Goal: Task Accomplishment & Management: Manage account settings

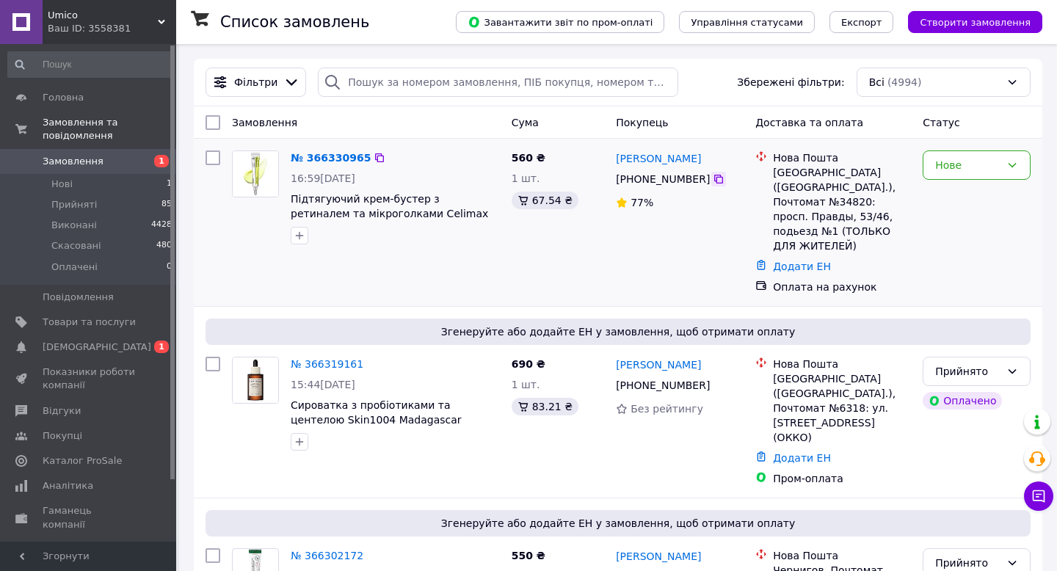
click at [717, 181] on icon at bounding box center [719, 179] width 12 height 12
drag, startPoint x: 290, startPoint y: 193, endPoint x: 488, endPoint y: 214, distance: 199.4
click at [488, 214] on div "№ 366330965 16:59, 12.10.2025 Підтягуючий крем-бустер з ретиналем та мікроголка…" at bounding box center [395, 198] width 221 height 106
copy span "Підтягуючий крем-бустер з ретиналем та мікроголками Celimax The Vita-A Retinal"
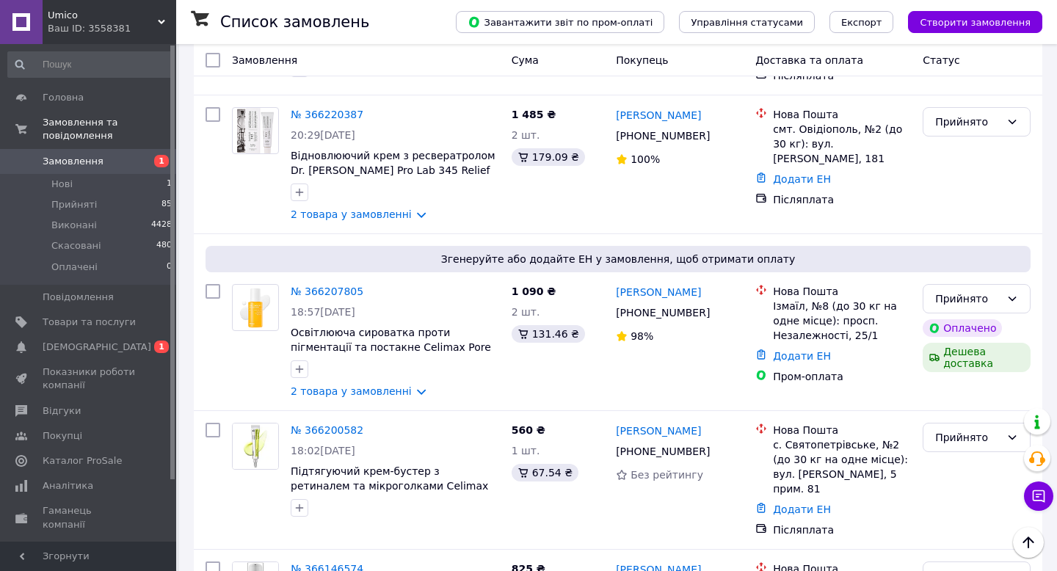
scroll to position [1893, 0]
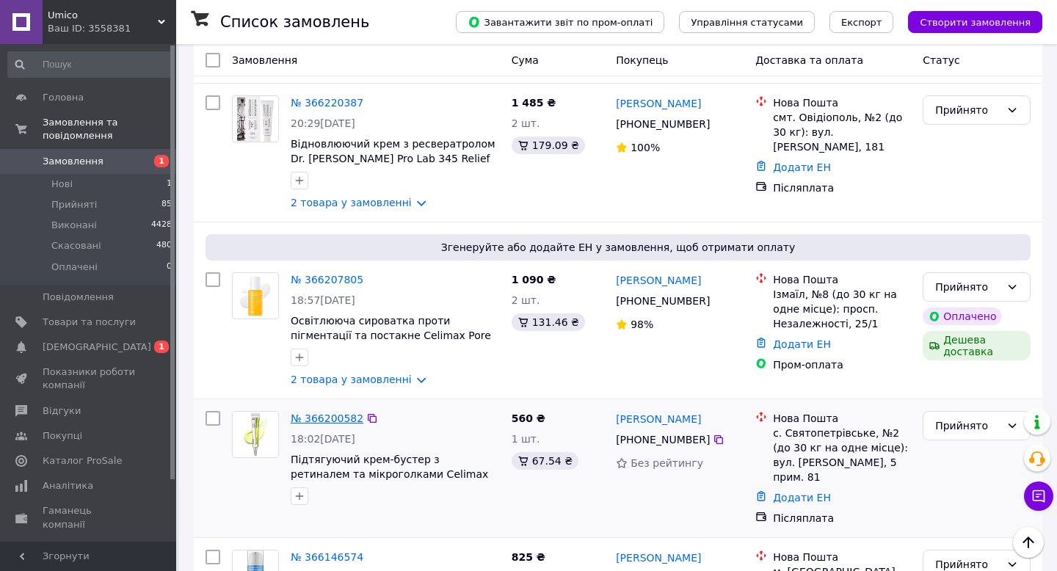
click at [330, 413] on link "№ 366200582" at bounding box center [327, 419] width 73 height 12
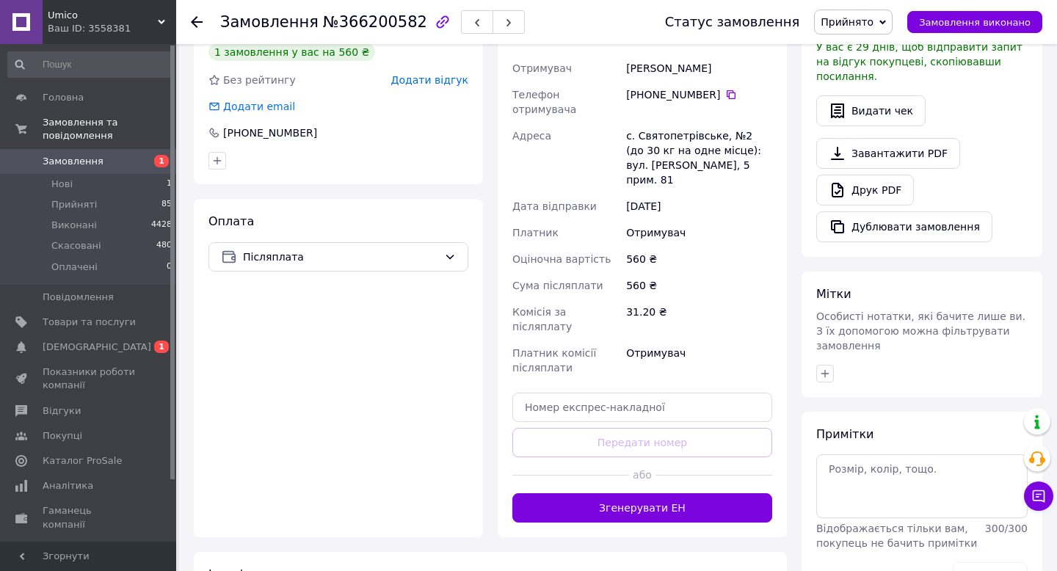
scroll to position [448, 0]
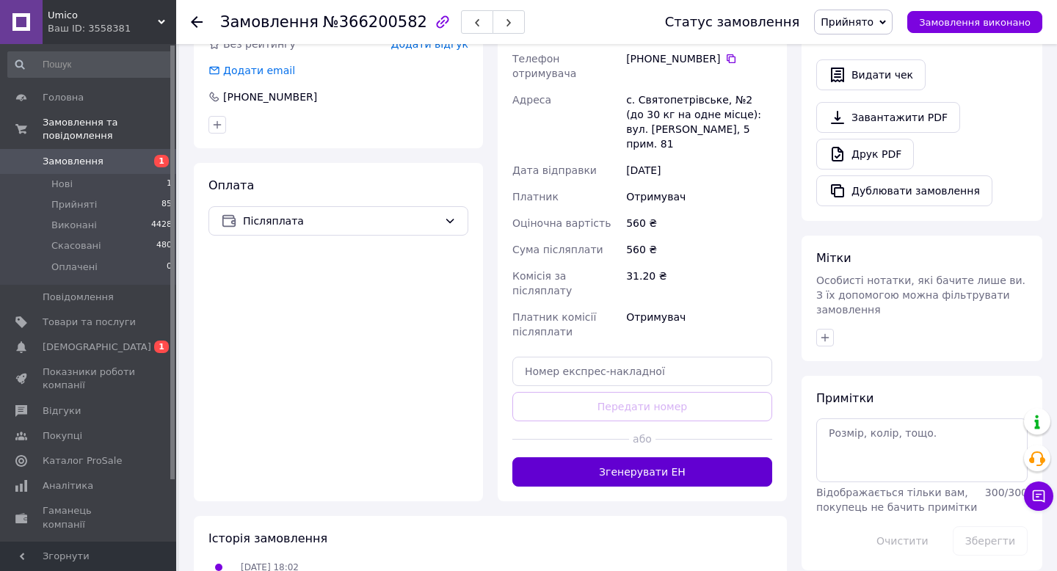
click at [656, 457] on button "Згенерувати ЕН" at bounding box center [642, 471] width 260 height 29
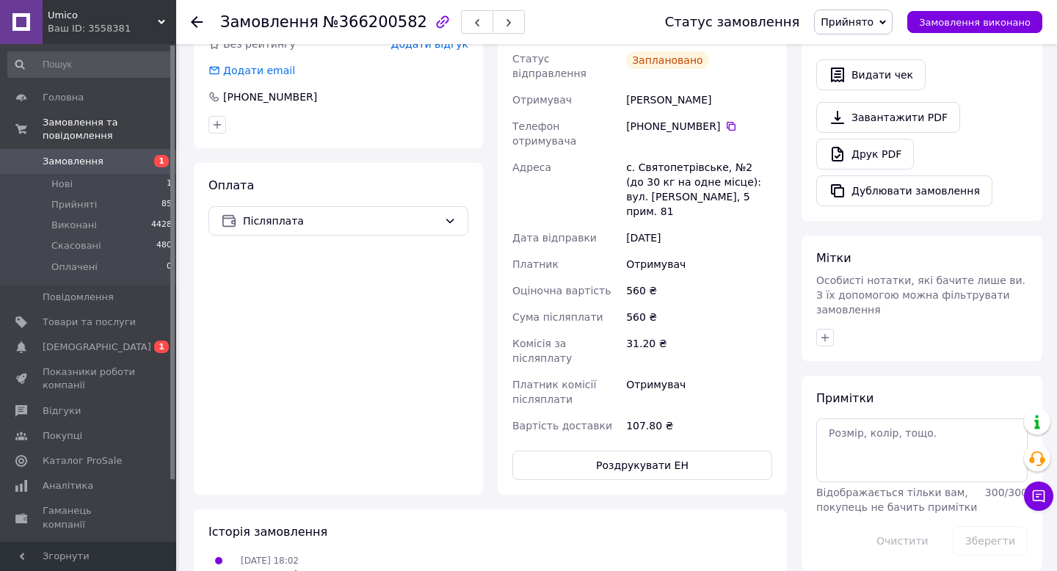
click at [195, 15] on div at bounding box center [197, 22] width 12 height 15
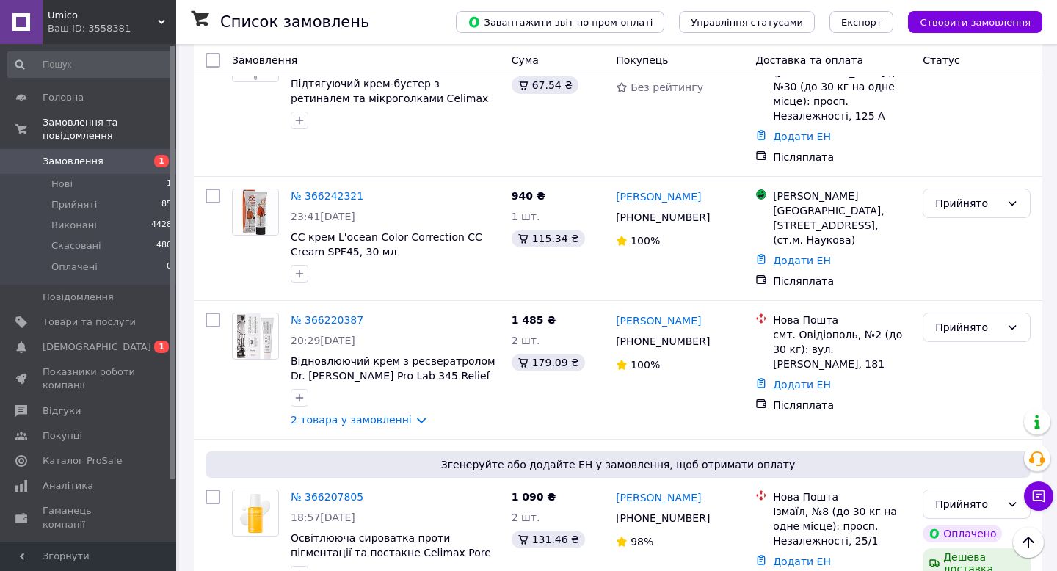
scroll to position [1670, 0]
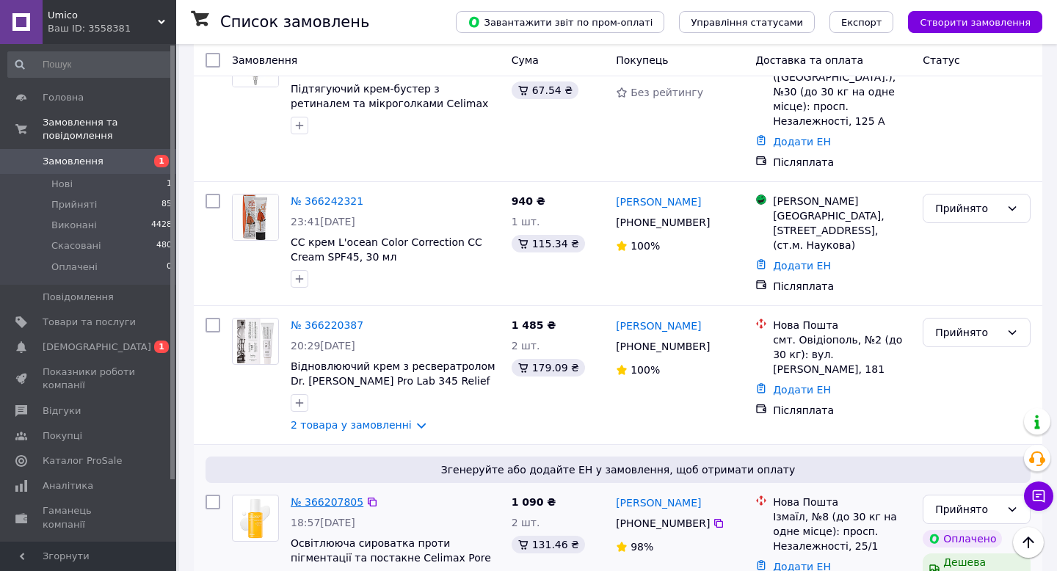
click at [353, 496] on link "№ 366207805" at bounding box center [327, 502] width 73 height 12
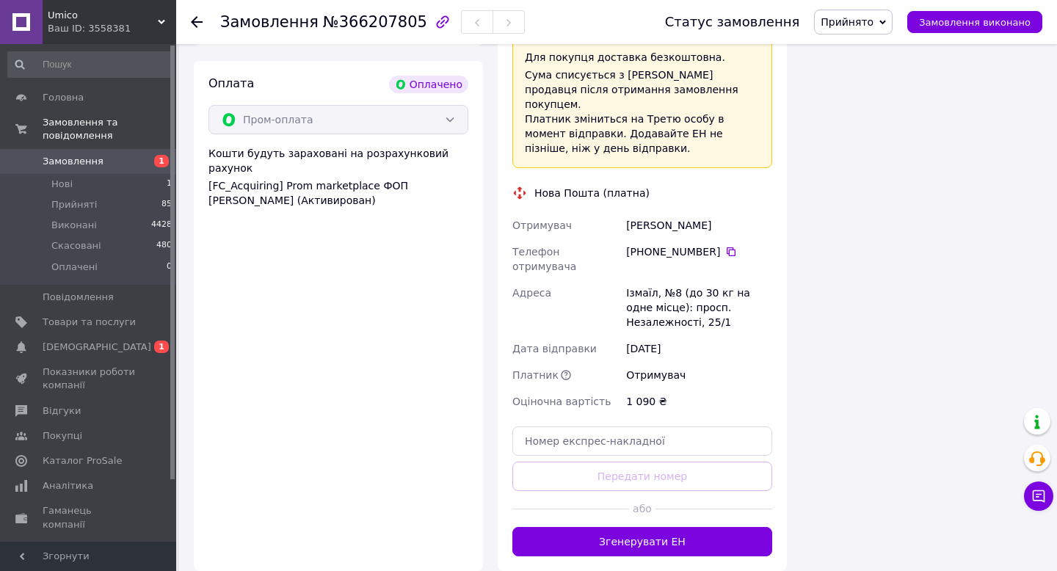
scroll to position [913, 0]
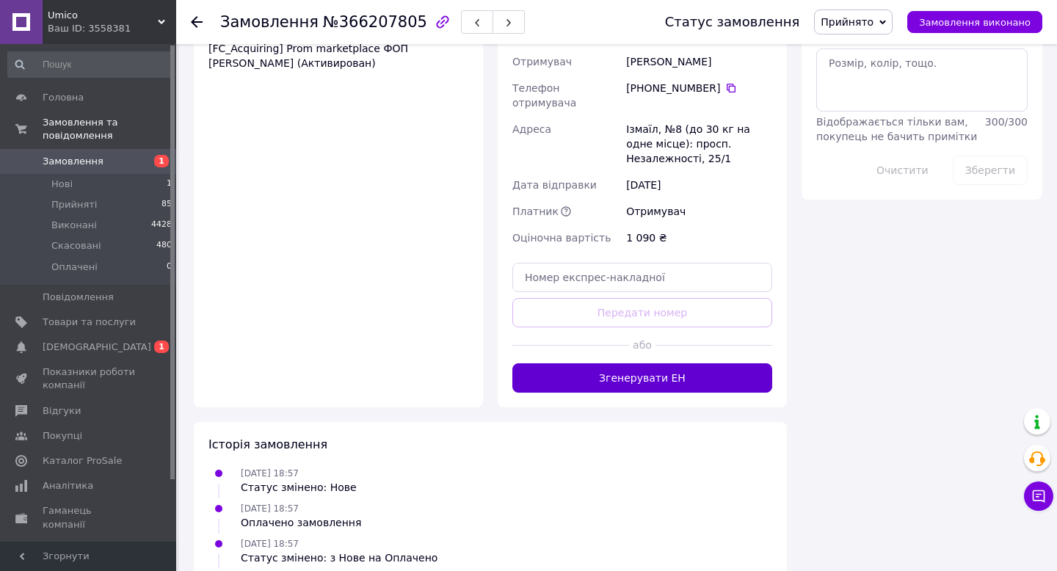
click at [597, 363] on button "Згенерувати ЕН" at bounding box center [642, 377] width 260 height 29
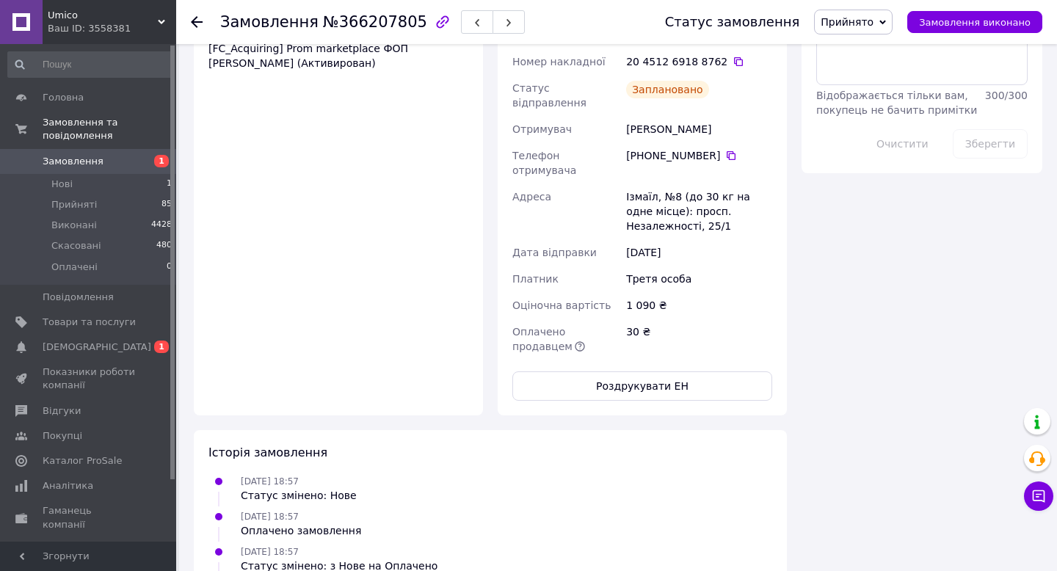
click at [195, 22] on use at bounding box center [197, 22] width 12 height 12
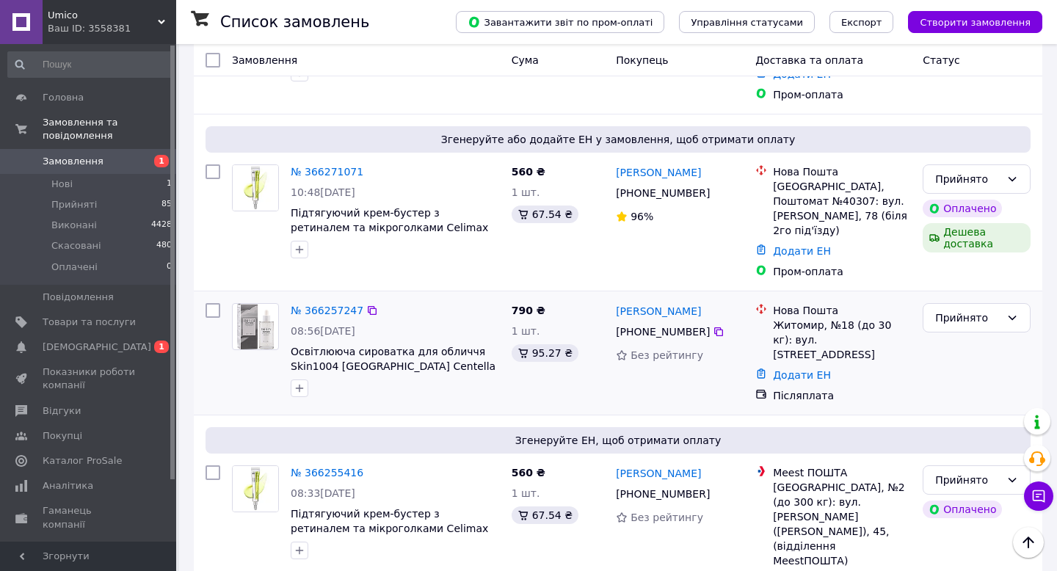
scroll to position [1307, 0]
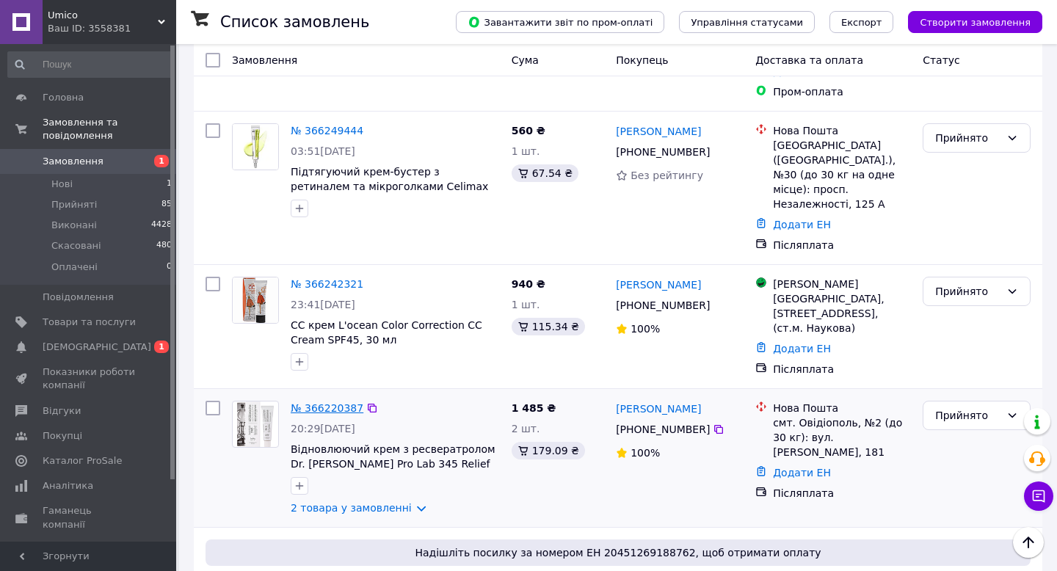
click at [335, 402] on link "№ 366220387" at bounding box center [327, 408] width 73 height 12
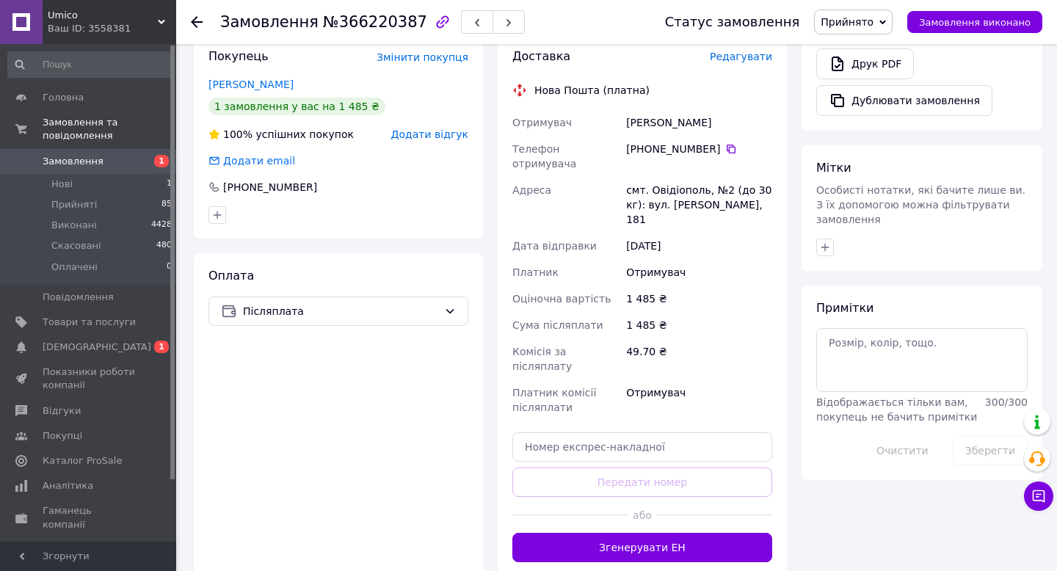
scroll to position [557, 0]
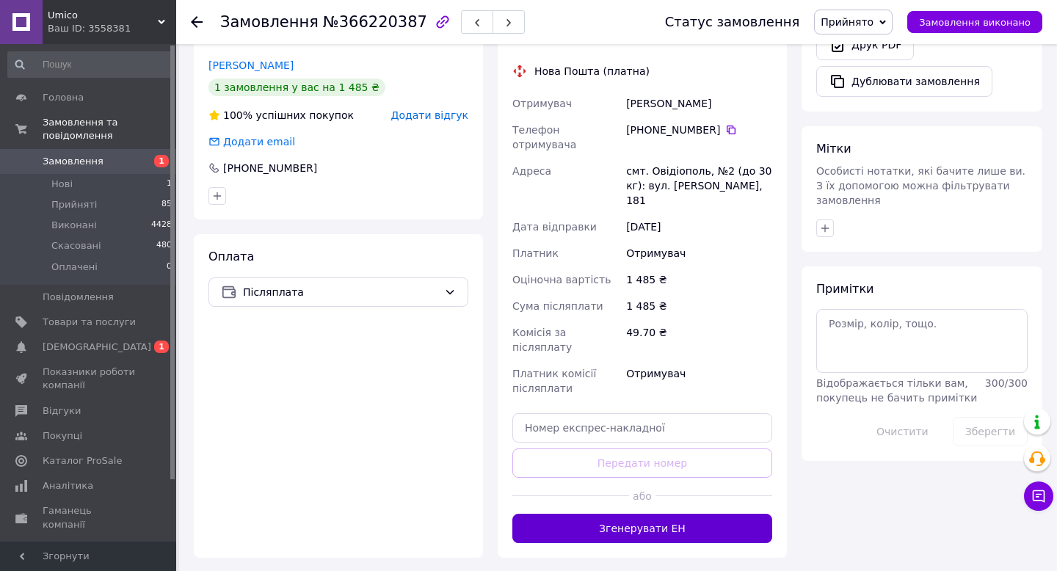
click at [609, 514] on button "Згенерувати ЕН" at bounding box center [642, 528] width 260 height 29
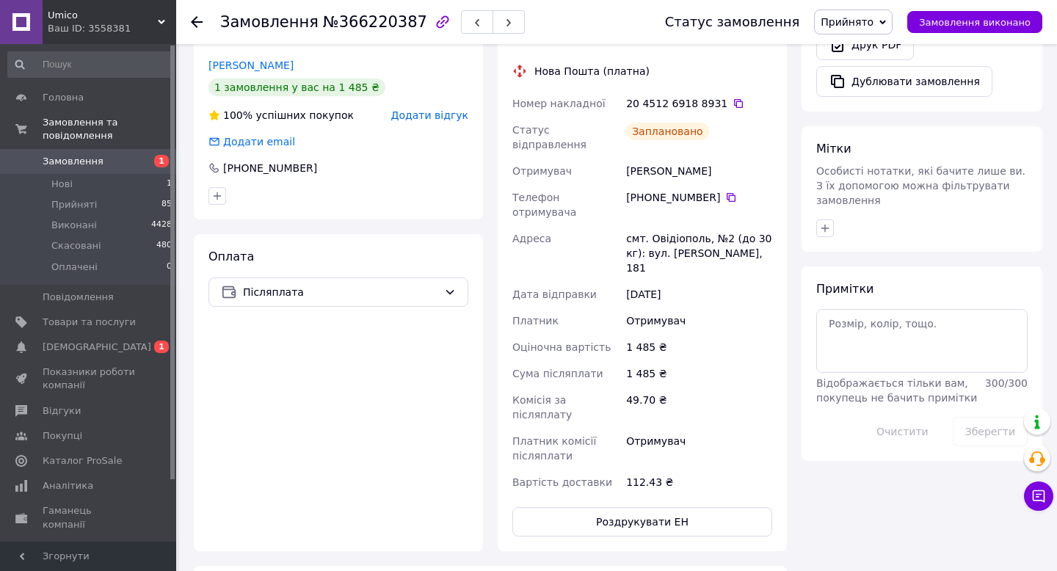
click at [194, 21] on icon at bounding box center [197, 22] width 12 height 12
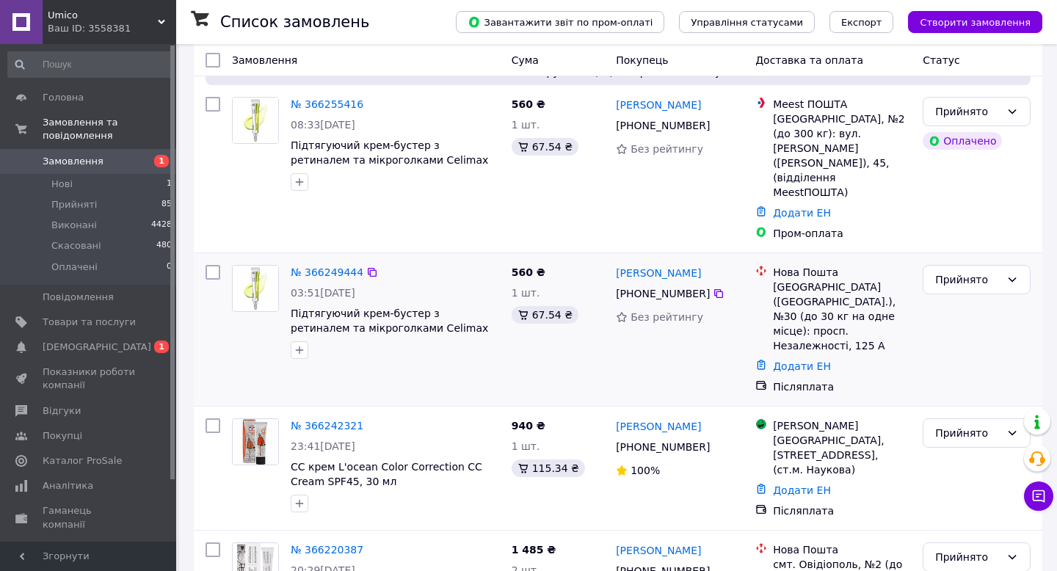
scroll to position [1432, 0]
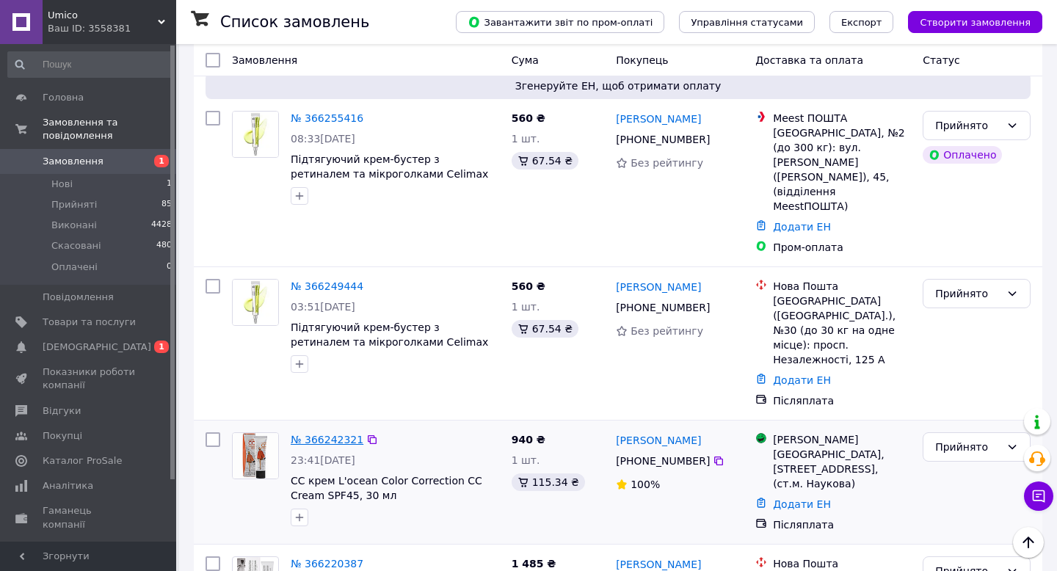
click at [317, 434] on link "№ 366242321" at bounding box center [327, 440] width 73 height 12
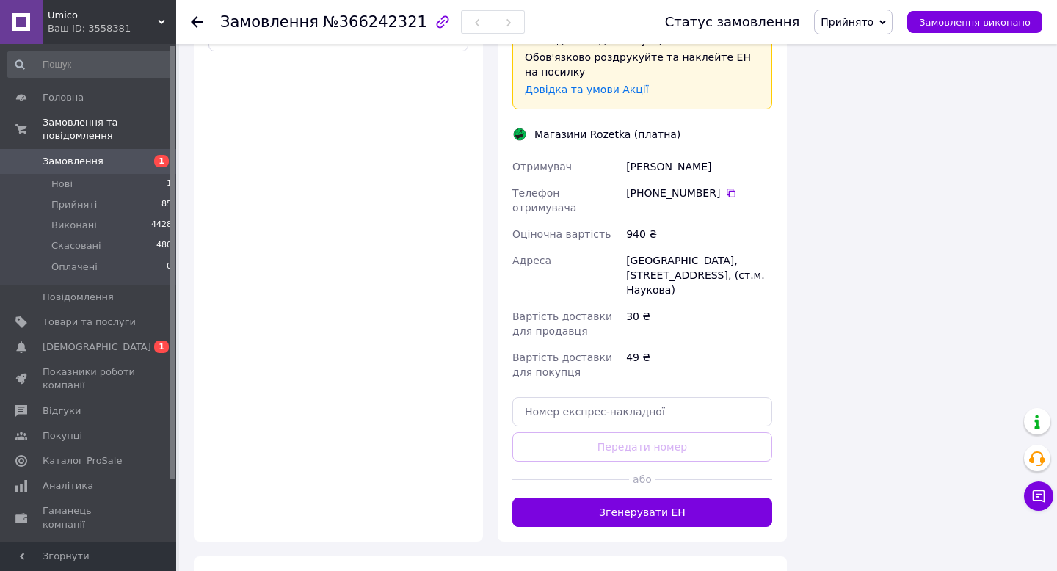
scroll to position [670, 0]
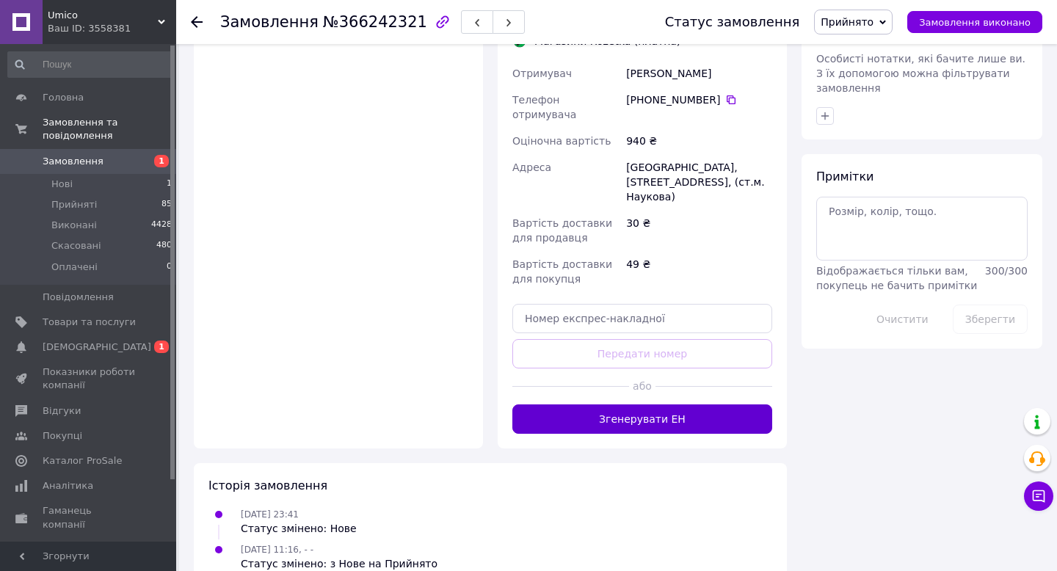
click at [622, 405] on button "Згенерувати ЕН" at bounding box center [642, 419] width 260 height 29
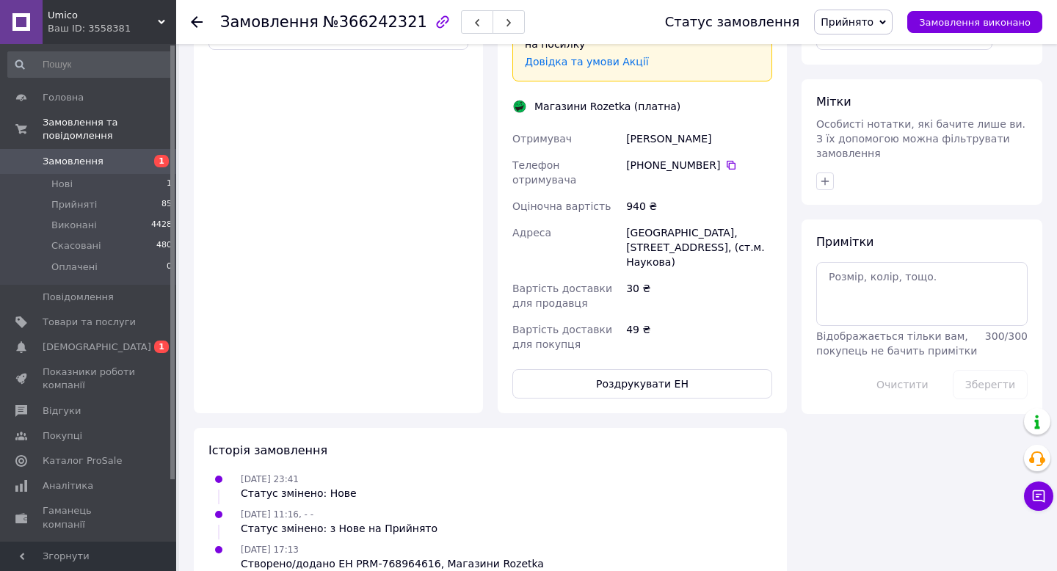
scroll to position [660, 0]
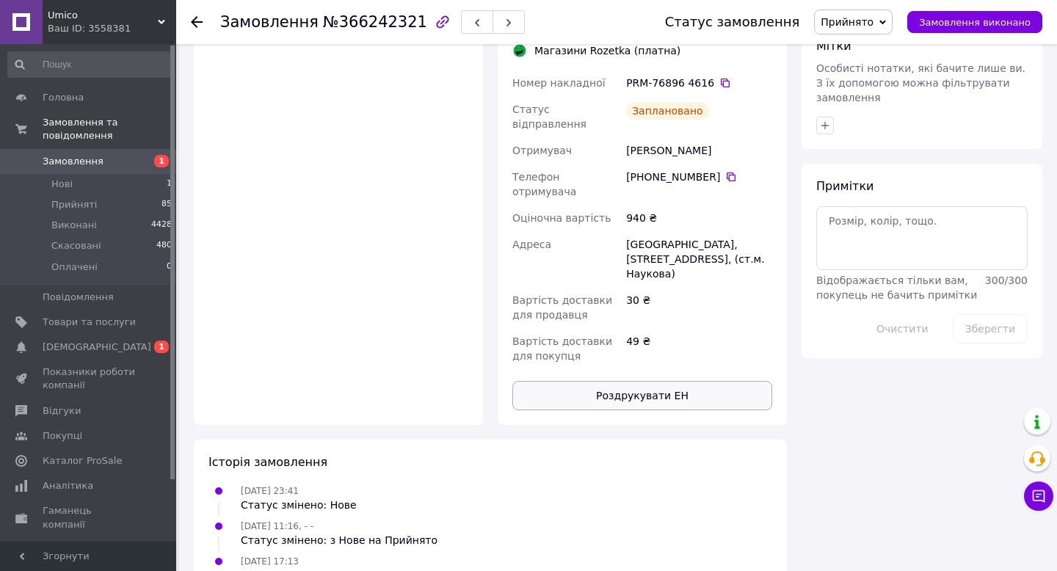
click at [631, 381] on button "Роздрукувати ЕН" at bounding box center [642, 395] width 260 height 29
click at [192, 18] on icon at bounding box center [197, 22] width 12 height 12
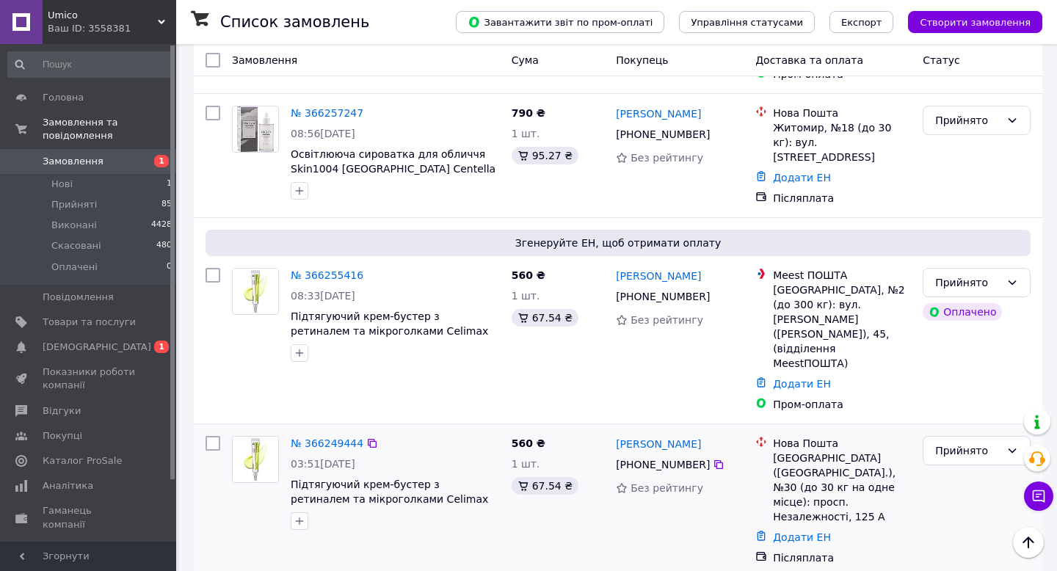
scroll to position [1272, 0]
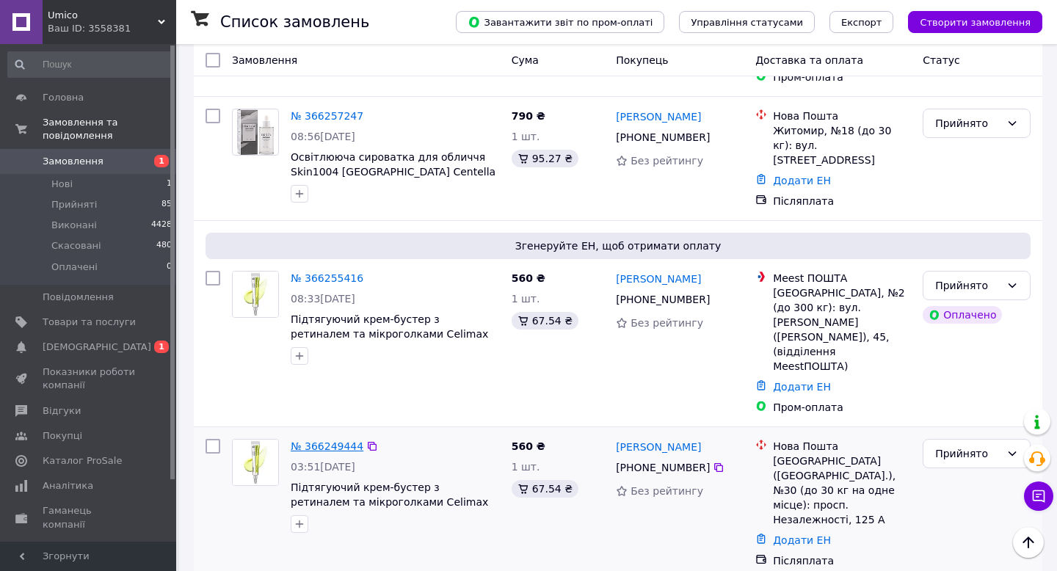
click at [313, 440] on link "№ 366249444" at bounding box center [327, 446] width 73 height 12
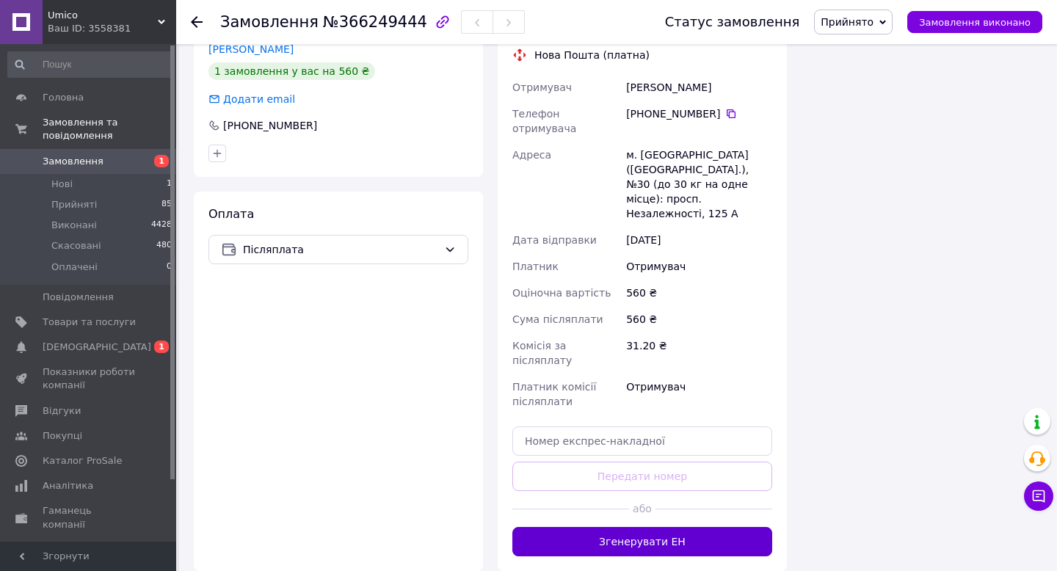
scroll to position [486, 0]
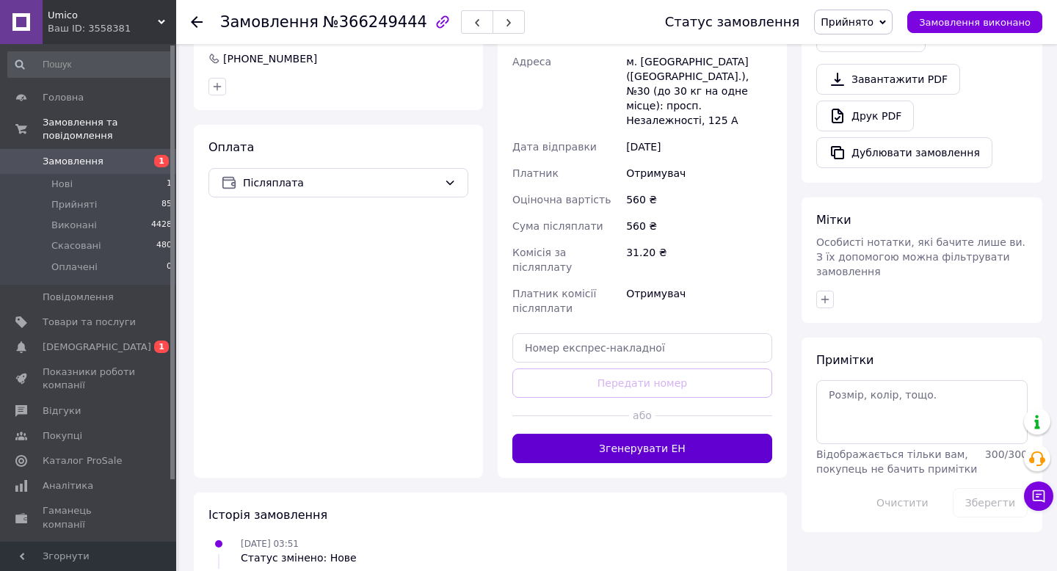
click at [629, 434] on button "Згенерувати ЕН" at bounding box center [642, 448] width 260 height 29
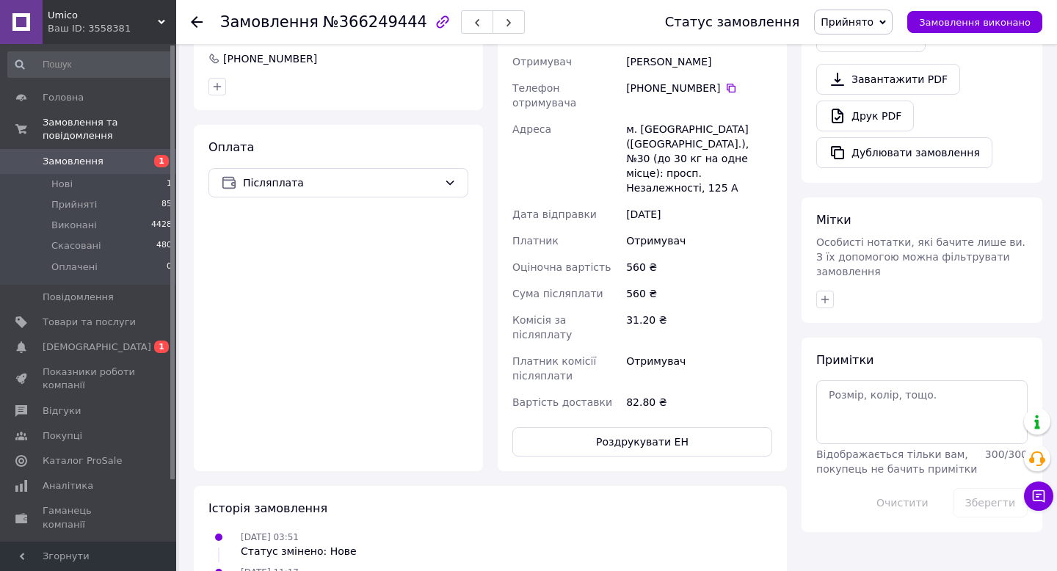
click at [197, 20] on icon at bounding box center [197, 22] width 12 height 12
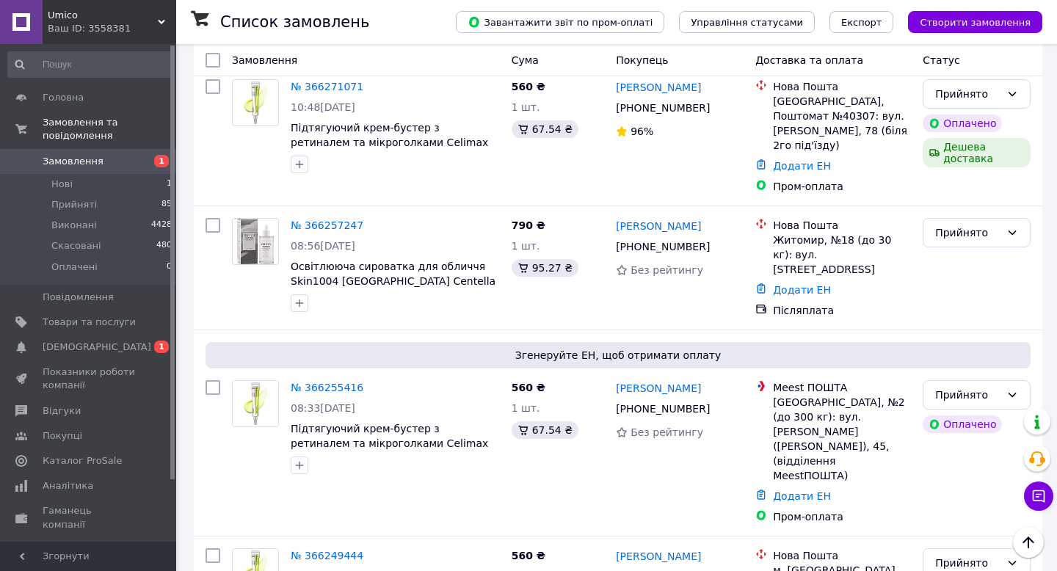
scroll to position [1163, 0]
click at [344, 381] on link "№ 366255416" at bounding box center [327, 387] width 73 height 12
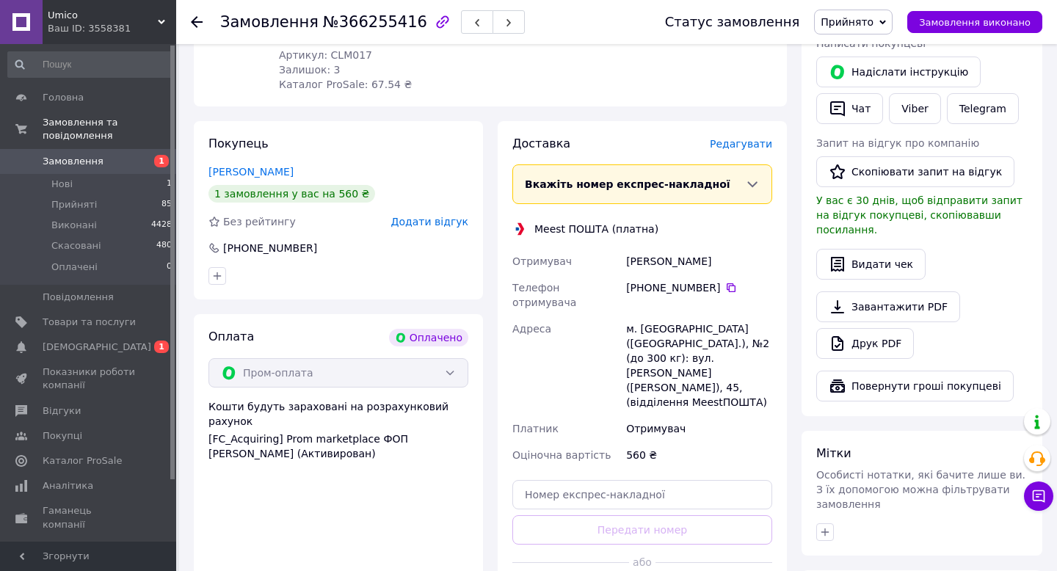
scroll to position [272, 0]
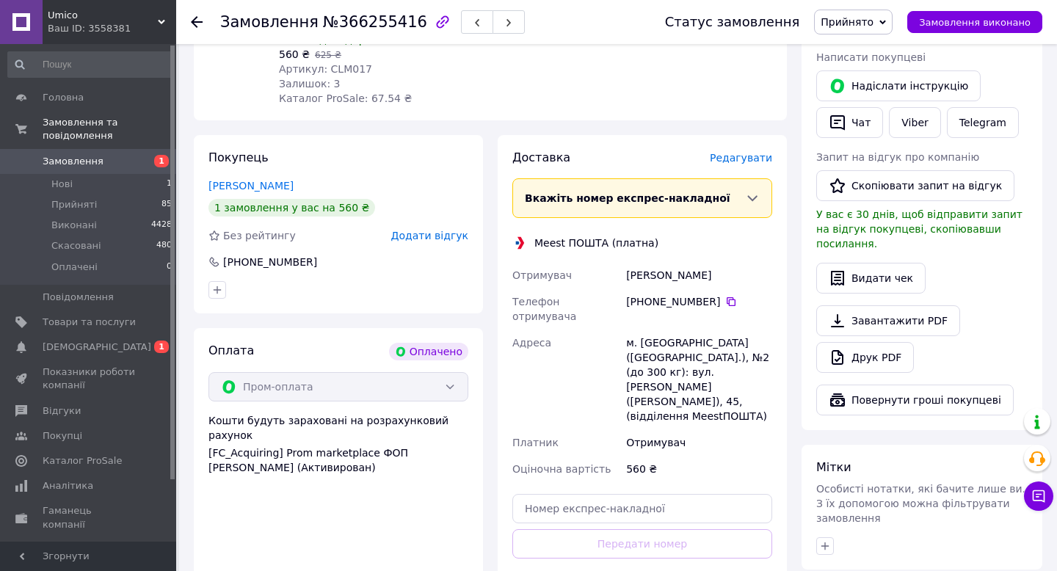
click at [725, 152] on span "Редагувати" at bounding box center [741, 158] width 62 height 12
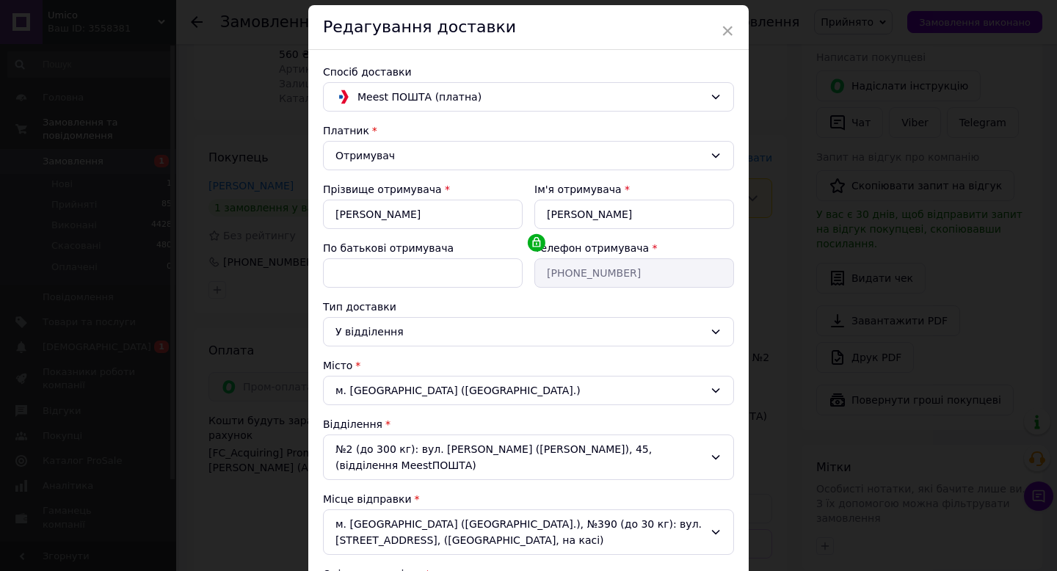
scroll to position [0, 0]
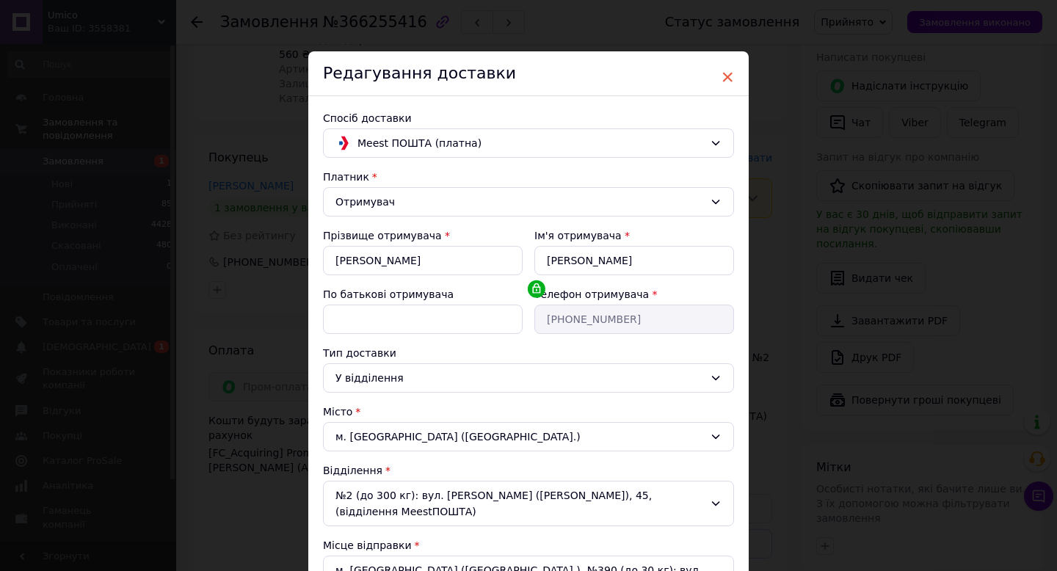
click at [726, 70] on span "×" at bounding box center [727, 77] width 13 height 25
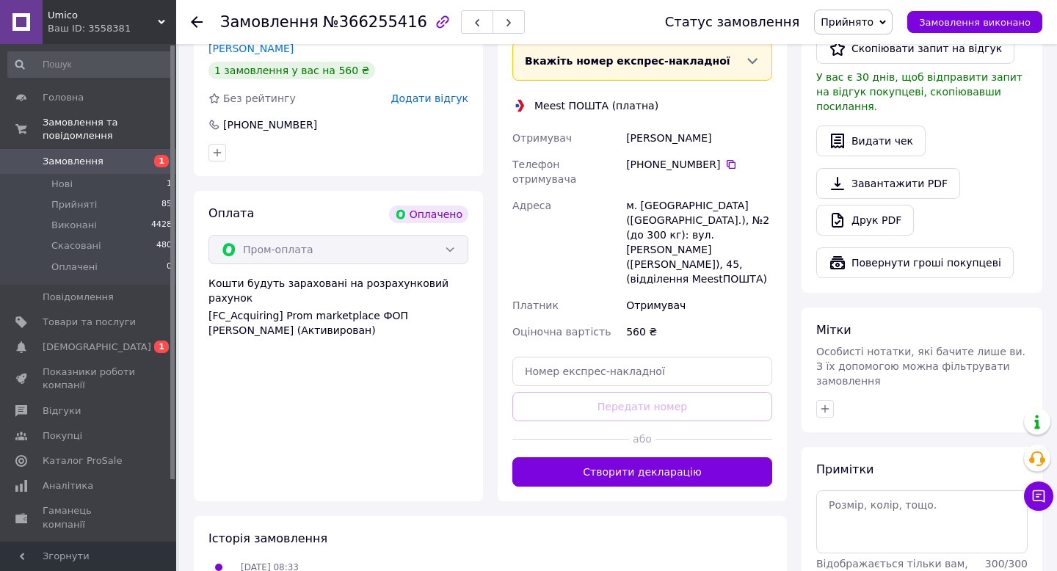
scroll to position [427, 0]
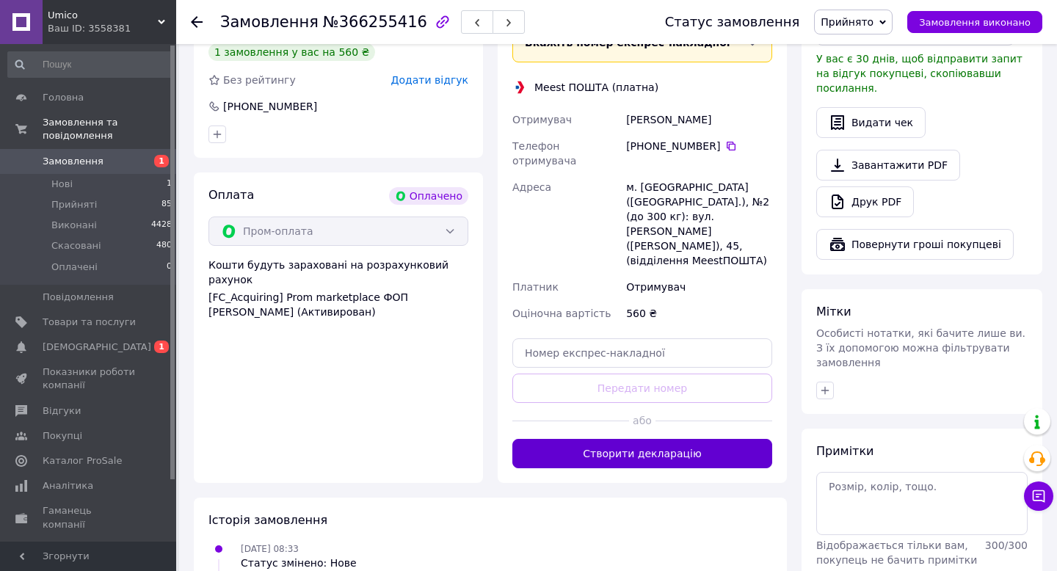
click at [624, 439] on button "Створити декларацію" at bounding box center [642, 453] width 260 height 29
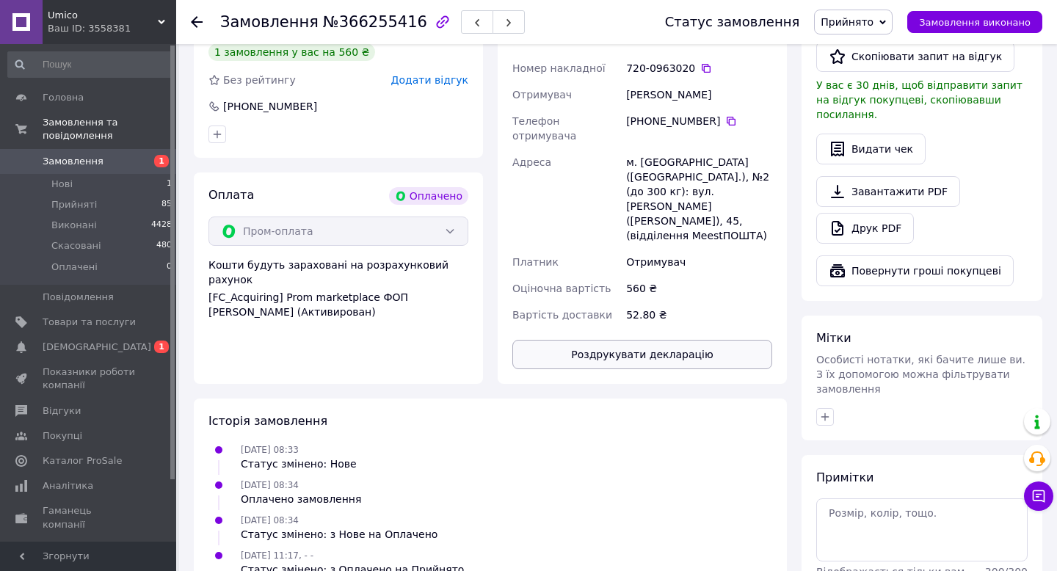
click at [659, 340] on button "Роздрукувати декларацію" at bounding box center [642, 354] width 260 height 29
click at [192, 29] on div at bounding box center [197, 22] width 12 height 15
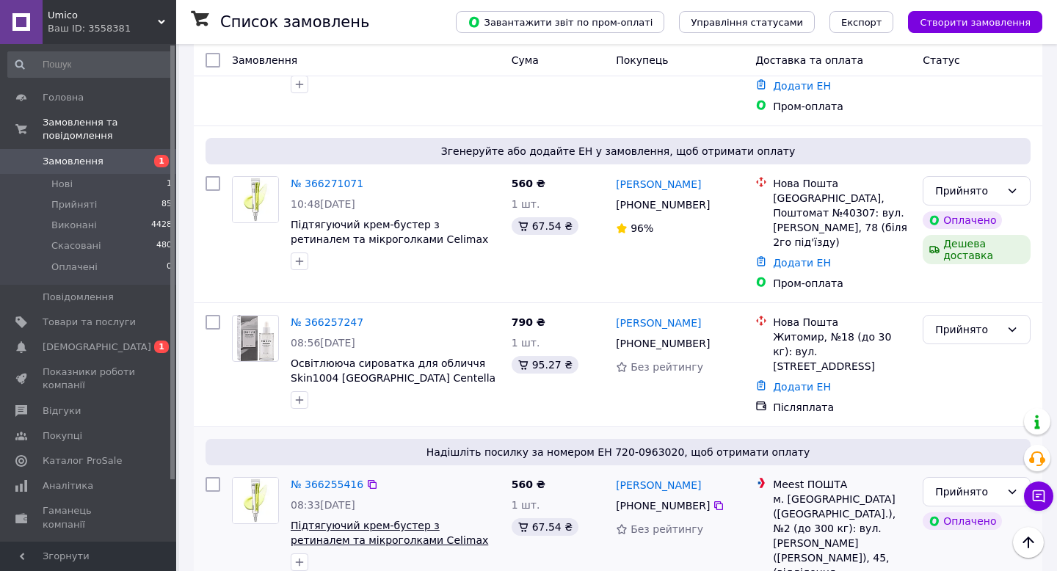
scroll to position [1039, 0]
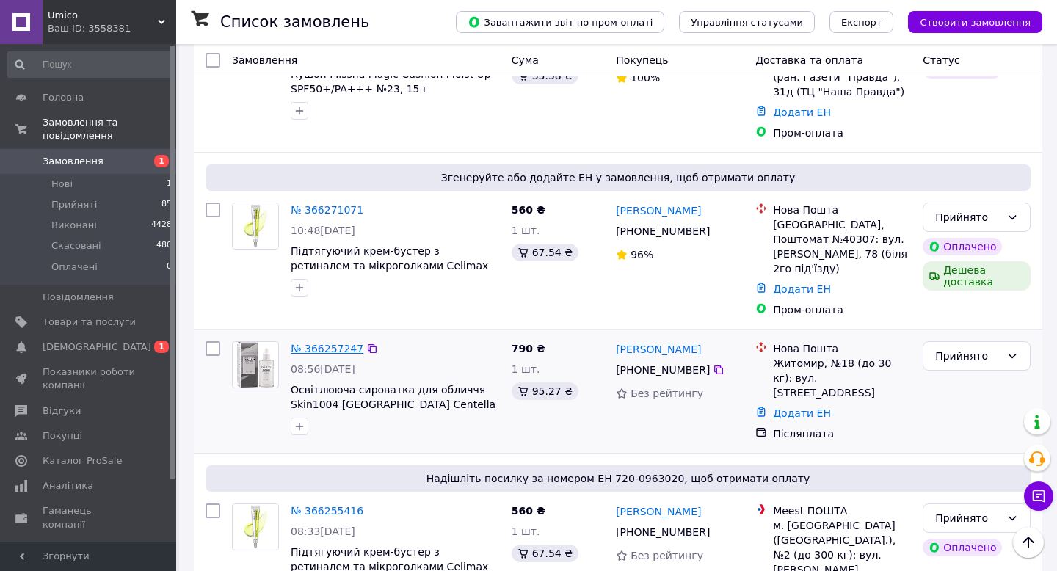
click at [330, 343] on link "№ 366257247" at bounding box center [327, 349] width 73 height 12
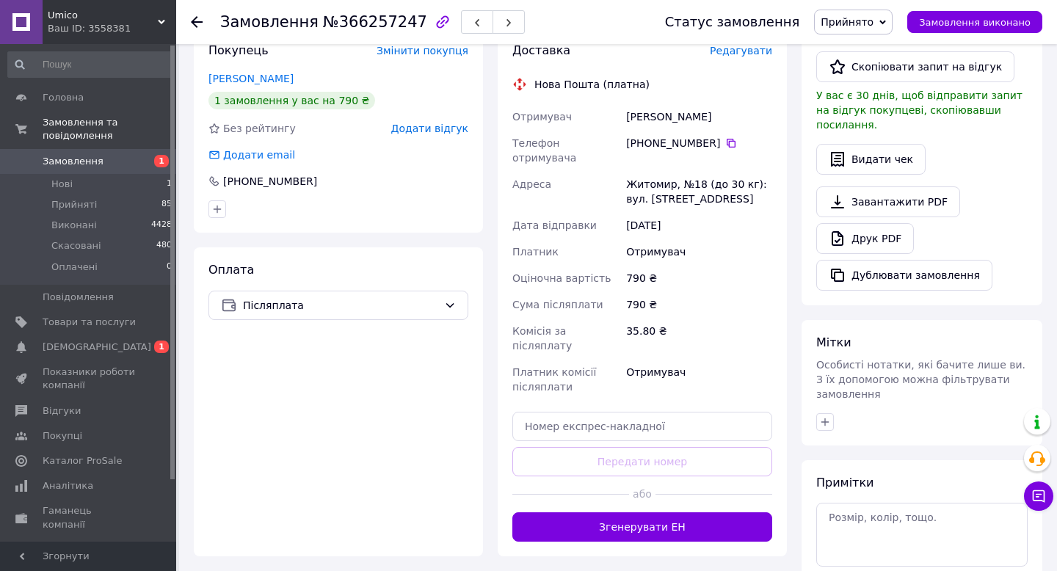
scroll to position [457, 0]
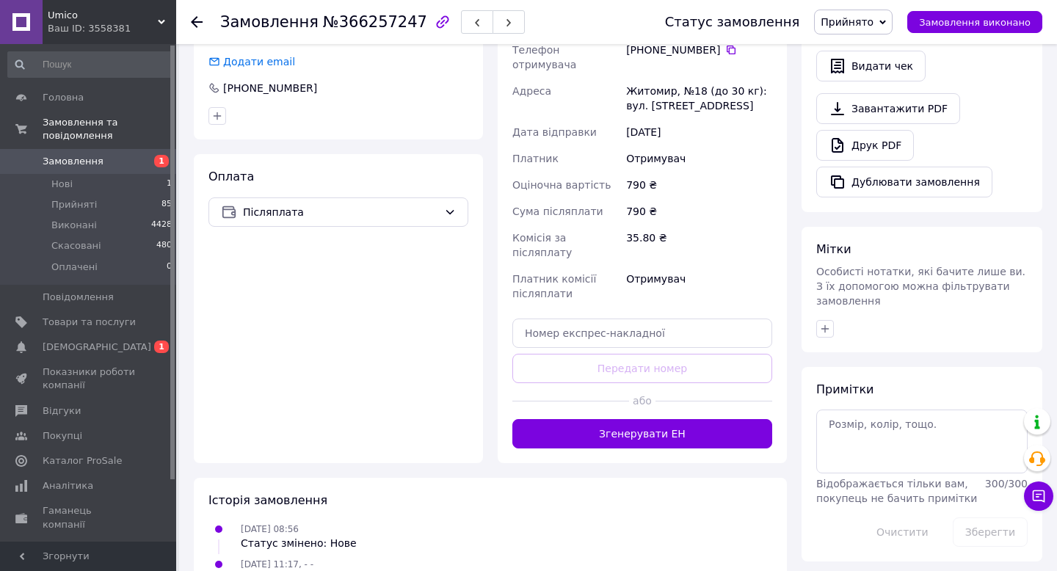
click at [608, 521] on div "12.10.2025 08:56 Статус змінено: Нове" at bounding box center [491, 535] width 576 height 29
click at [615, 419] on button "Згенерувати ЕН" at bounding box center [642, 433] width 260 height 29
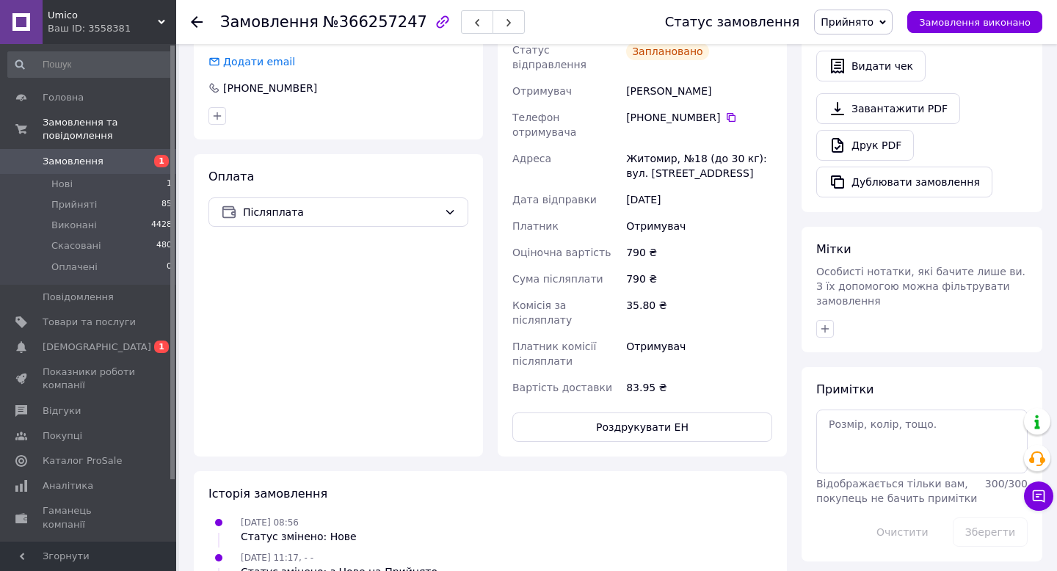
click at [194, 22] on use at bounding box center [197, 22] width 12 height 12
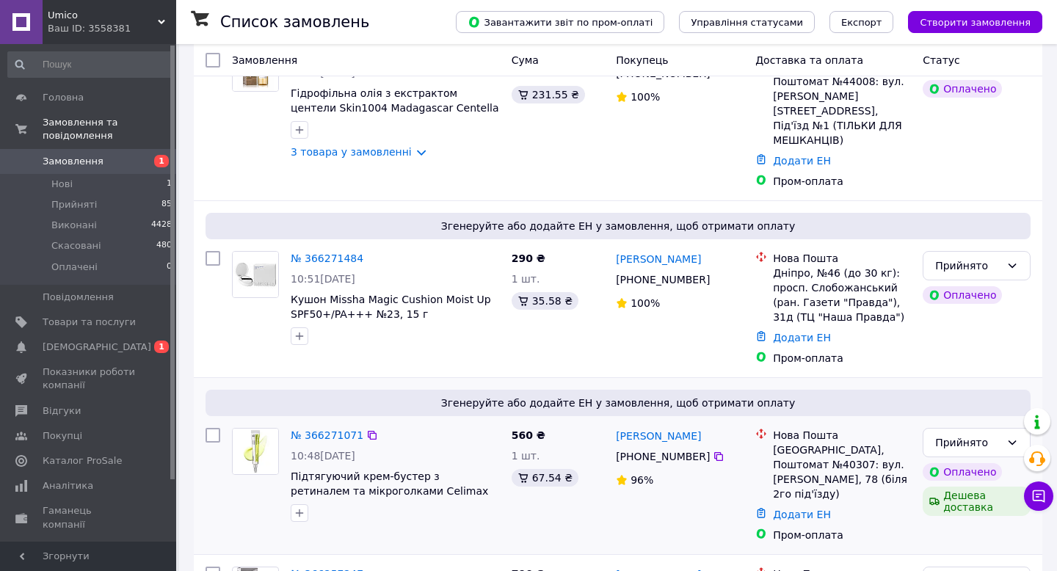
scroll to position [805, 0]
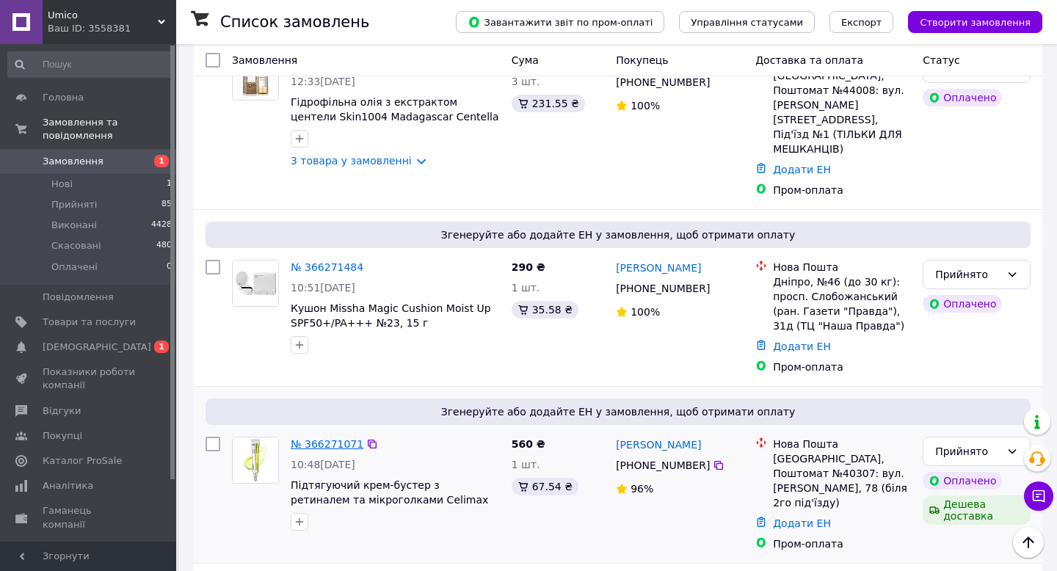
click at [314, 438] on link "№ 366271071" at bounding box center [327, 444] width 73 height 12
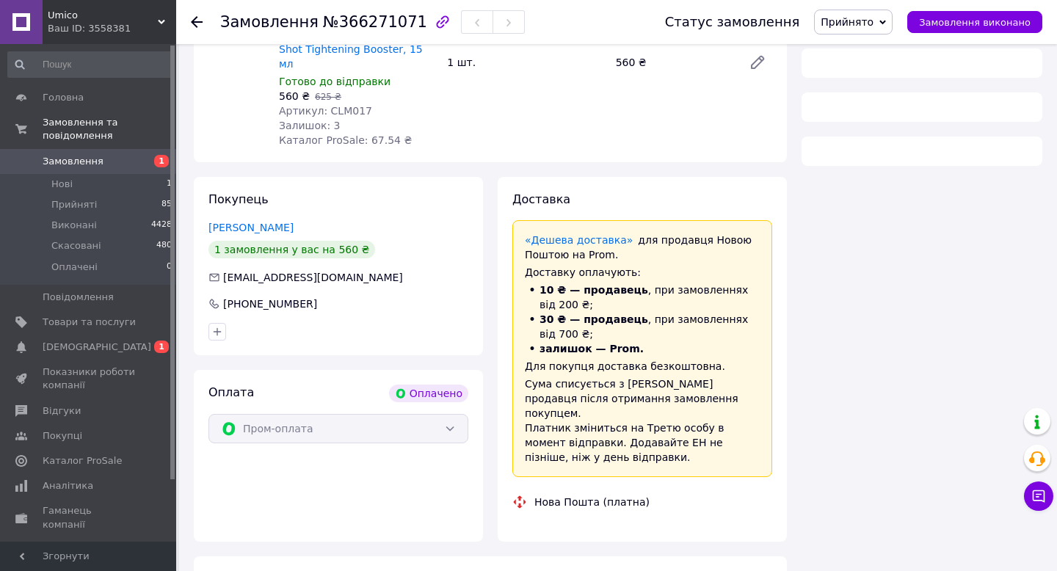
scroll to position [717, 0]
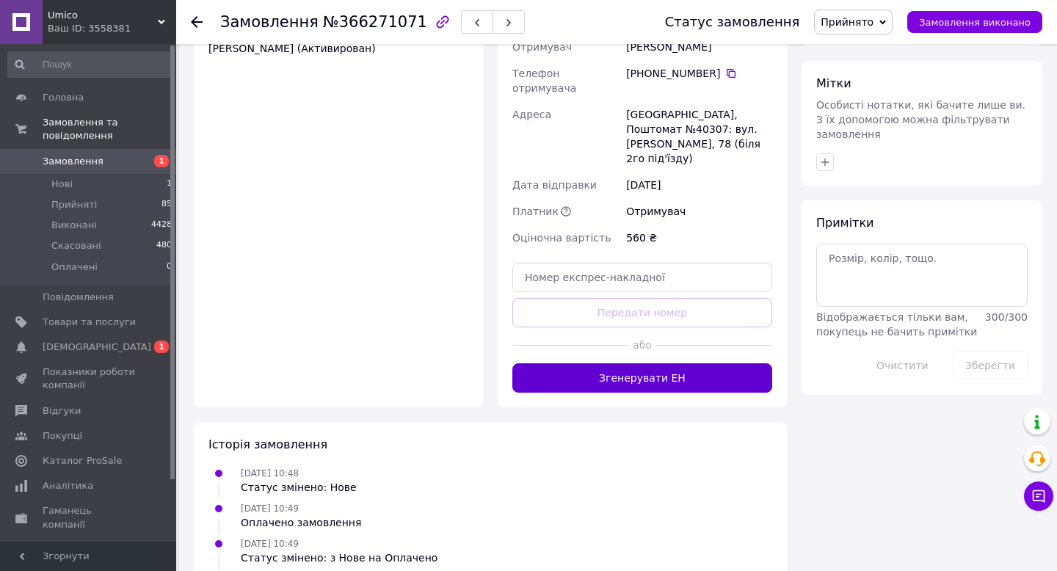
click at [628, 363] on button "Згенерувати ЕН" at bounding box center [642, 377] width 260 height 29
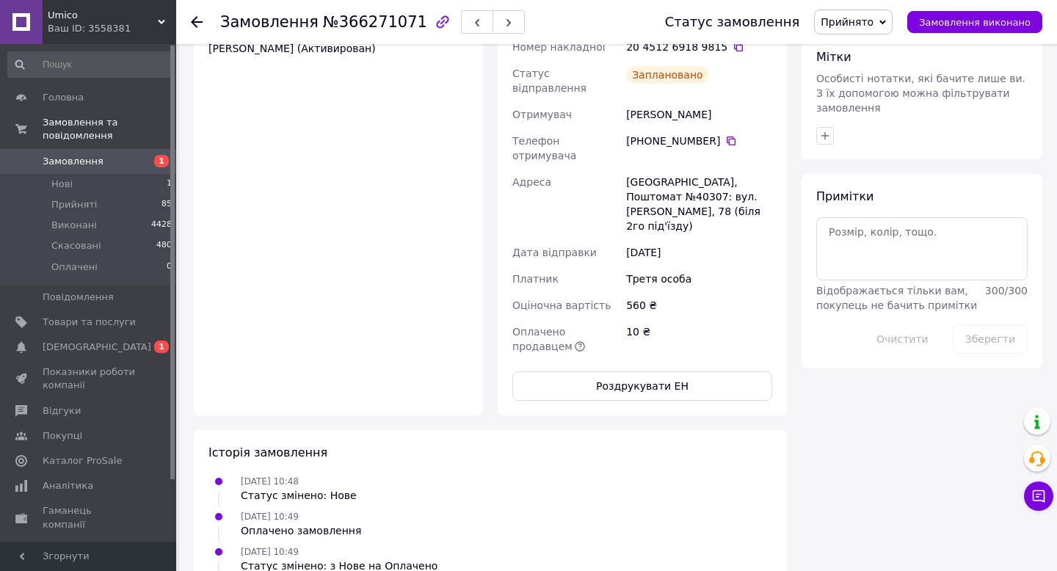
click at [197, 23] on icon at bounding box center [197, 22] width 12 height 12
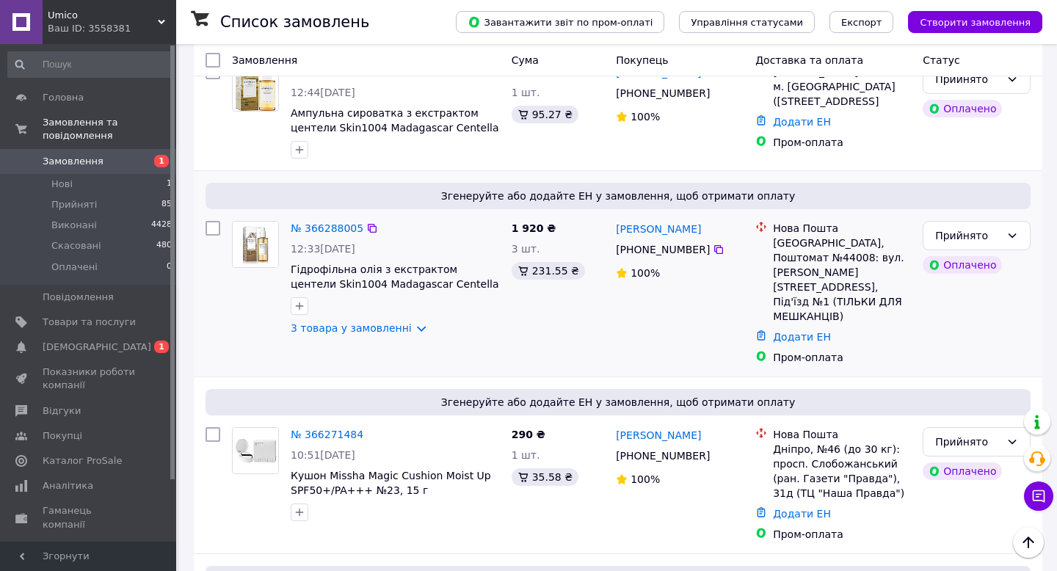
scroll to position [629, 0]
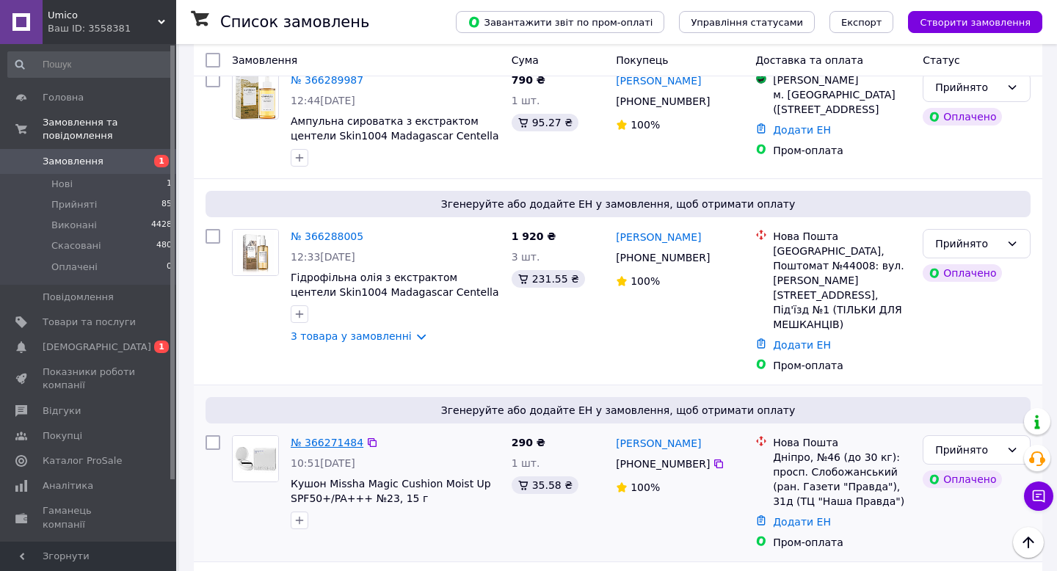
click at [344, 437] on link "№ 366271484" at bounding box center [327, 443] width 73 height 12
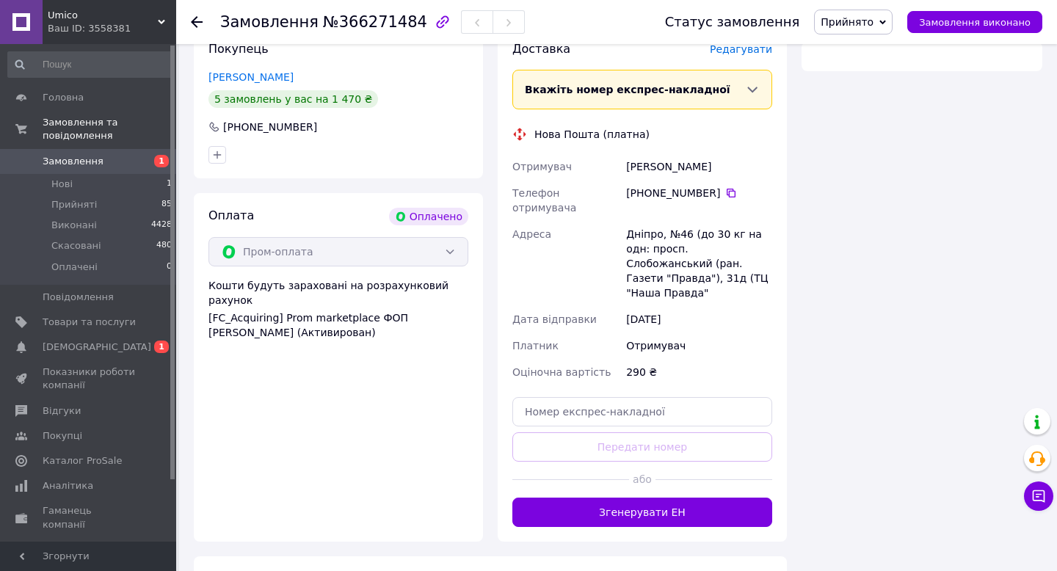
scroll to position [514, 0]
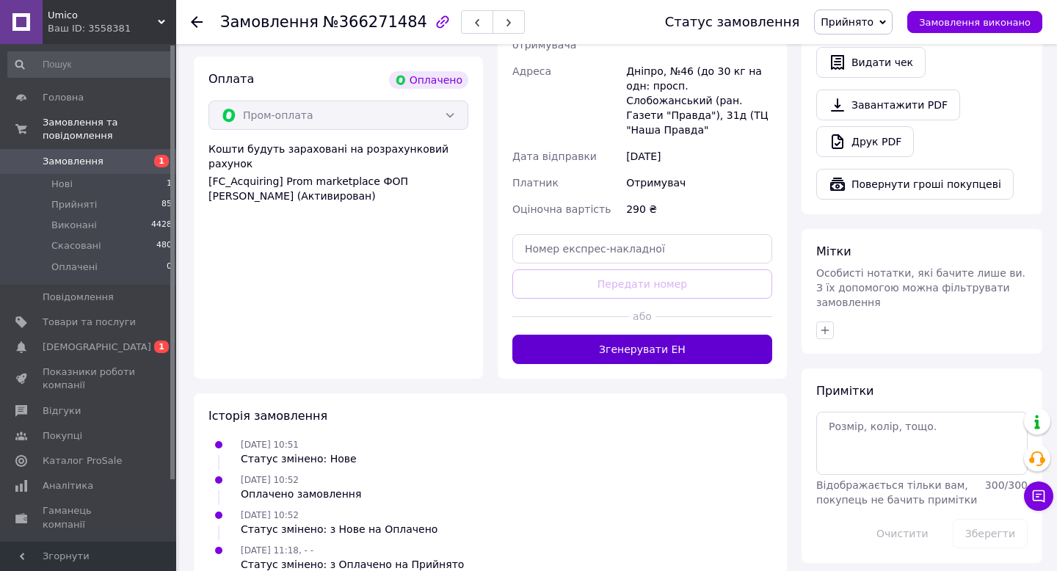
click at [584, 335] on button "Згенерувати ЕН" at bounding box center [642, 349] width 260 height 29
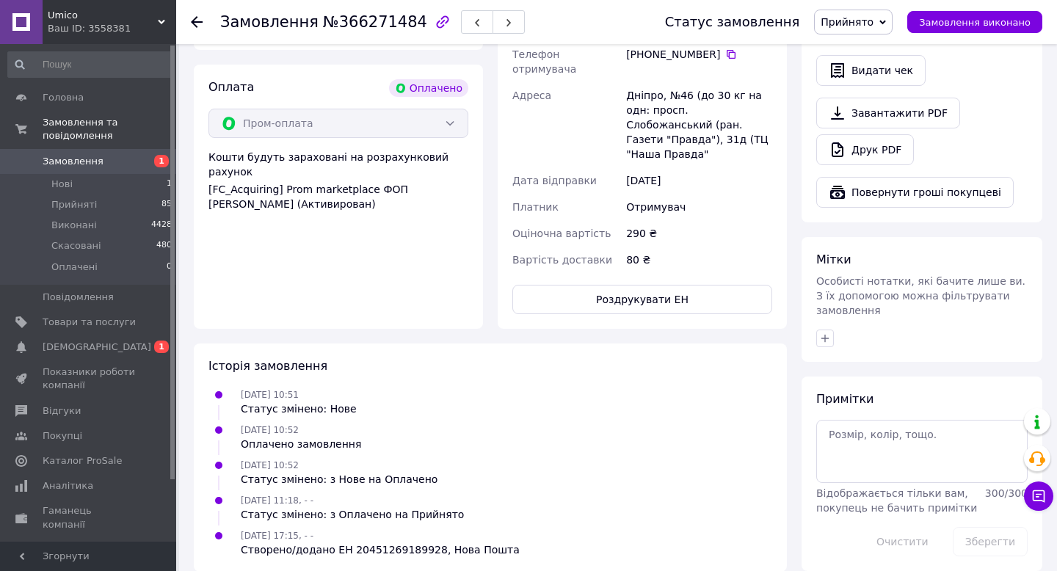
click at [195, 18] on use at bounding box center [197, 22] width 12 height 12
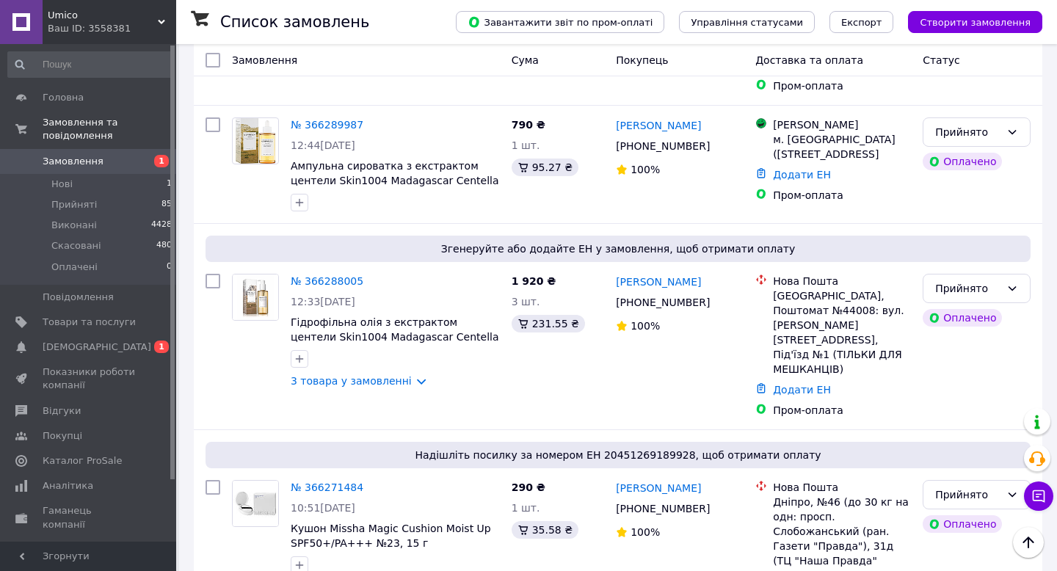
scroll to position [581, 0]
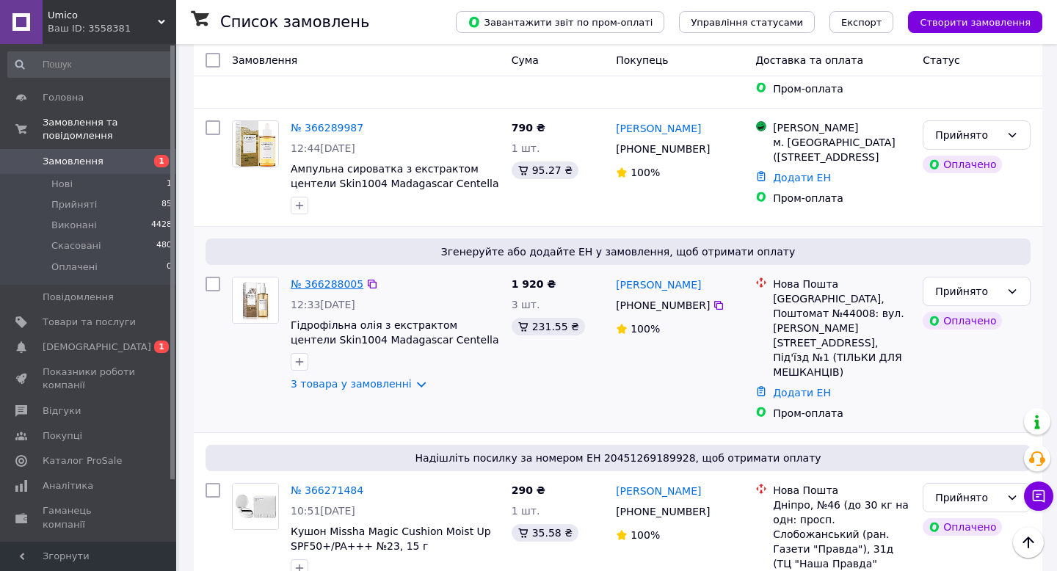
click at [330, 278] on link "№ 366288005" at bounding box center [327, 284] width 73 height 12
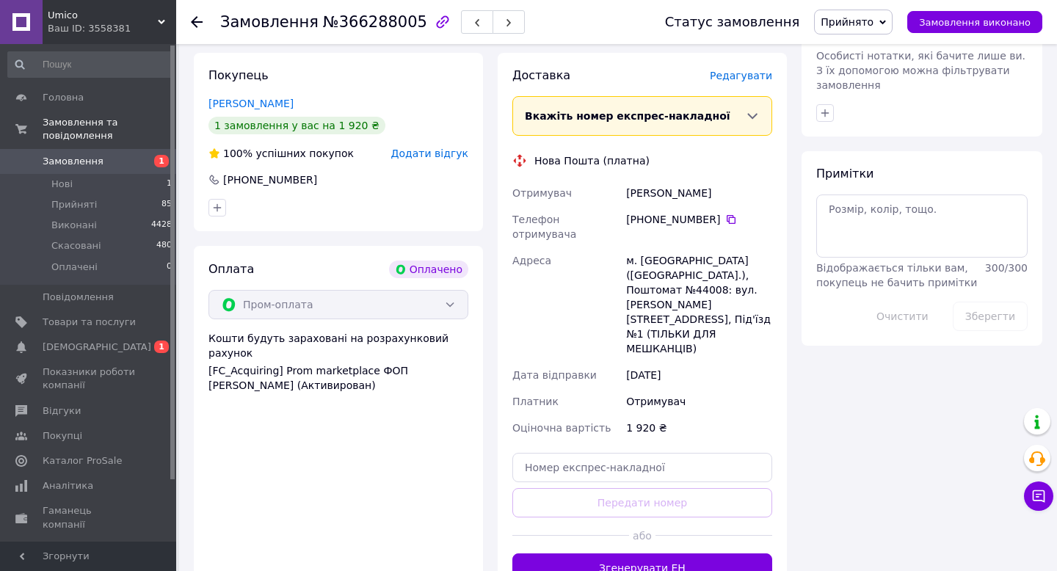
scroll to position [907, 0]
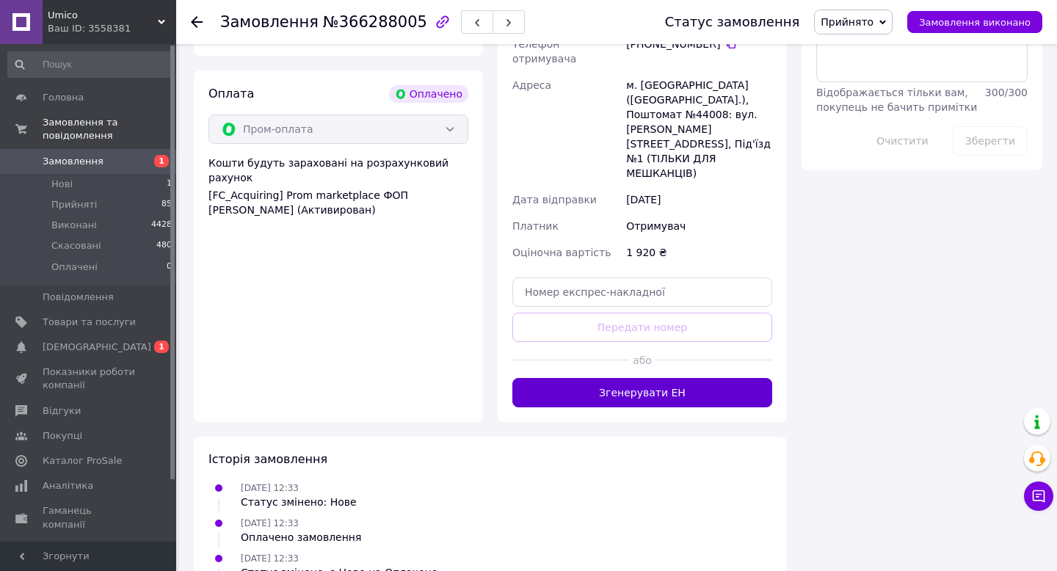
click at [658, 378] on button "Згенерувати ЕН" at bounding box center [642, 392] width 260 height 29
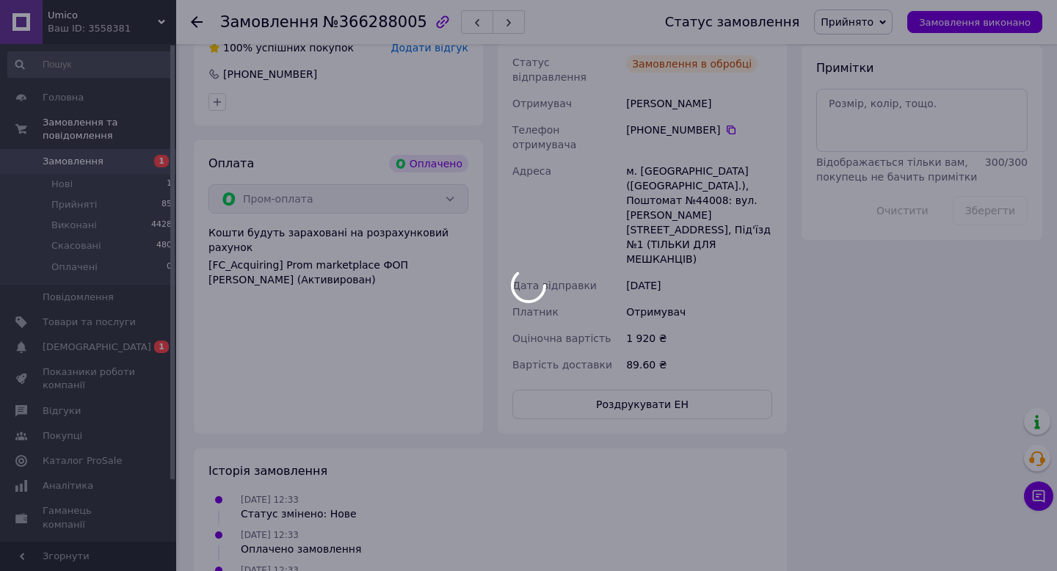
scroll to position [872, 0]
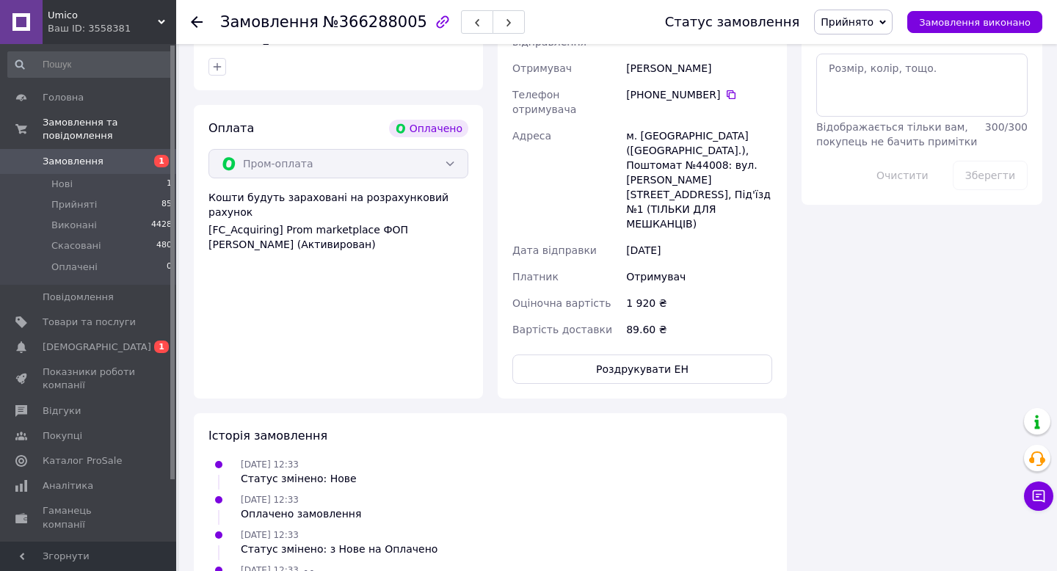
click at [193, 23] on use at bounding box center [197, 22] width 12 height 12
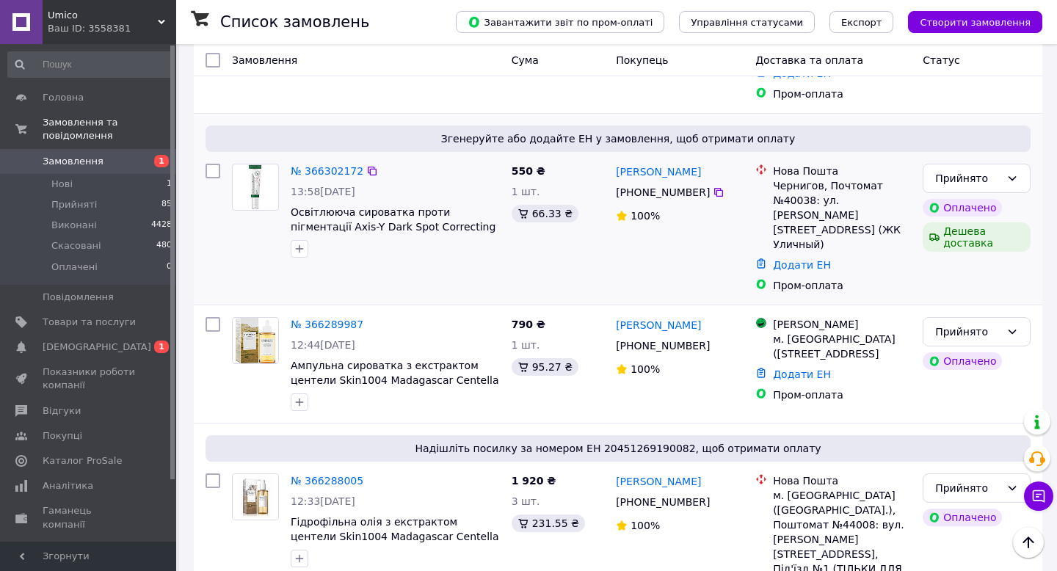
scroll to position [368, 0]
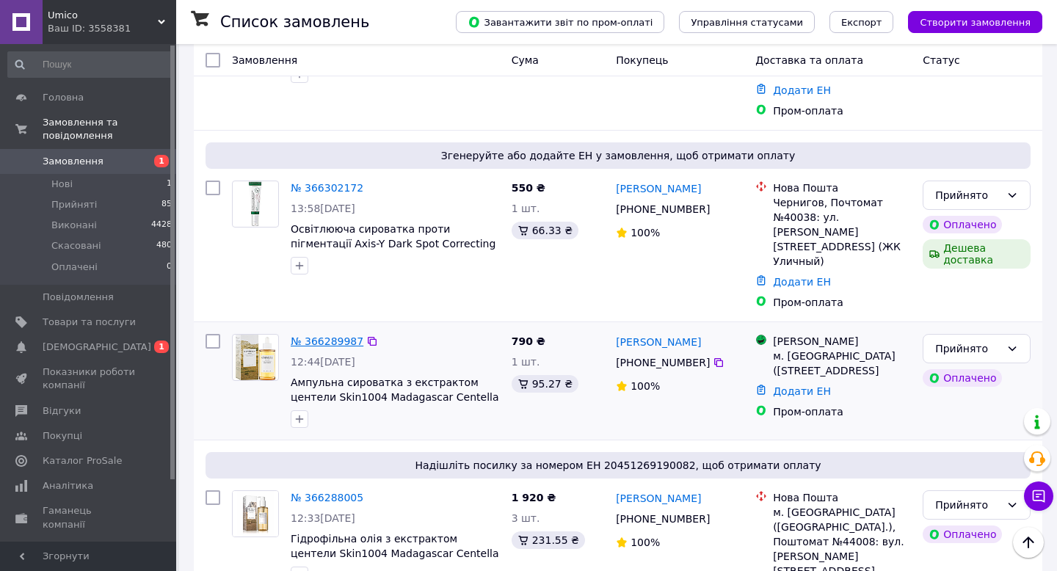
click at [336, 335] on link "№ 366289987" at bounding box center [327, 341] width 73 height 12
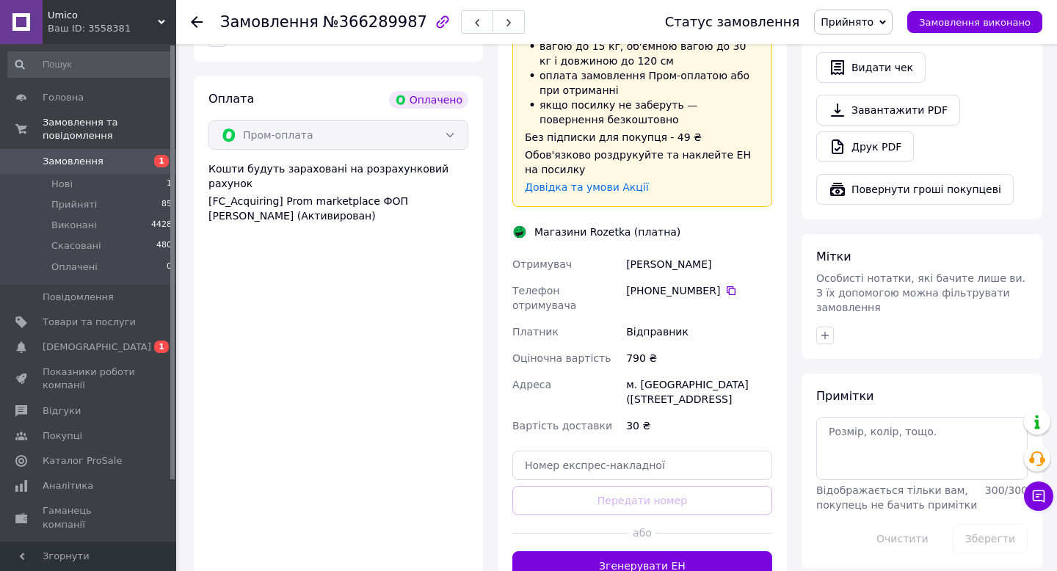
scroll to position [617, 0]
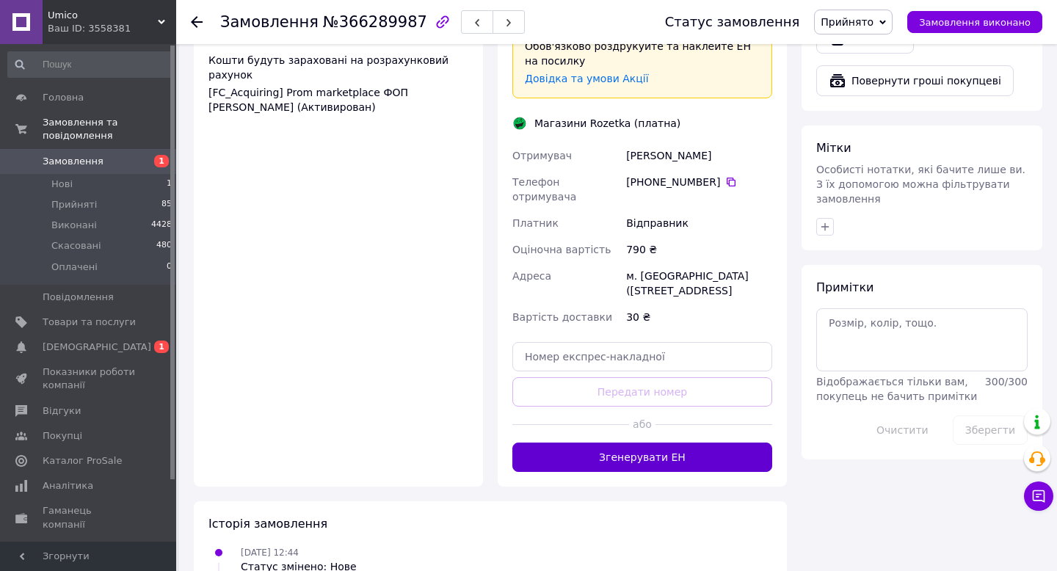
click at [608, 443] on button "Згенерувати ЕН" at bounding box center [642, 457] width 260 height 29
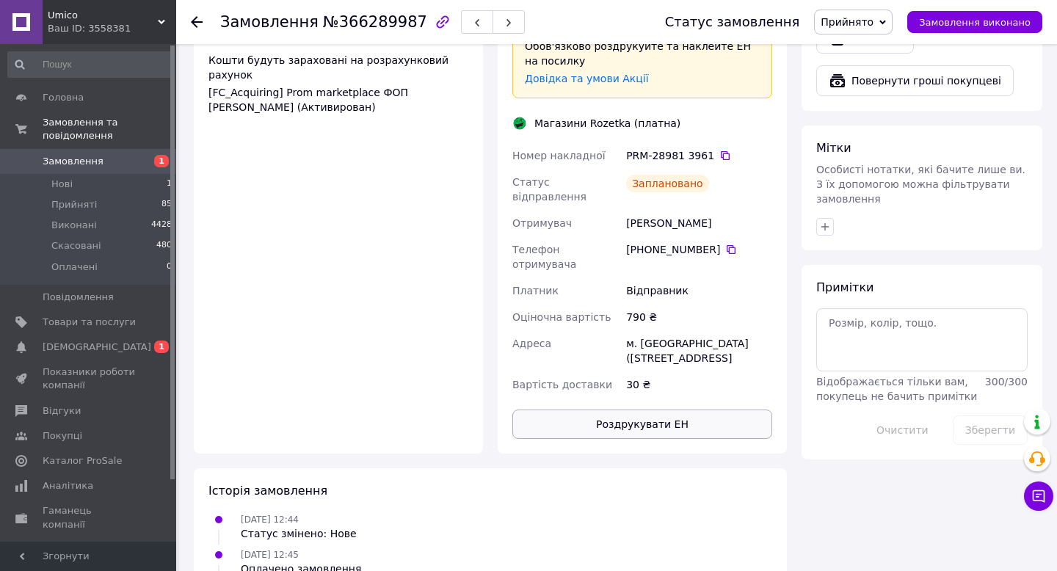
click at [614, 410] on button "Роздрукувати ЕН" at bounding box center [642, 424] width 260 height 29
click at [196, 19] on icon at bounding box center [197, 22] width 12 height 12
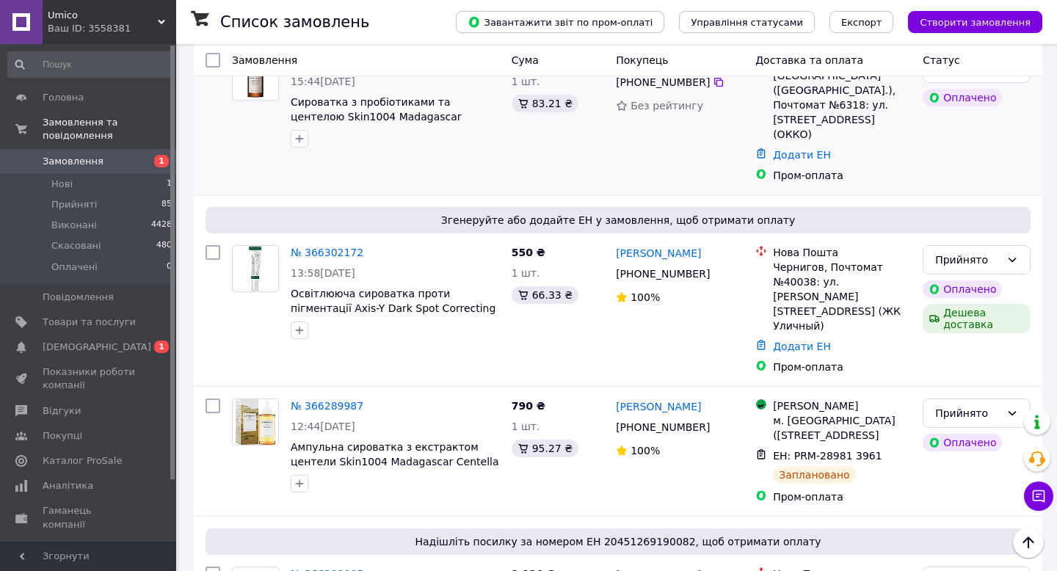
scroll to position [306, 0]
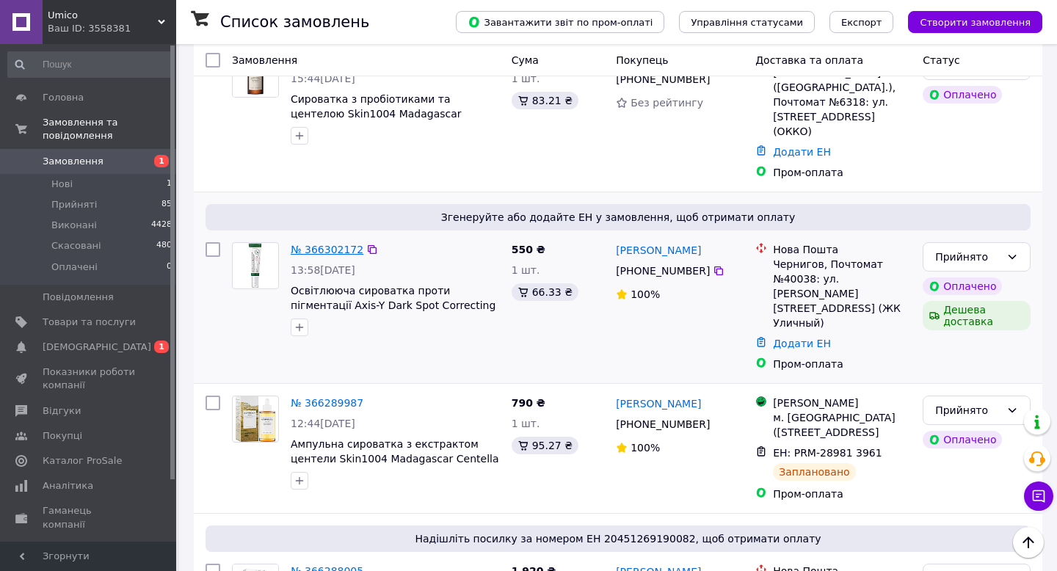
click at [341, 244] on link "№ 366302172" at bounding box center [327, 250] width 73 height 12
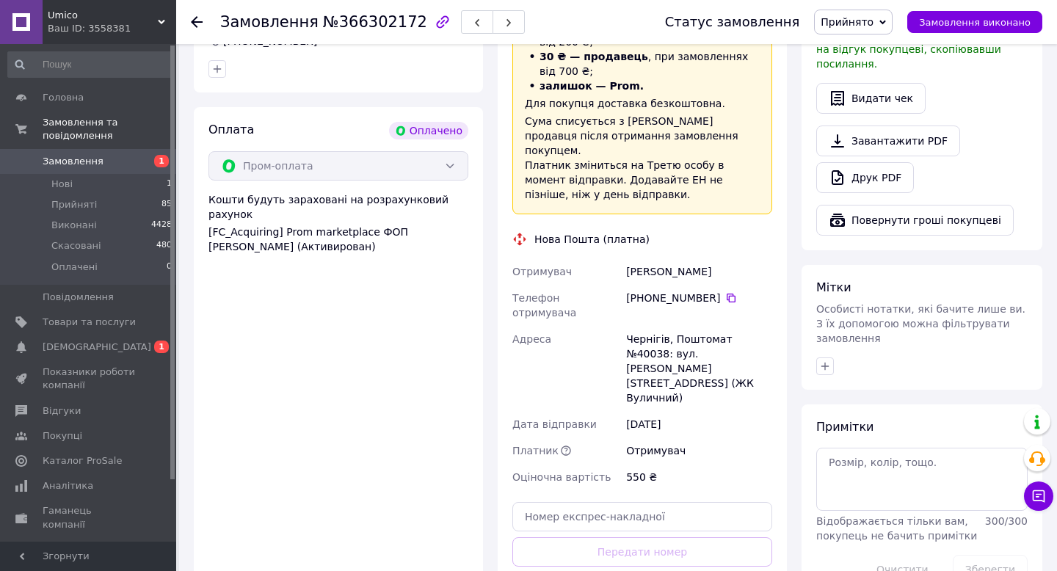
scroll to position [490, 0]
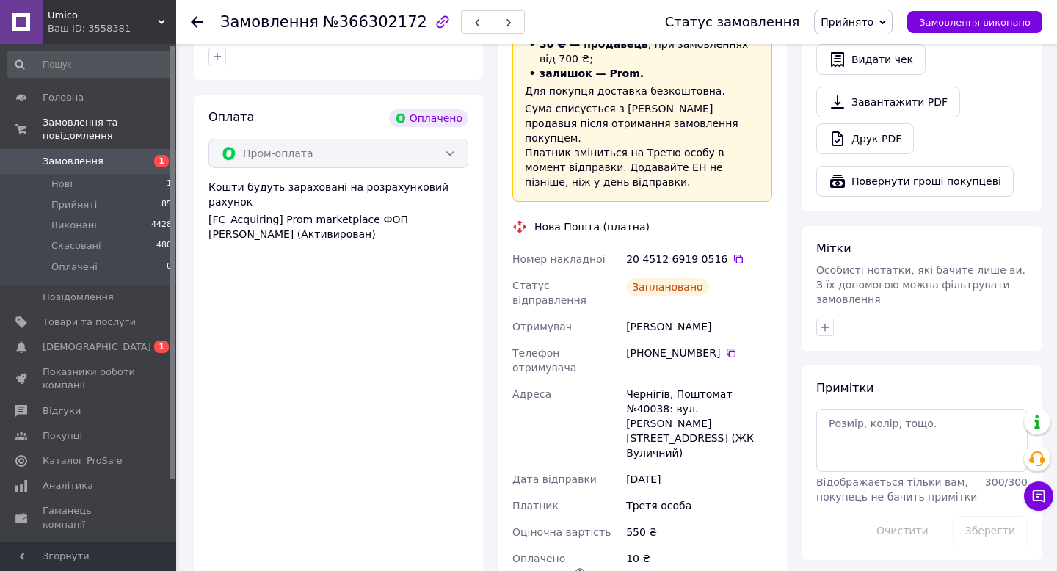
click at [195, 21] on icon at bounding box center [197, 22] width 12 height 12
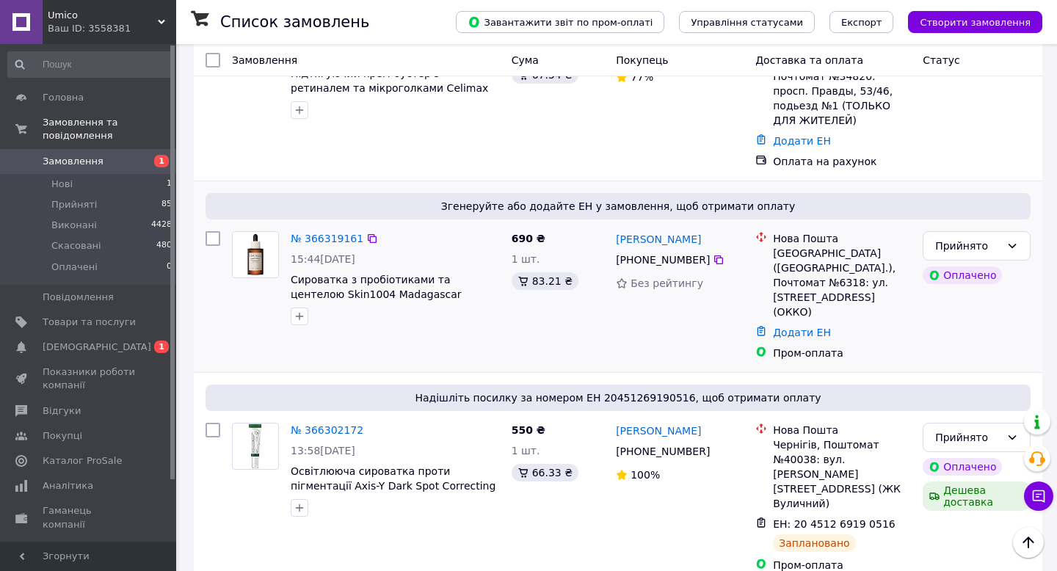
scroll to position [124, 0]
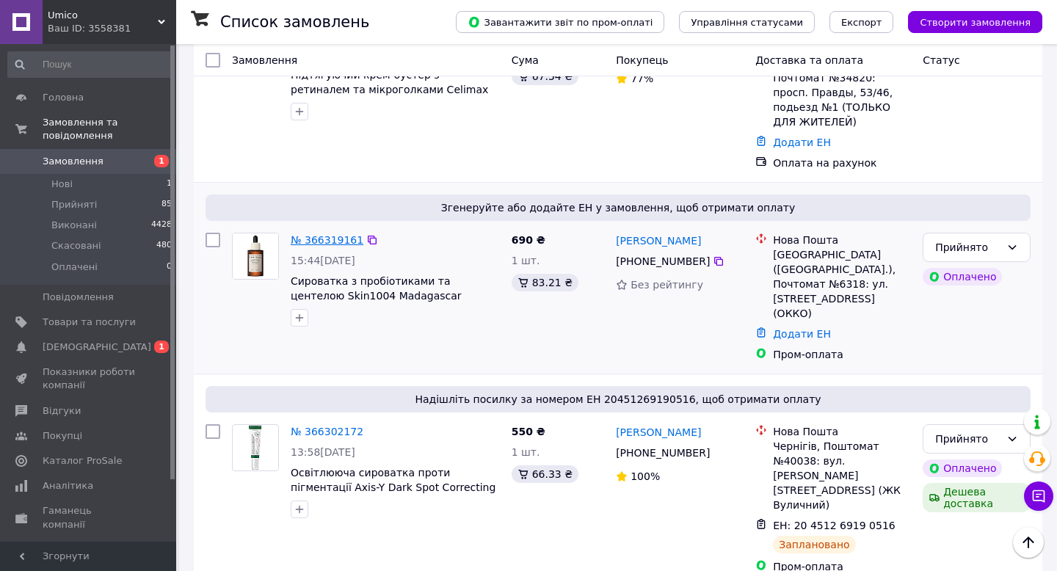
click at [317, 234] on link "№ 366319161" at bounding box center [327, 240] width 73 height 12
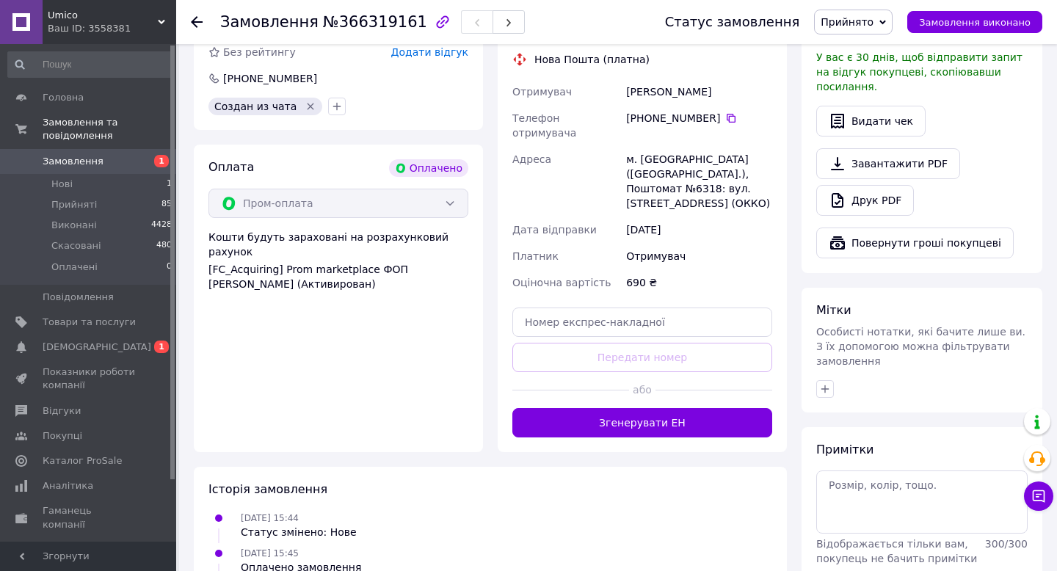
scroll to position [476, 0]
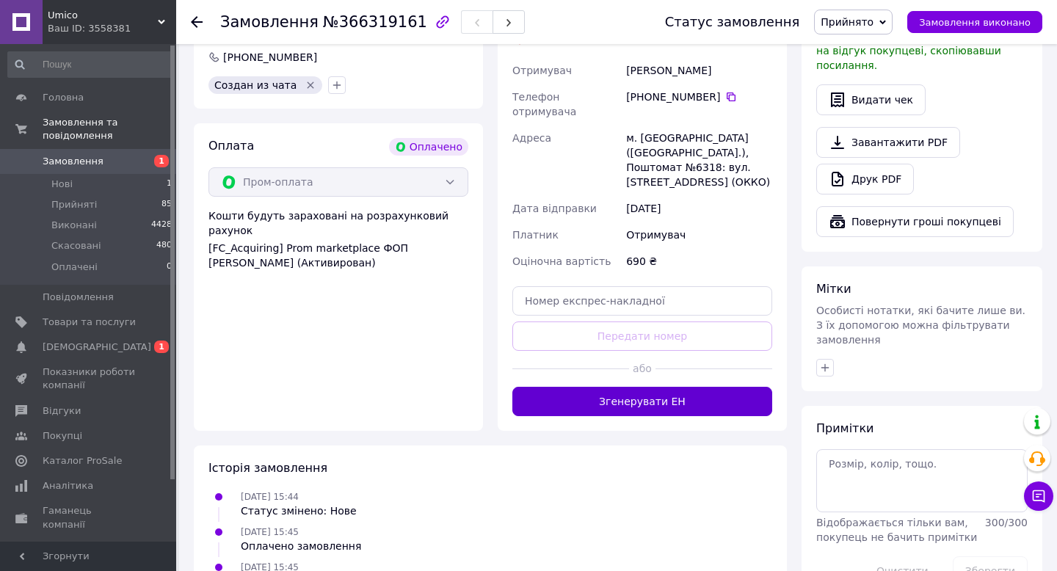
click at [609, 387] on button "Згенерувати ЕН" at bounding box center [642, 401] width 260 height 29
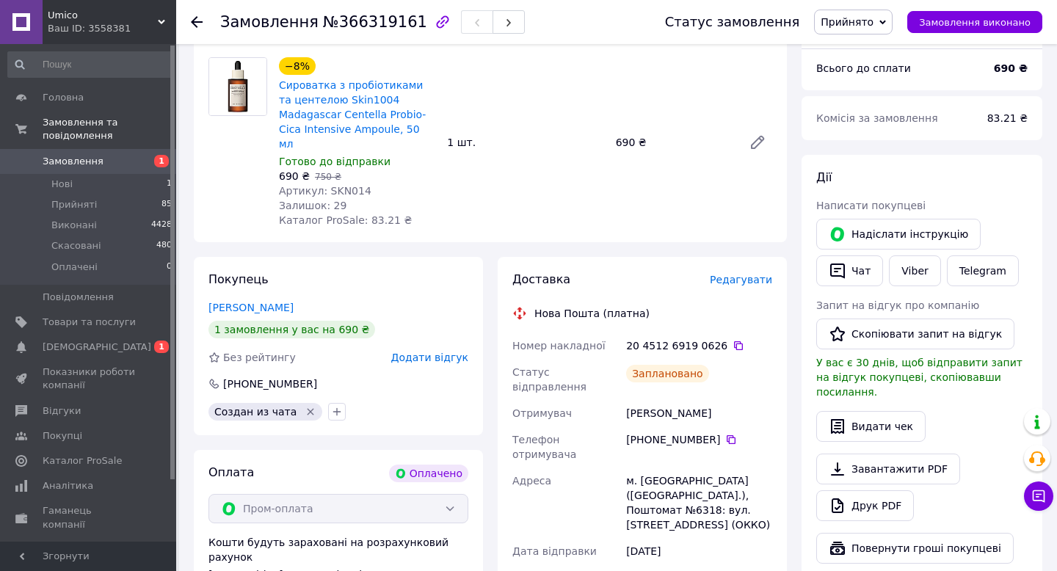
scroll to position [0, 0]
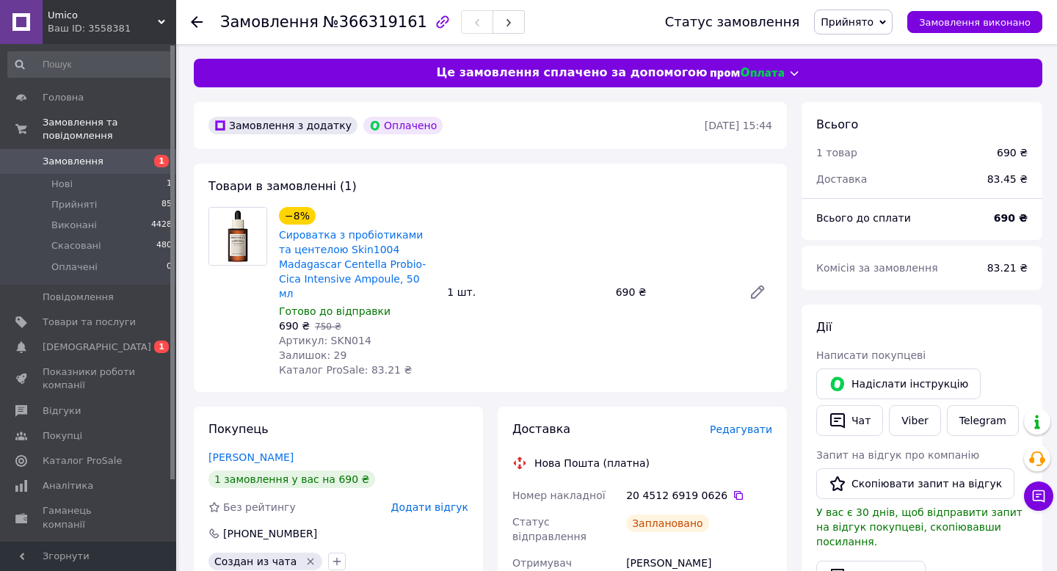
click at [195, 15] on div at bounding box center [197, 22] width 12 height 15
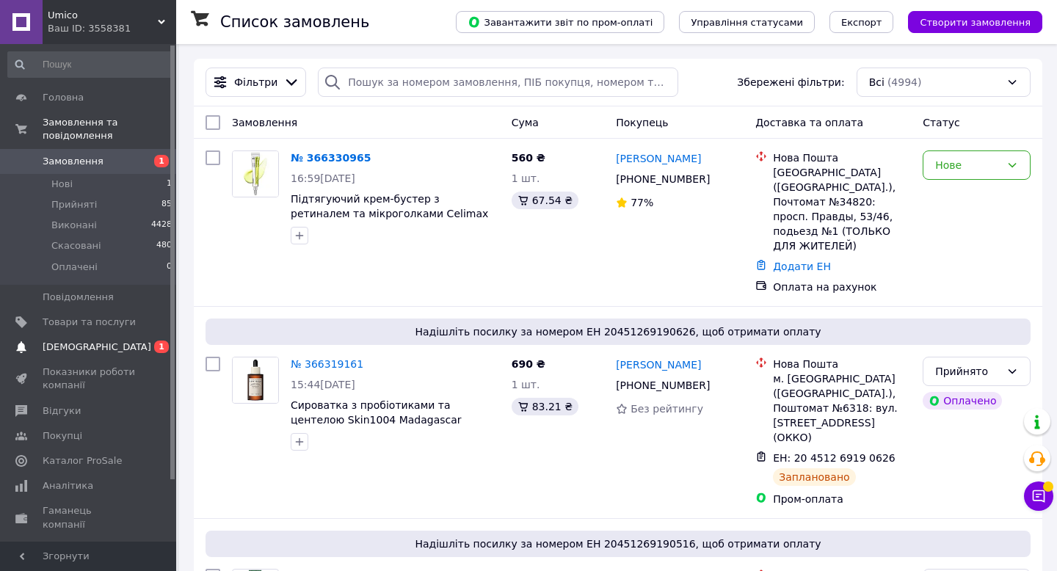
click at [90, 344] on span "[DEMOGRAPHIC_DATA]" at bounding box center [97, 347] width 109 height 13
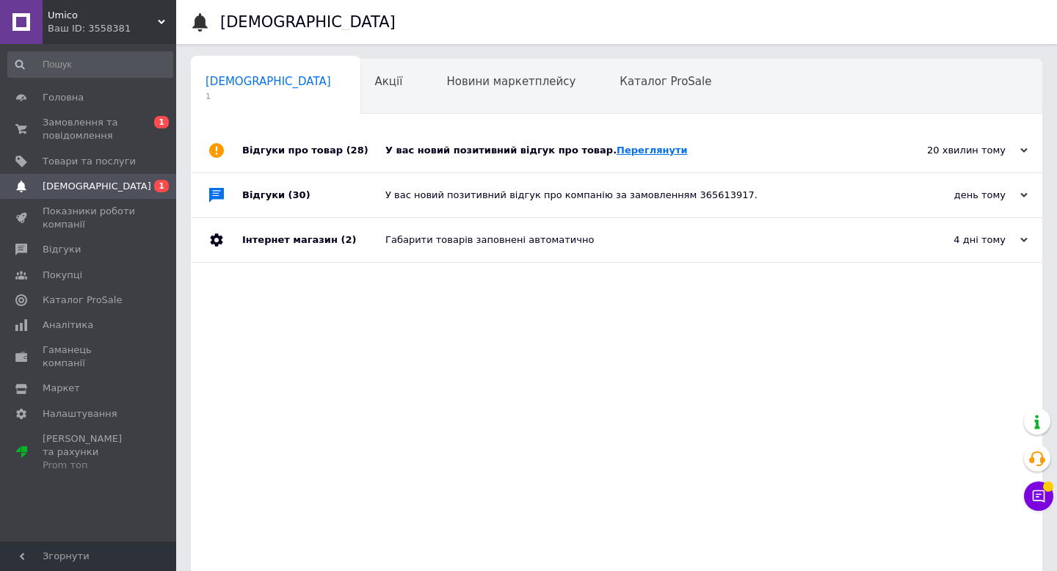
click at [633, 145] on link "Переглянути" at bounding box center [652, 150] width 71 height 11
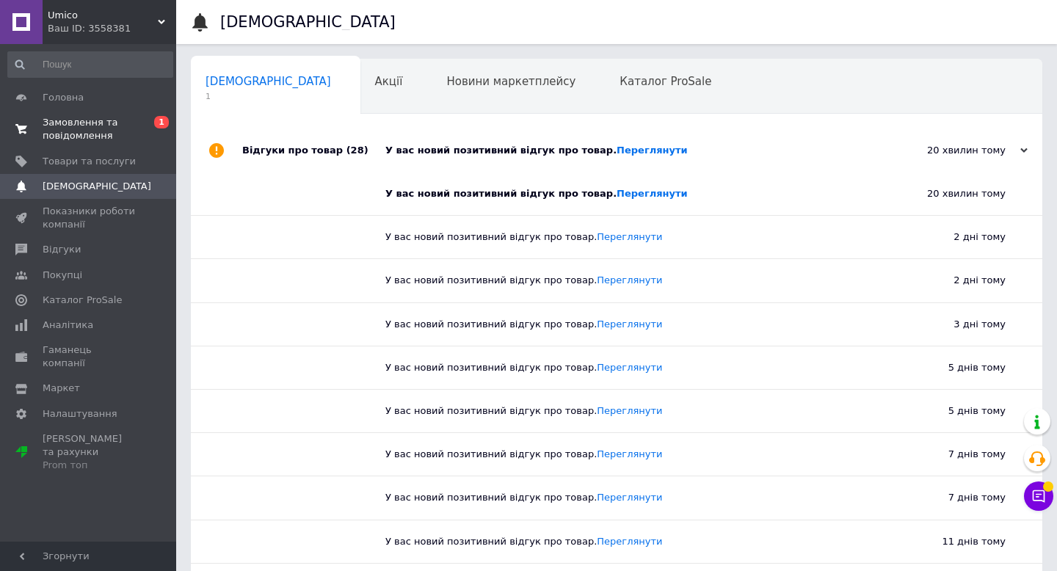
click at [84, 134] on span "Замовлення та повідомлення" at bounding box center [89, 129] width 93 height 26
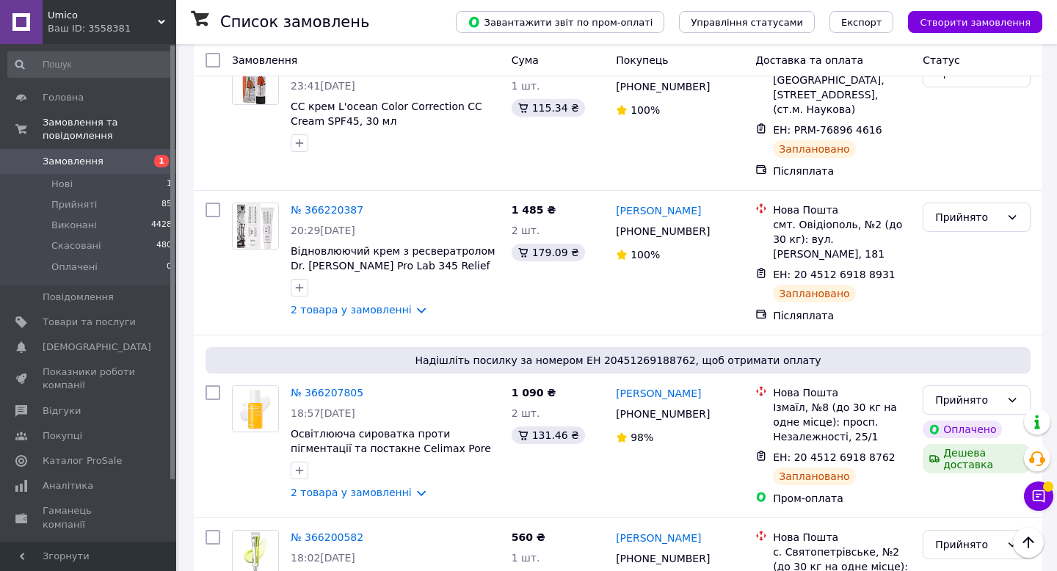
scroll to position [2022, 0]
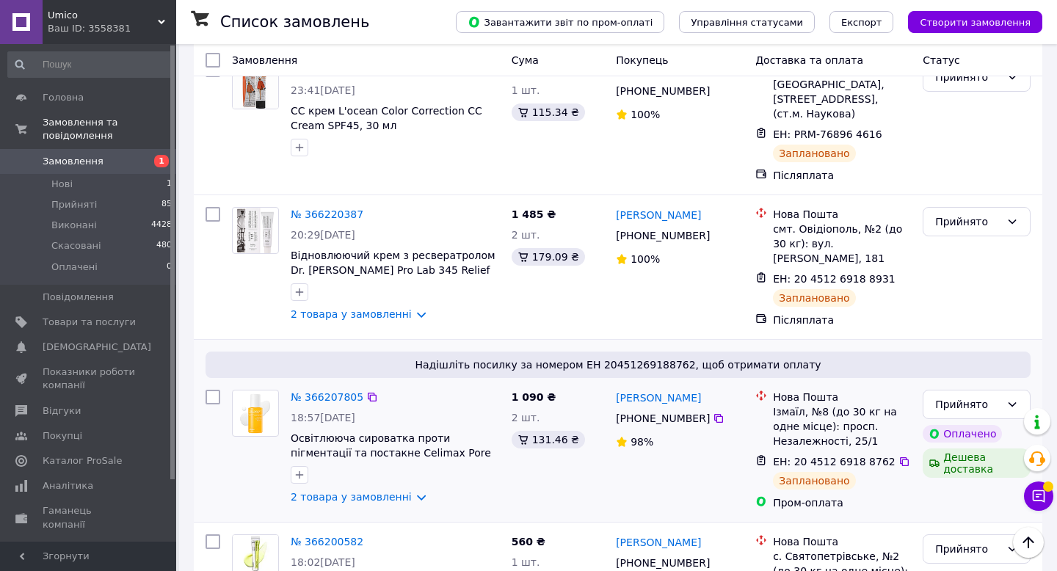
click at [364, 384] on div "№ 366207805 18:57, 11.10.2025 Освітлююча сироватка проти пігментації та постакн…" at bounding box center [395, 447] width 221 height 126
click at [364, 491] on link "2 товара у замовленні" at bounding box center [351, 497] width 121 height 12
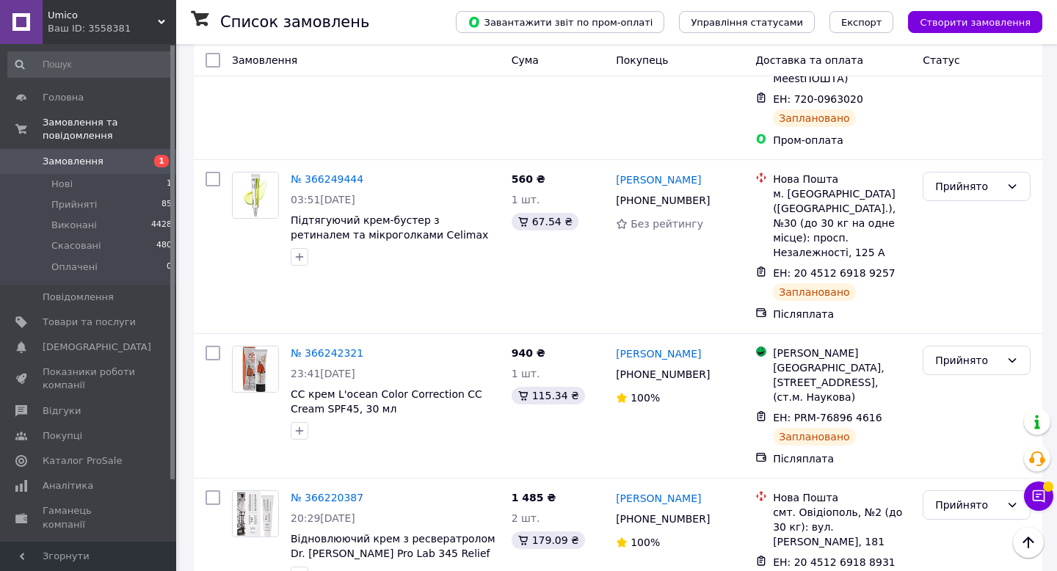
scroll to position [1719, 0]
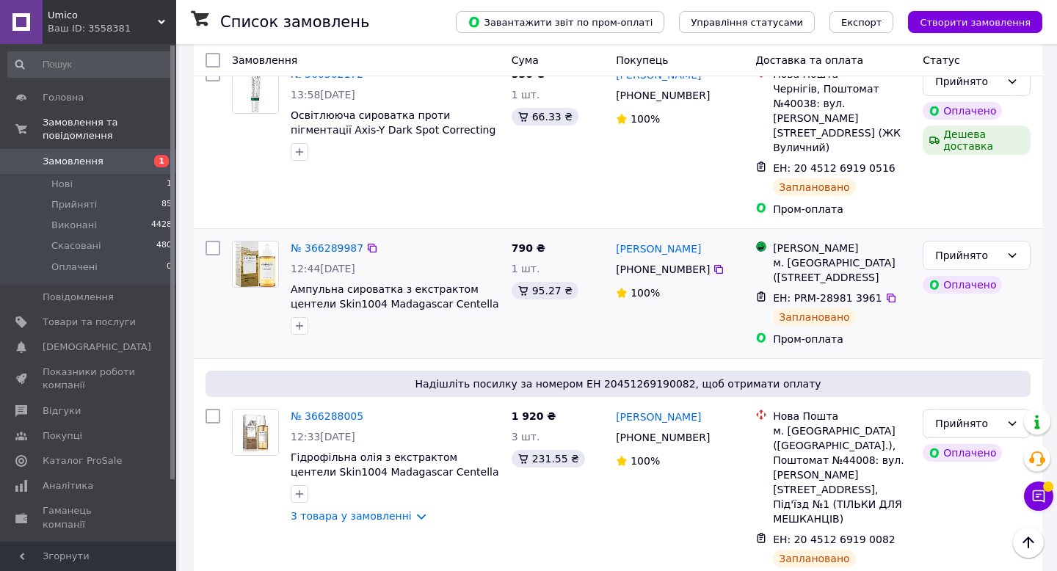
scroll to position [480, 0]
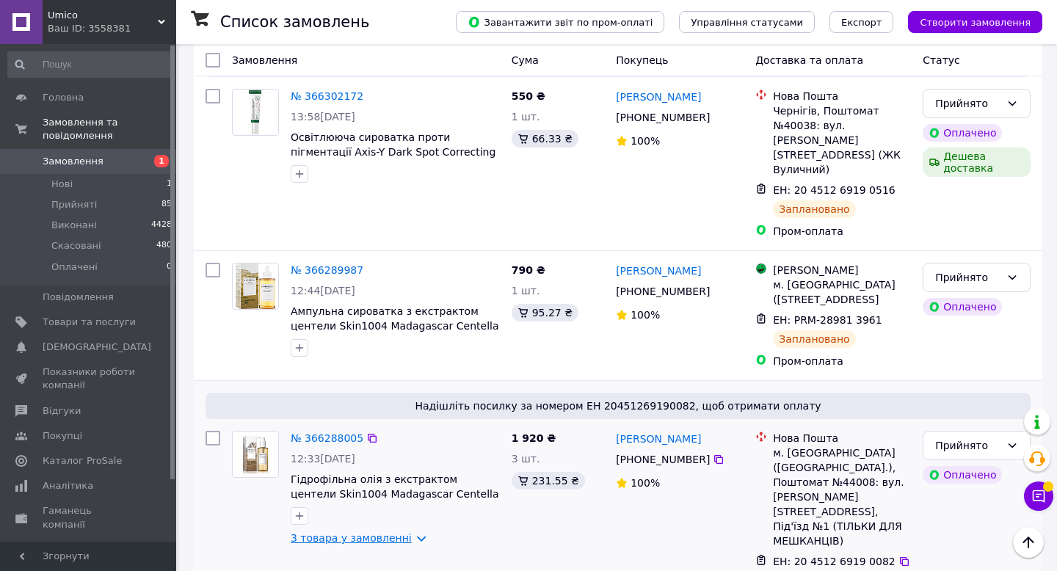
click at [318, 532] on link "3 товара у замовленні" at bounding box center [351, 538] width 121 height 12
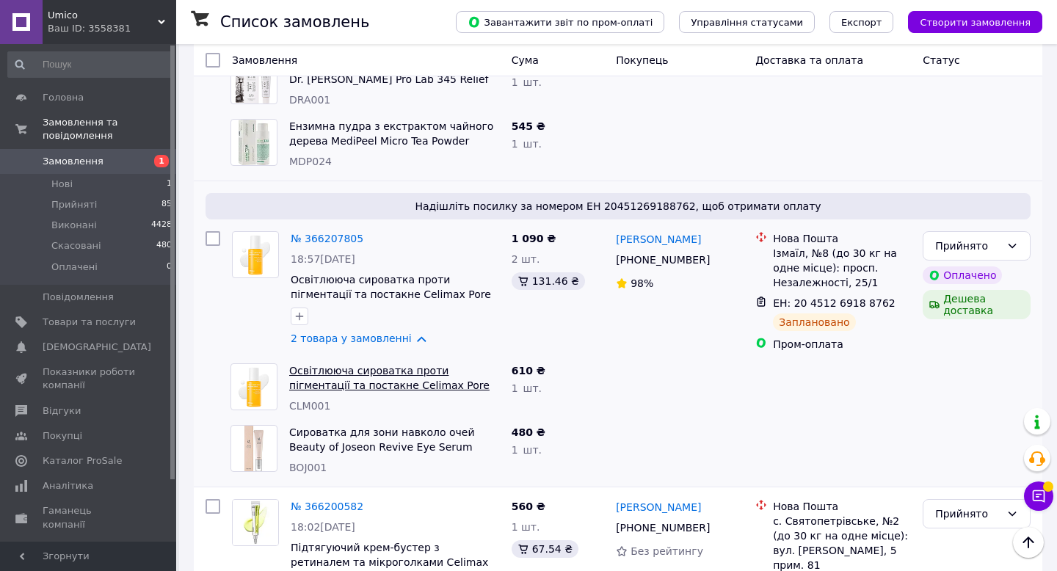
scroll to position [2486, 0]
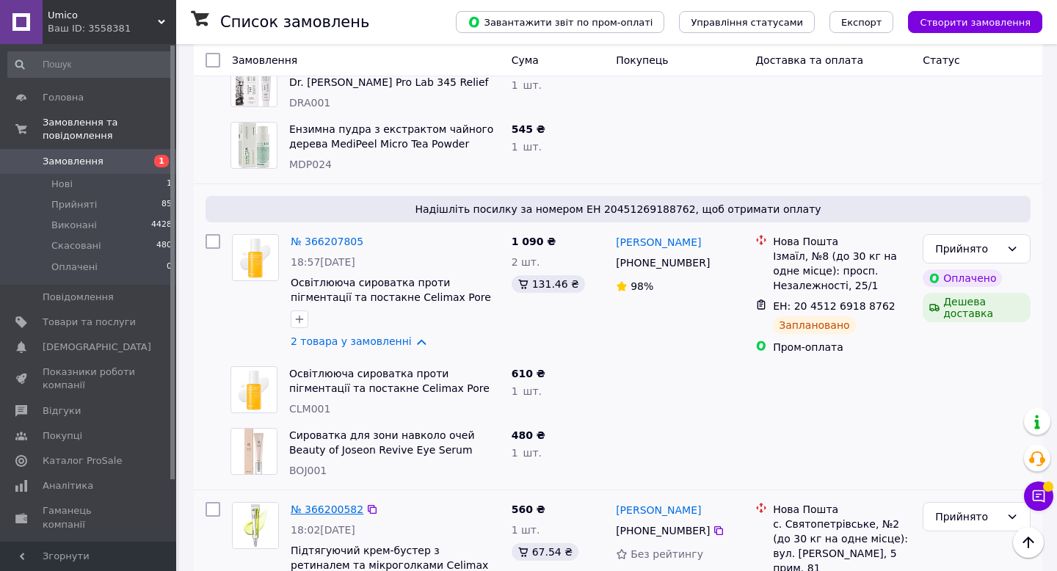
click at [319, 504] on link "№ 366200582" at bounding box center [327, 510] width 73 height 12
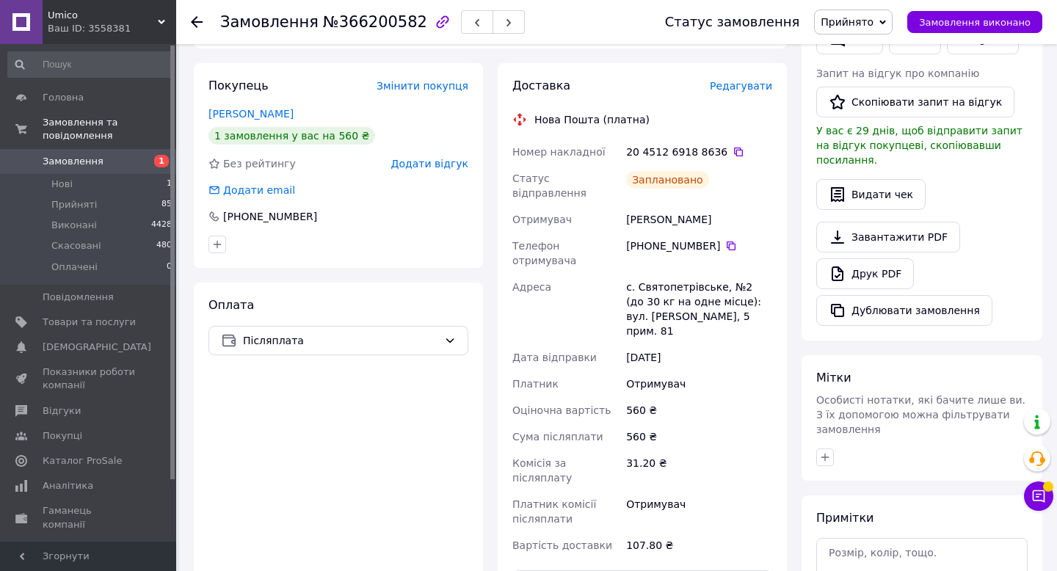
scroll to position [241, 0]
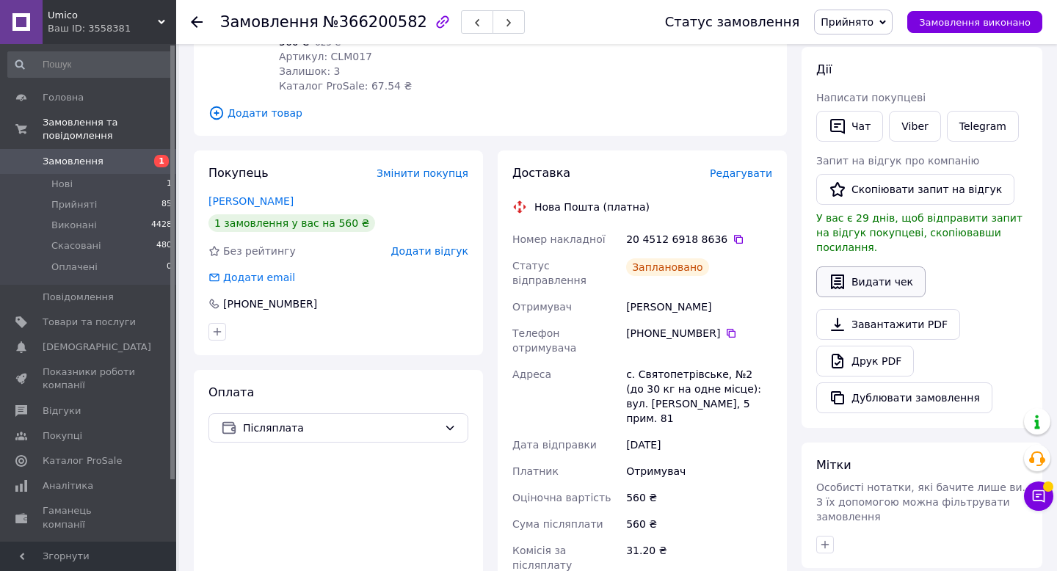
click at [863, 269] on button "Видати чек" at bounding box center [870, 281] width 109 height 31
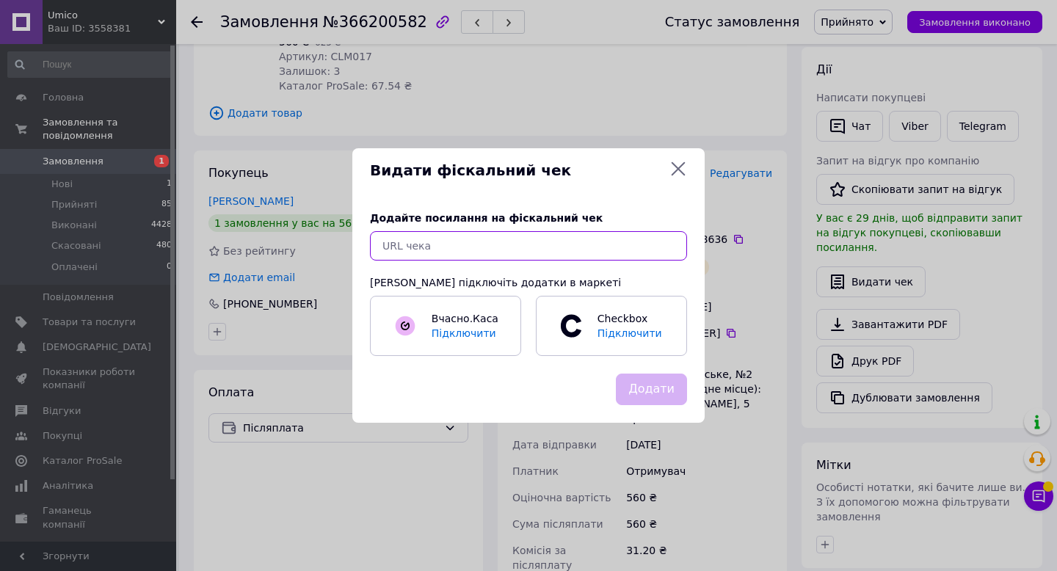
click at [413, 253] on input "text" at bounding box center [528, 245] width 317 height 29
paste input "https://check.checkbox.ua/5a30d985-73fe-4ebb-91bb-cd2c93847c89"
type input "https://check.checkbox.ua/5a30d985-73fe-4ebb-91bb-cd2c93847c89"
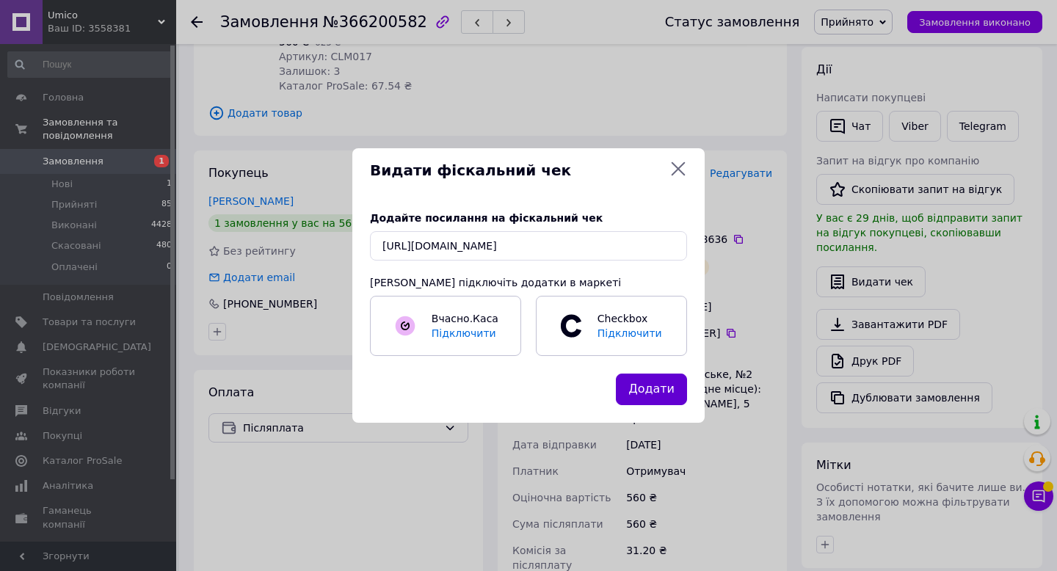
click at [628, 389] on button "Додати" at bounding box center [651, 390] width 71 height 32
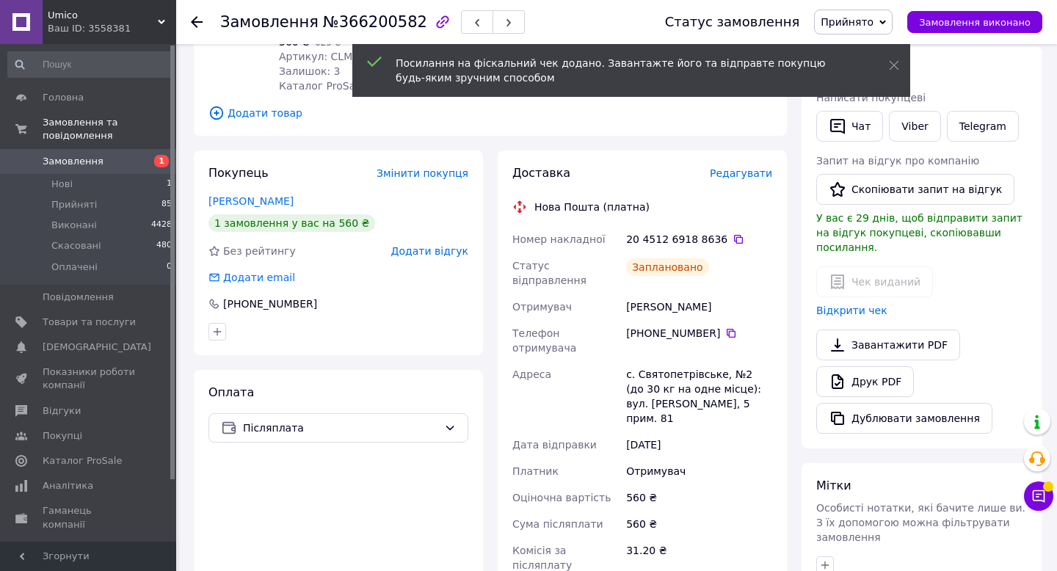
click at [199, 23] on icon at bounding box center [197, 22] width 12 height 12
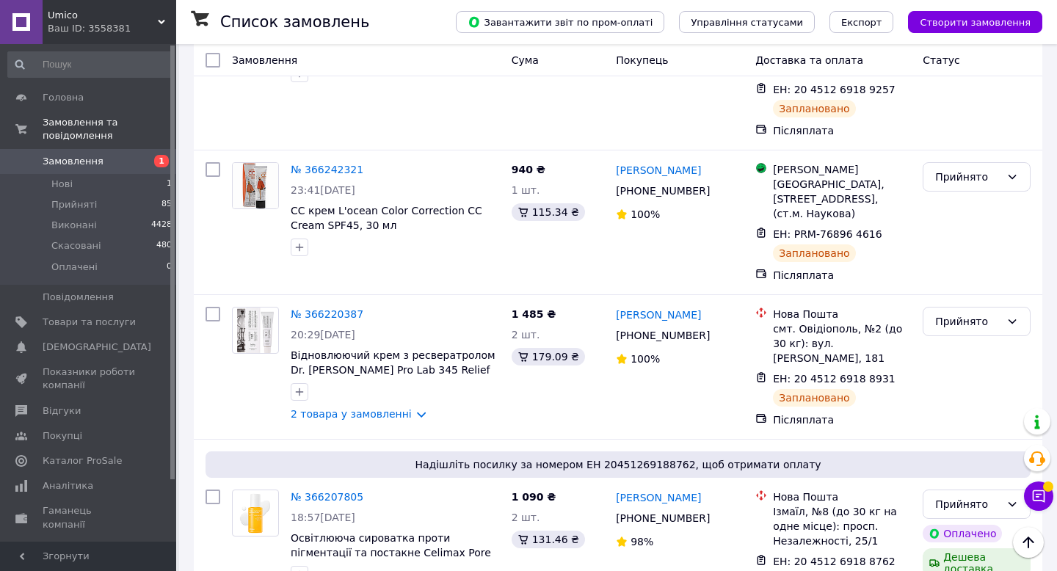
scroll to position [1898, 0]
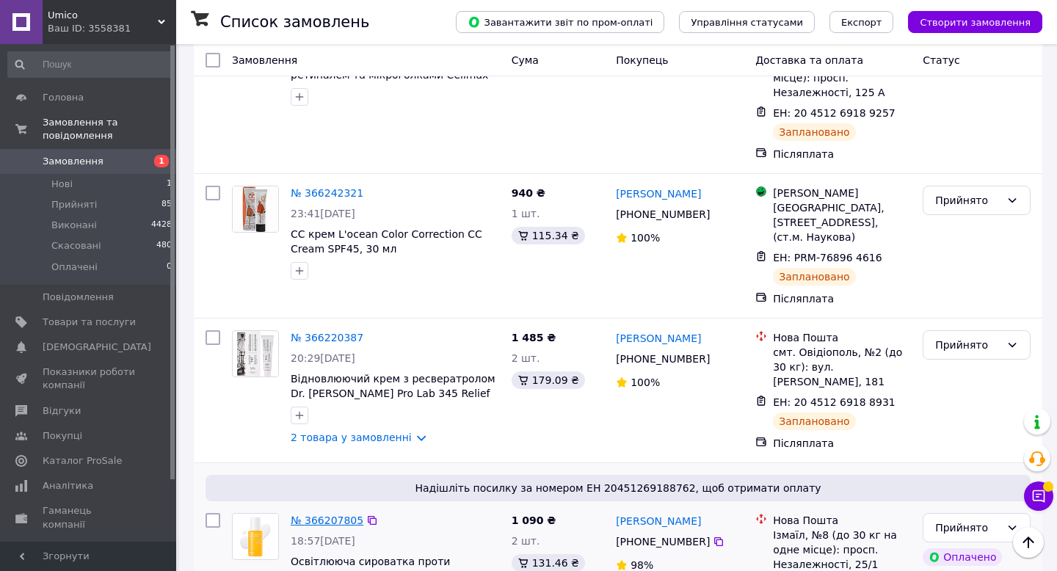
click at [326, 515] on link "№ 366207805" at bounding box center [327, 521] width 73 height 12
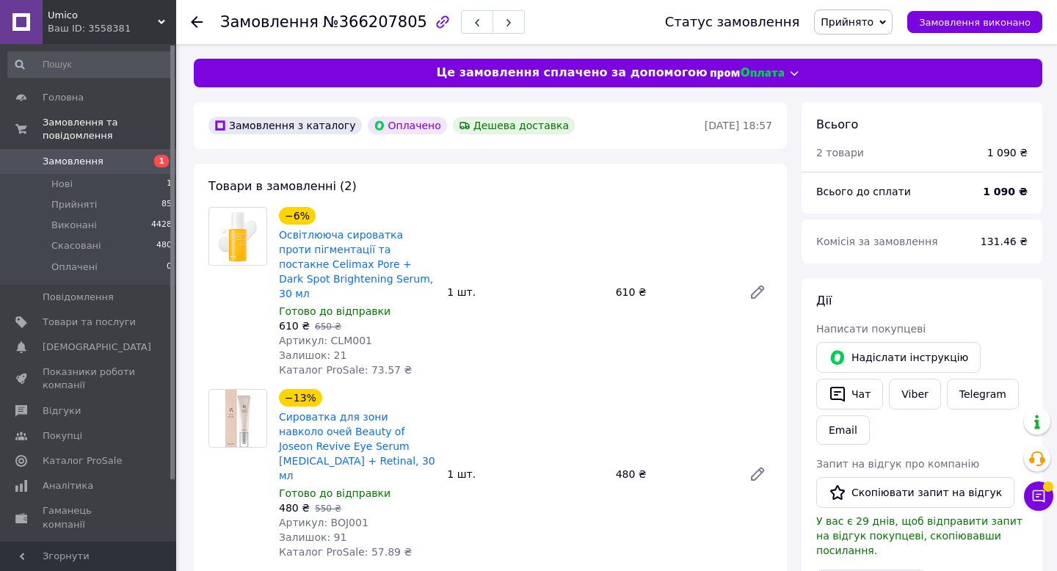
click at [334, 335] on span "Артикул: CLM001" at bounding box center [325, 341] width 93 height 12
copy span "CLM001"
click at [342, 517] on span "Артикул: BOJ001" at bounding box center [324, 523] width 90 height 12
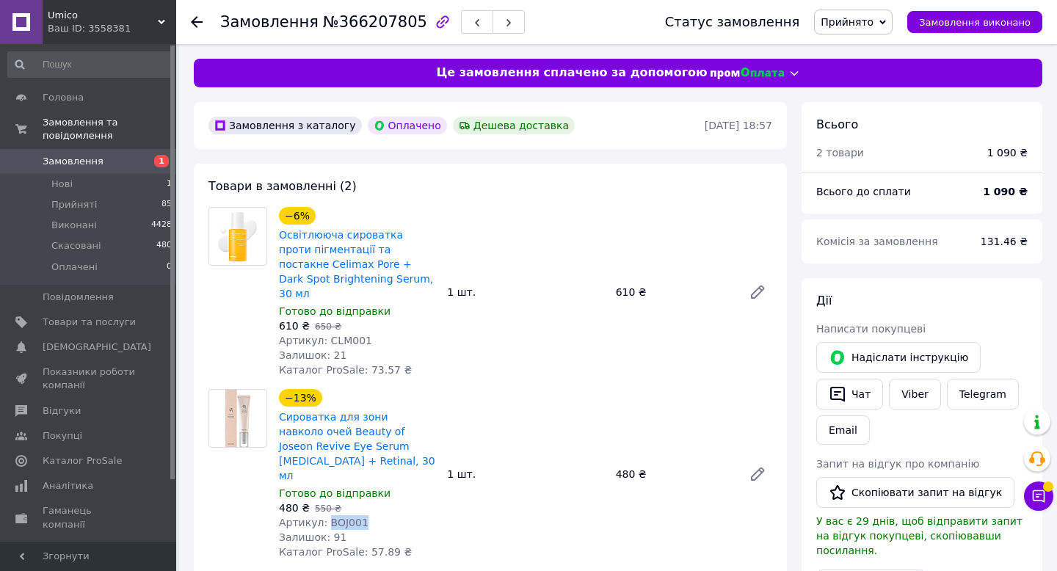
copy span "BOJ001"
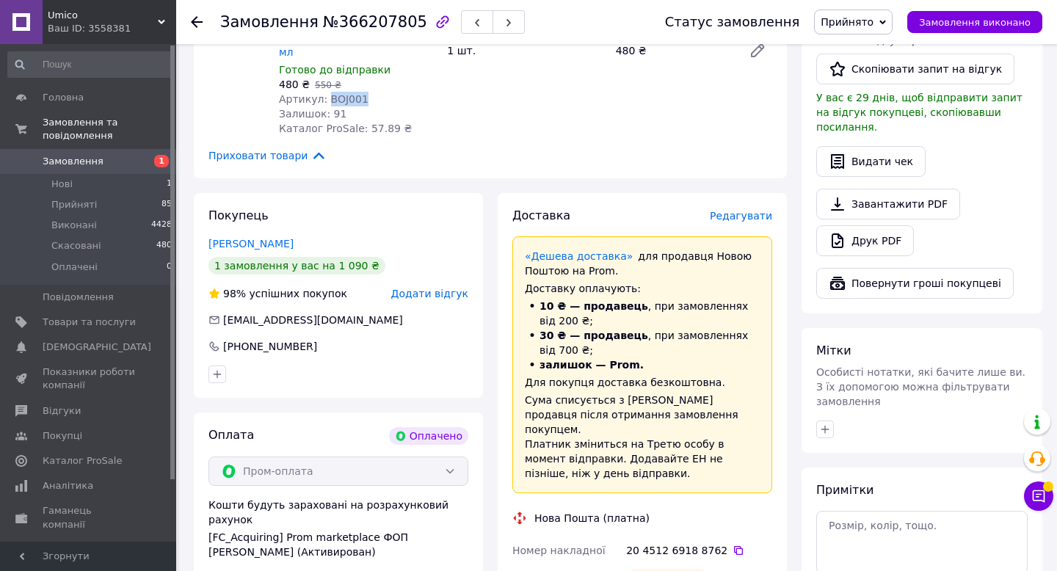
scroll to position [399, 0]
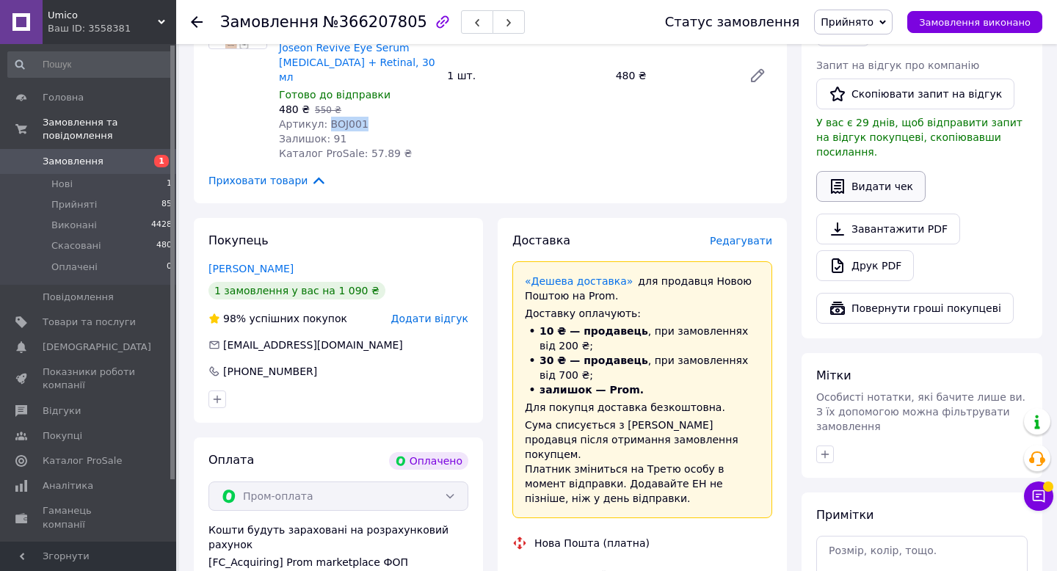
click at [844, 179] on icon "button" at bounding box center [837, 186] width 13 height 15
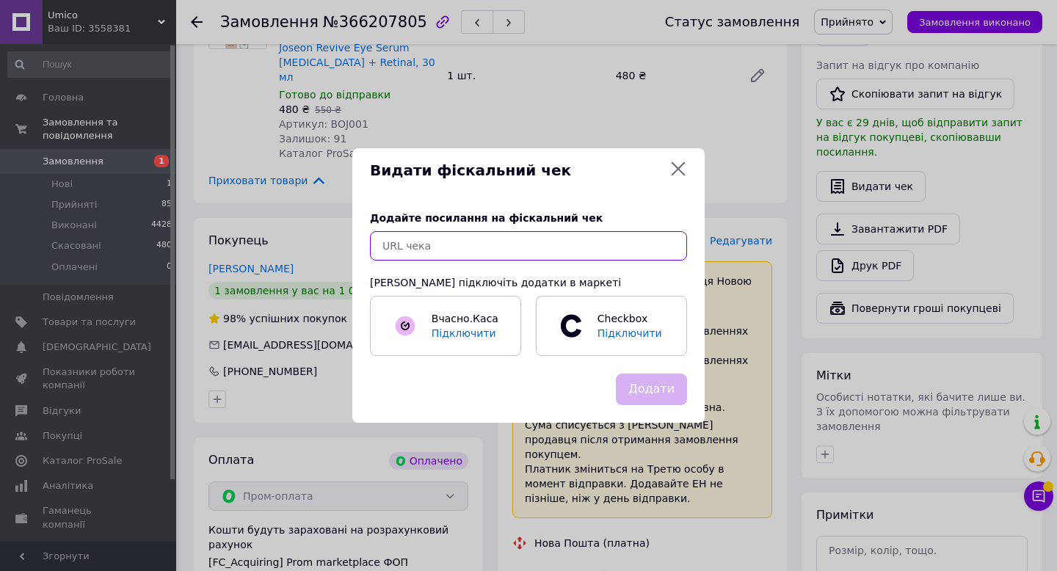
click at [523, 246] on input "text" at bounding box center [528, 245] width 317 height 29
paste input "https://check.checkbox.ua/30a36698-db98-43d6-9215-3f70bb9a5b13"
type input "https://check.checkbox.ua/30a36698-db98-43d6-9215-3f70bb9a5b13"
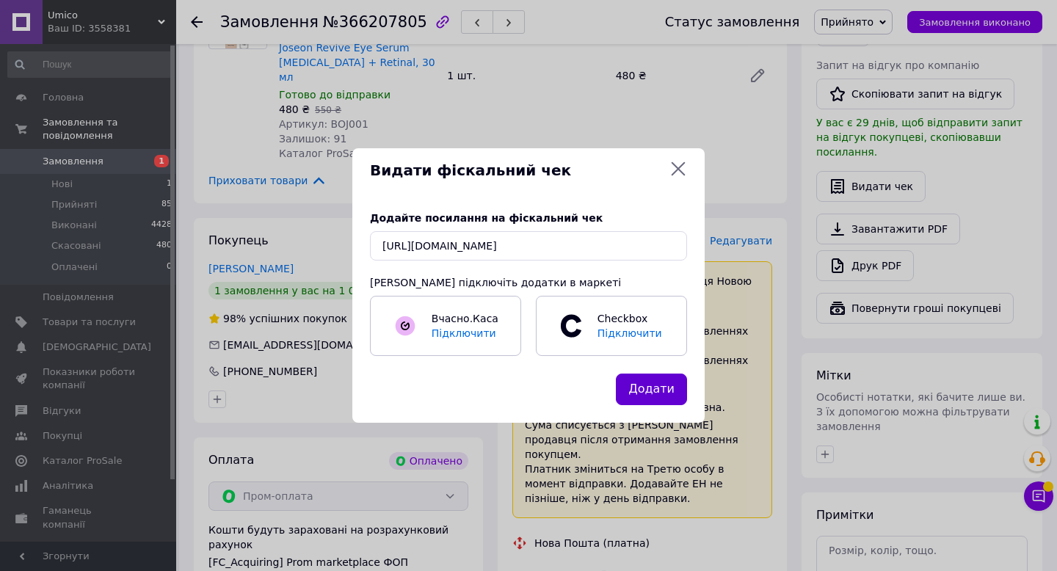
click at [641, 389] on button "Додати" at bounding box center [651, 390] width 71 height 32
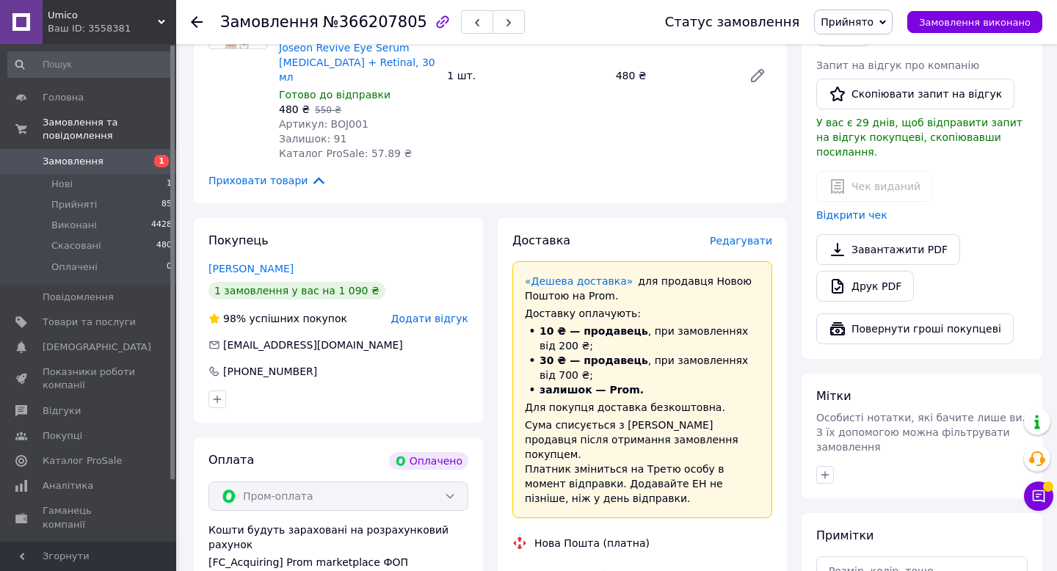
click at [197, 23] on icon at bounding box center [197, 22] width 12 height 12
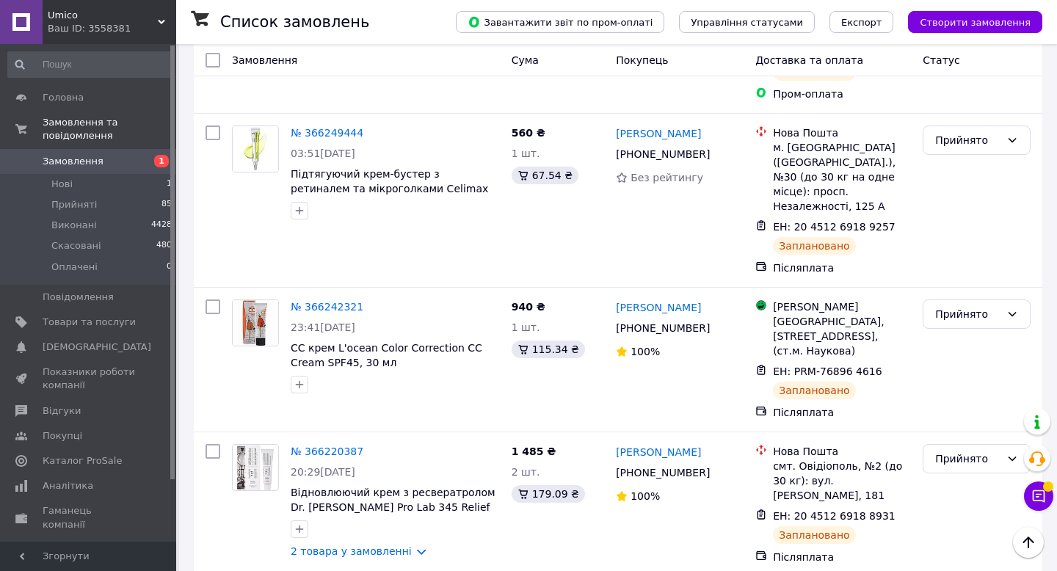
scroll to position [1751, 0]
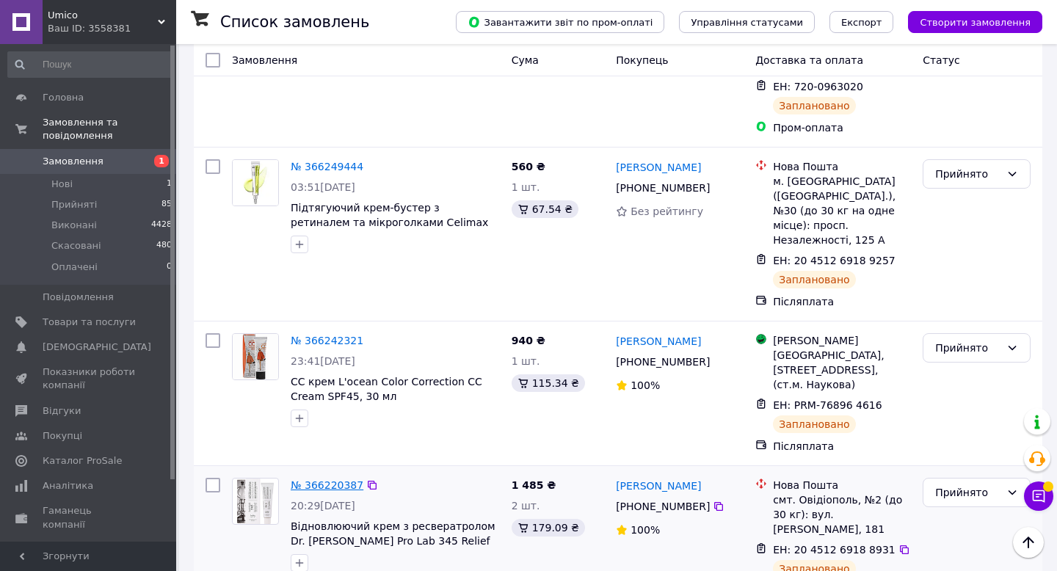
click at [306, 479] on link "№ 366220387" at bounding box center [327, 485] width 73 height 12
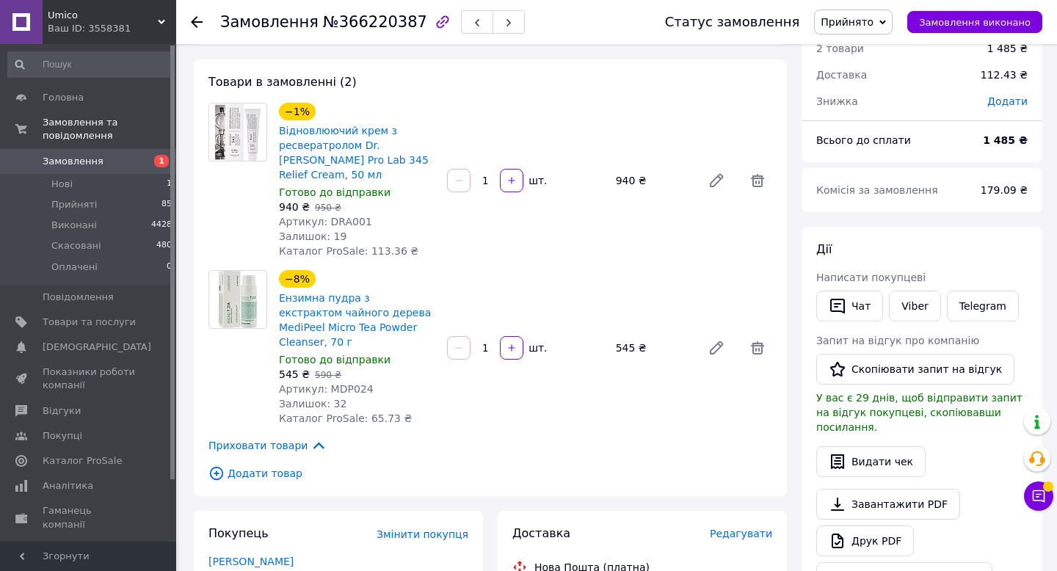
scroll to position [37, 0]
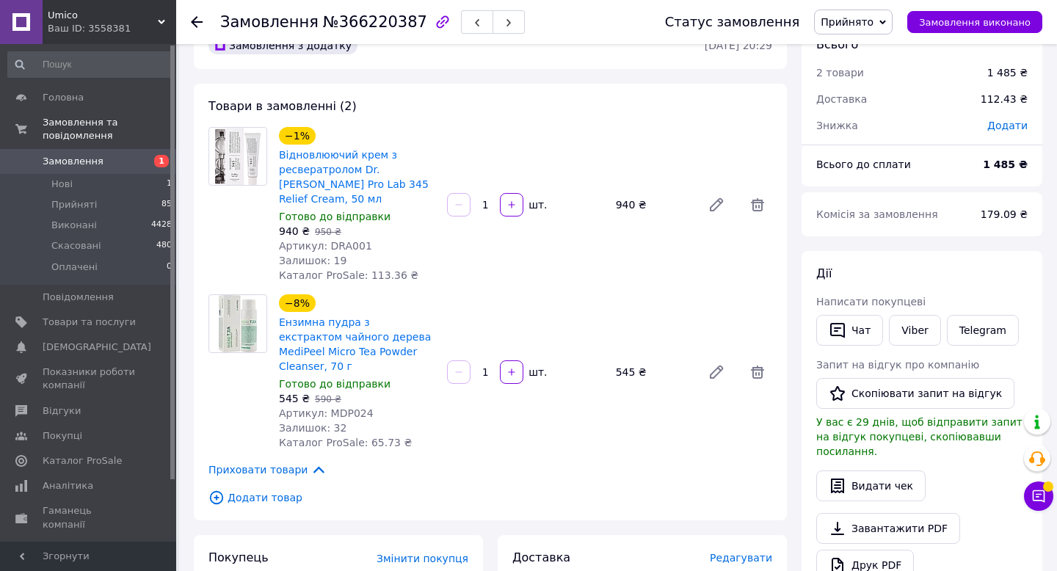
click at [351, 240] on span "Артикул: DRA001" at bounding box center [325, 246] width 93 height 12
copy span "DRA001"
click at [341, 407] on span "Артикул: MDP024" at bounding box center [326, 413] width 95 height 12
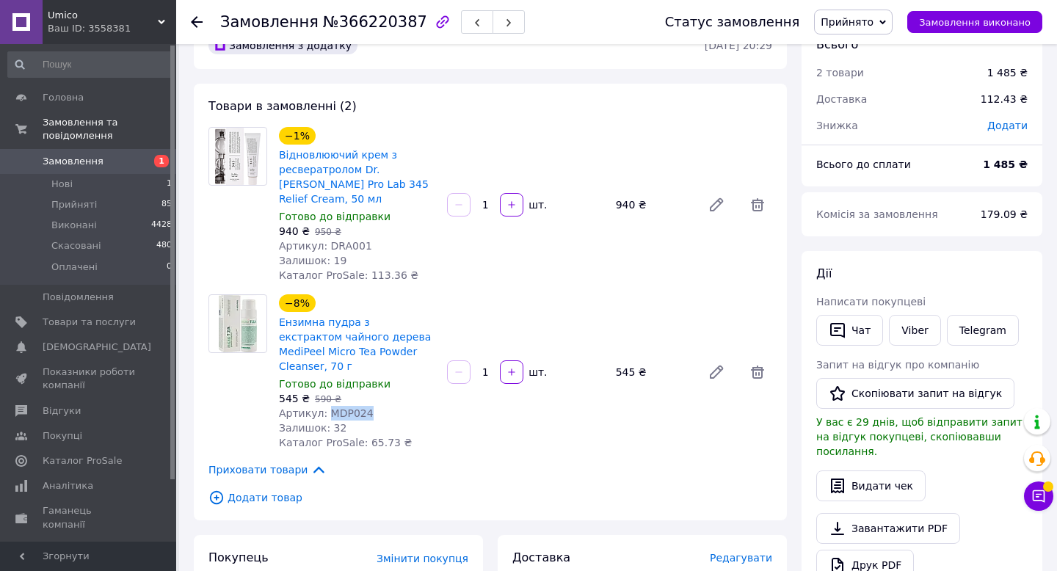
copy span "MDP024"
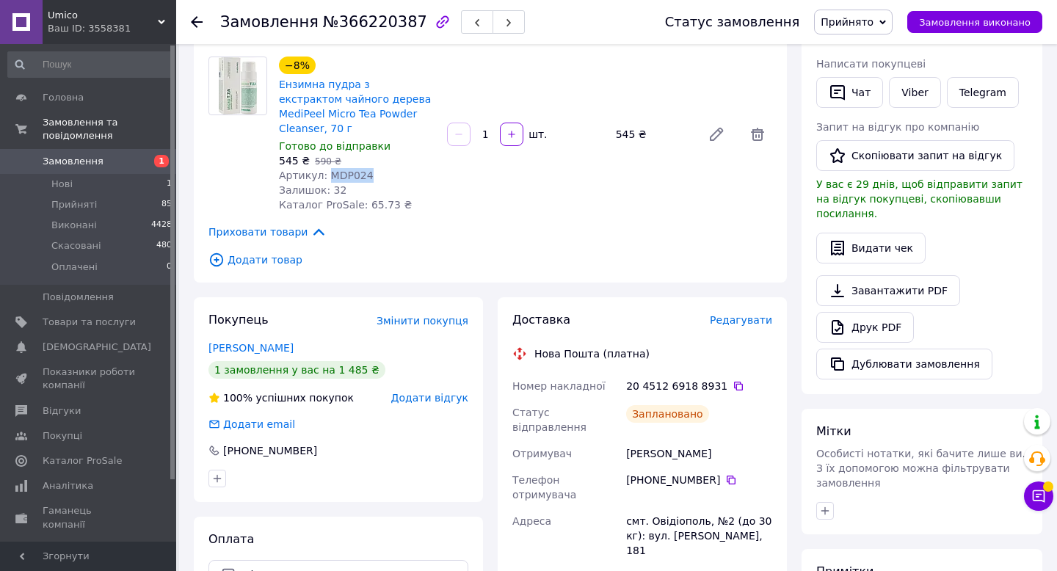
scroll to position [273, 0]
click at [868, 243] on button "Видати чек" at bounding box center [870, 249] width 109 height 31
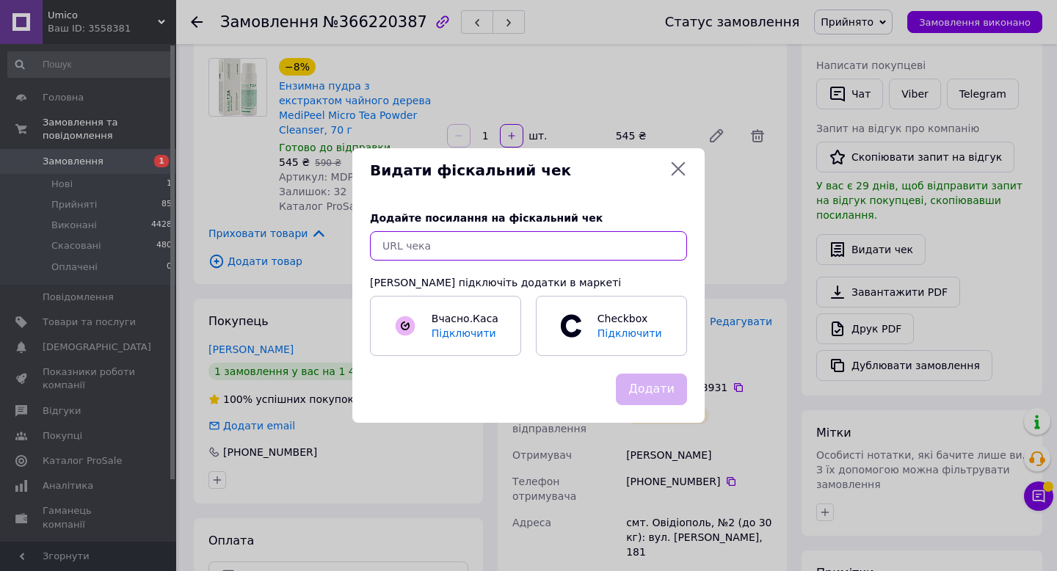
click at [457, 247] on input "text" at bounding box center [528, 245] width 317 height 29
paste input "https://check.checkbox.ua/e4cd2386-6622-4d57-82d0-943eee30e53d"
type input "https://check.checkbox.ua/e4cd2386-6622-4d57-82d0-943eee30e53d"
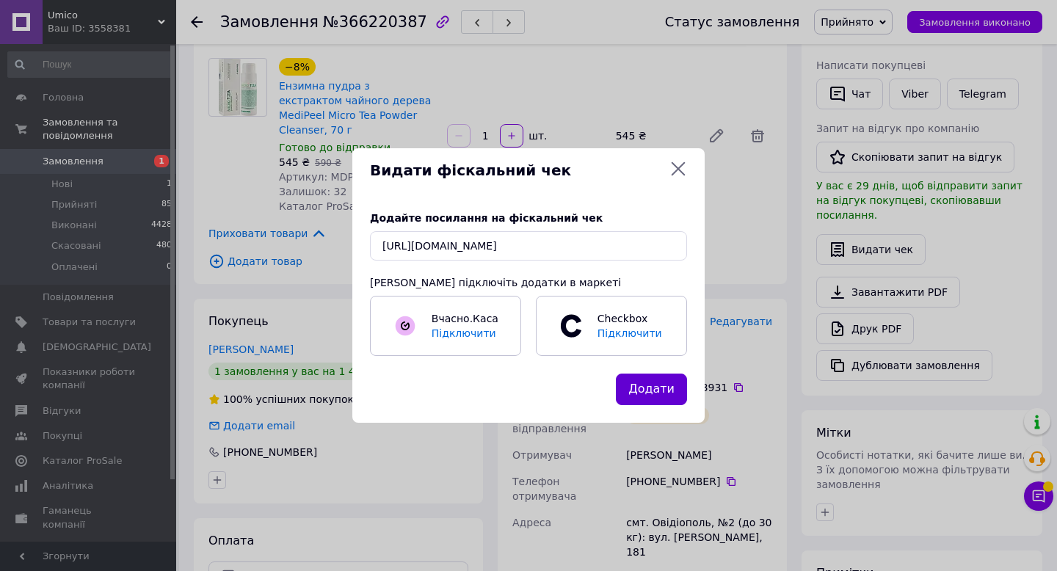
click at [647, 388] on button "Додати" at bounding box center [651, 390] width 71 height 32
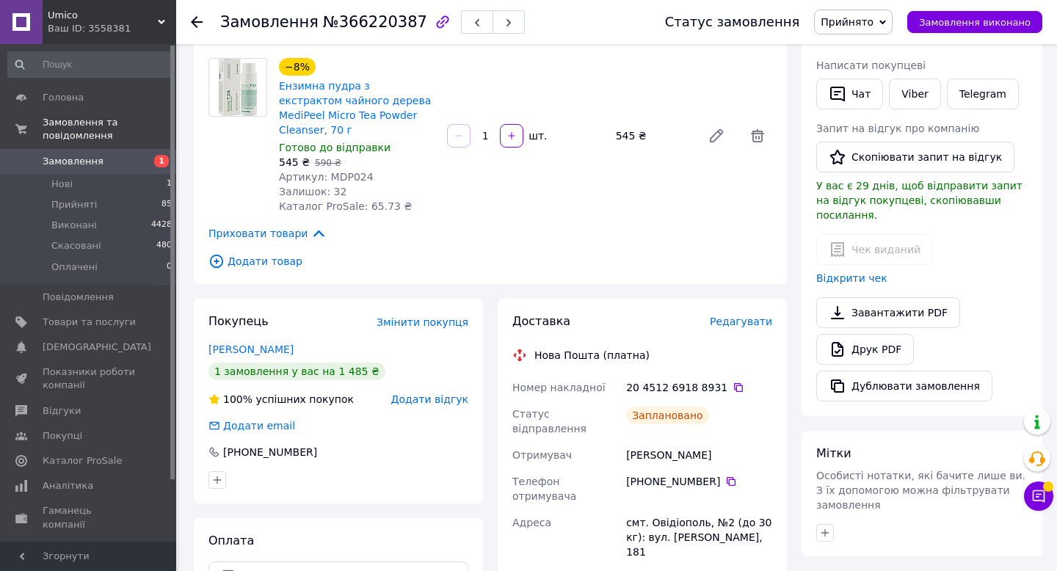
click at [199, 21] on use at bounding box center [197, 22] width 12 height 12
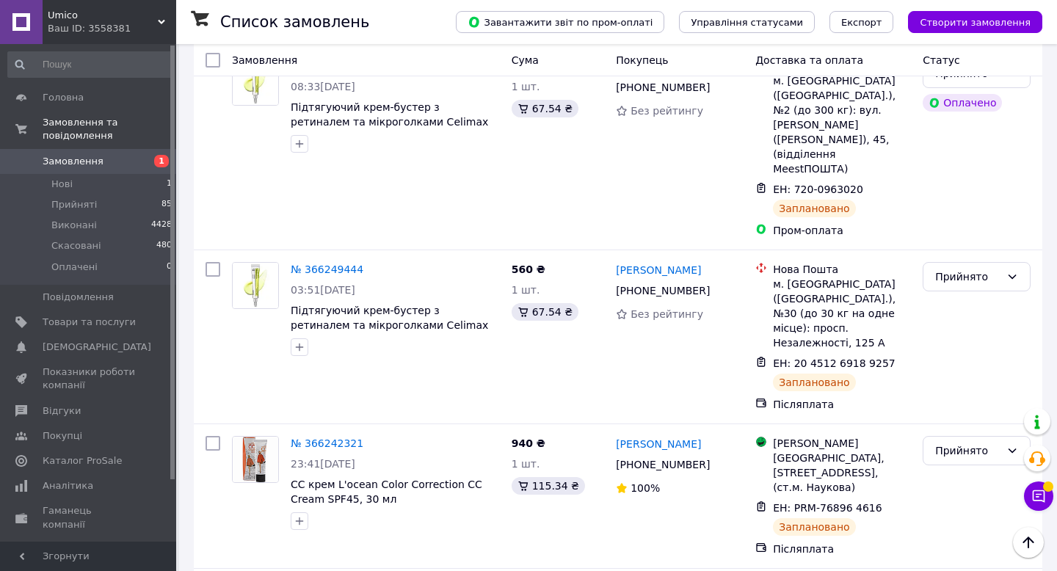
scroll to position [1632, 0]
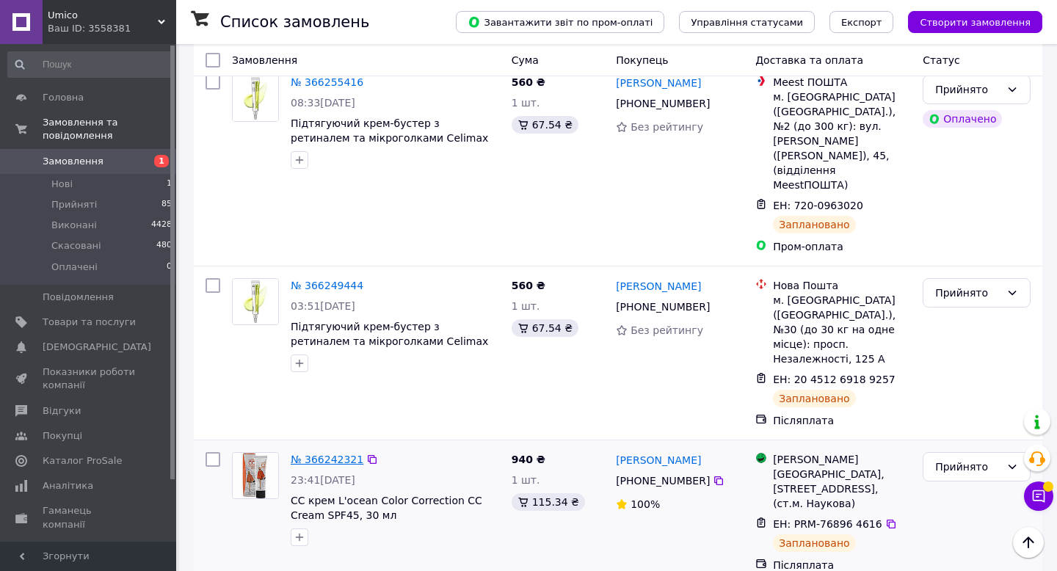
click at [315, 454] on link "№ 366242321" at bounding box center [327, 460] width 73 height 12
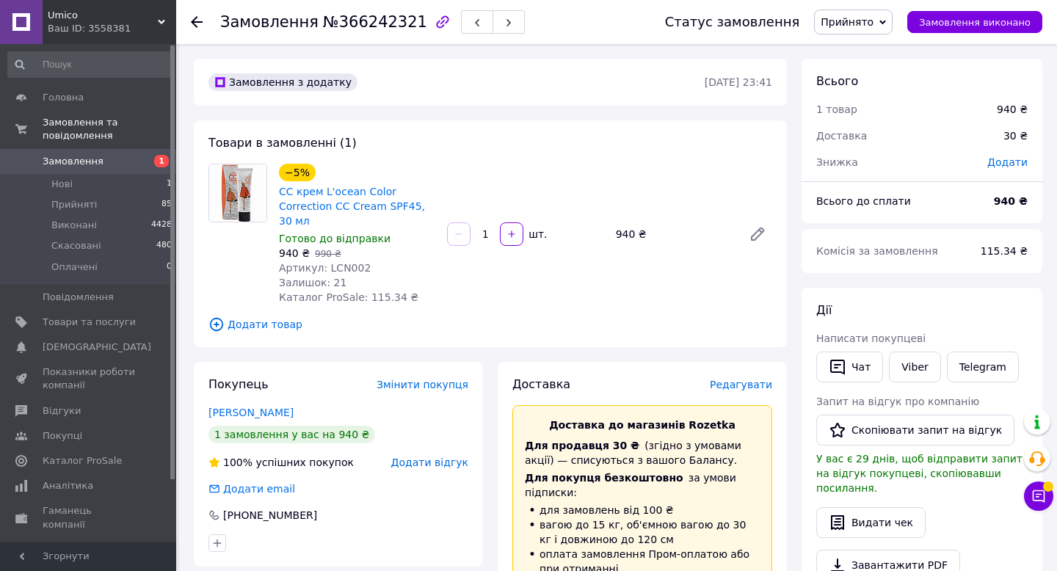
click at [341, 272] on span "Артикул: LCN002" at bounding box center [325, 268] width 92 height 12
copy span "LCN002"
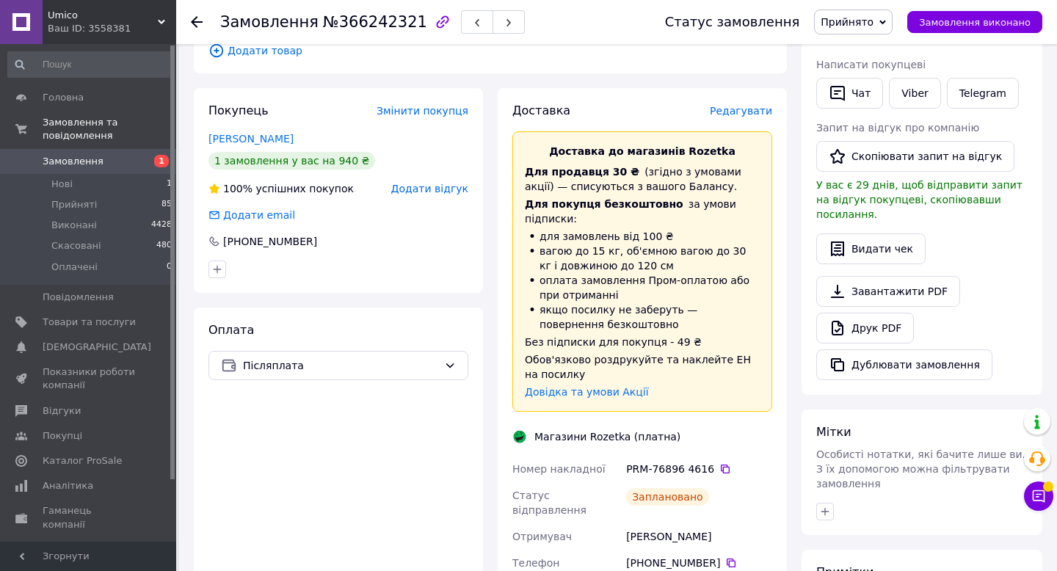
scroll to position [272, 0]
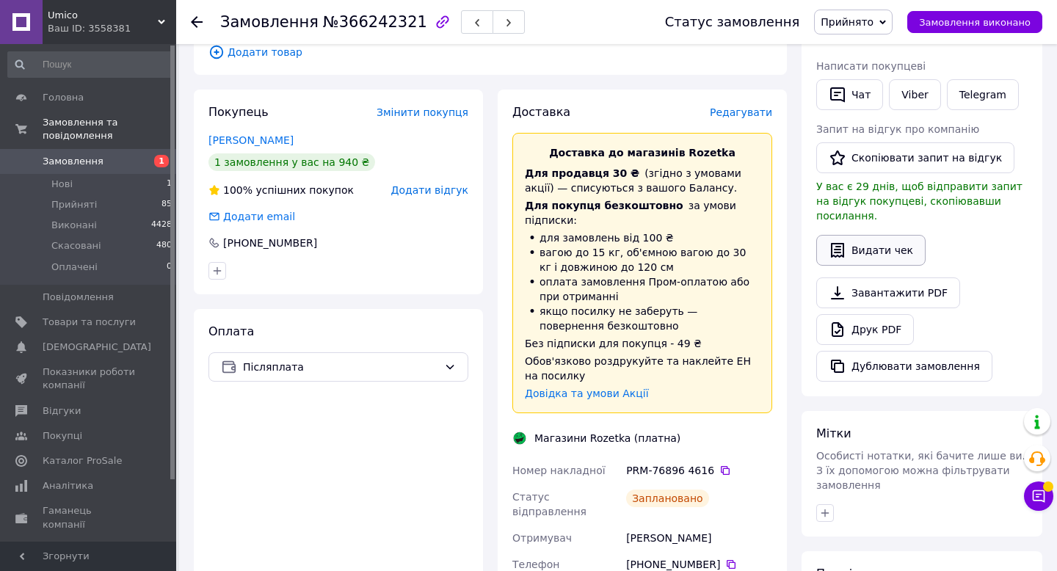
click at [863, 235] on button "Видати чек" at bounding box center [870, 250] width 109 height 31
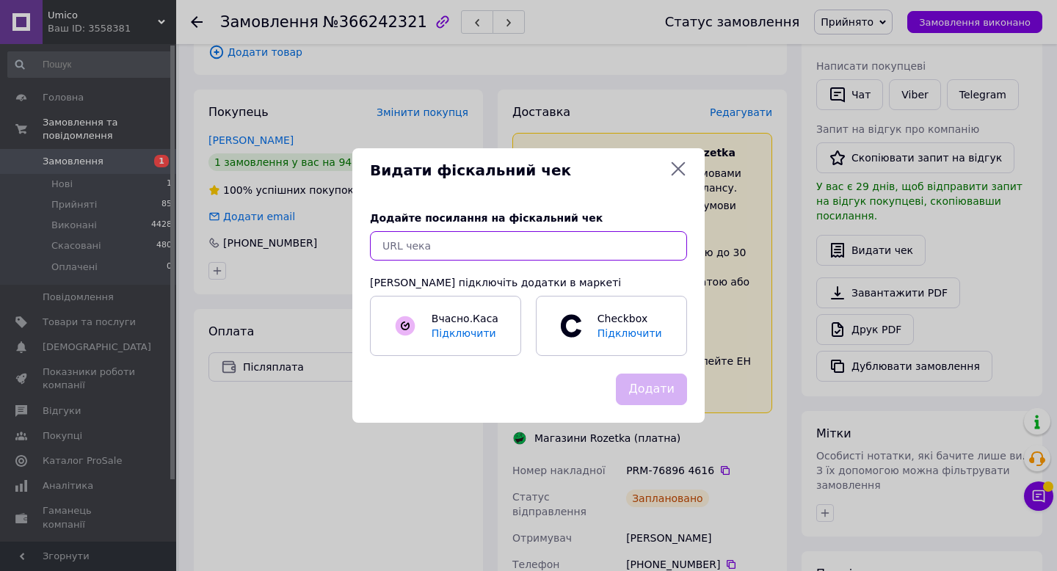
click at [491, 239] on input "text" at bounding box center [528, 245] width 317 height 29
paste input "https://check.checkbox.ua/87836f2e-c576-49f8-b972-faabbb118be9"
type input "https://check.checkbox.ua/87836f2e-c576-49f8-b972-faabbb118be9"
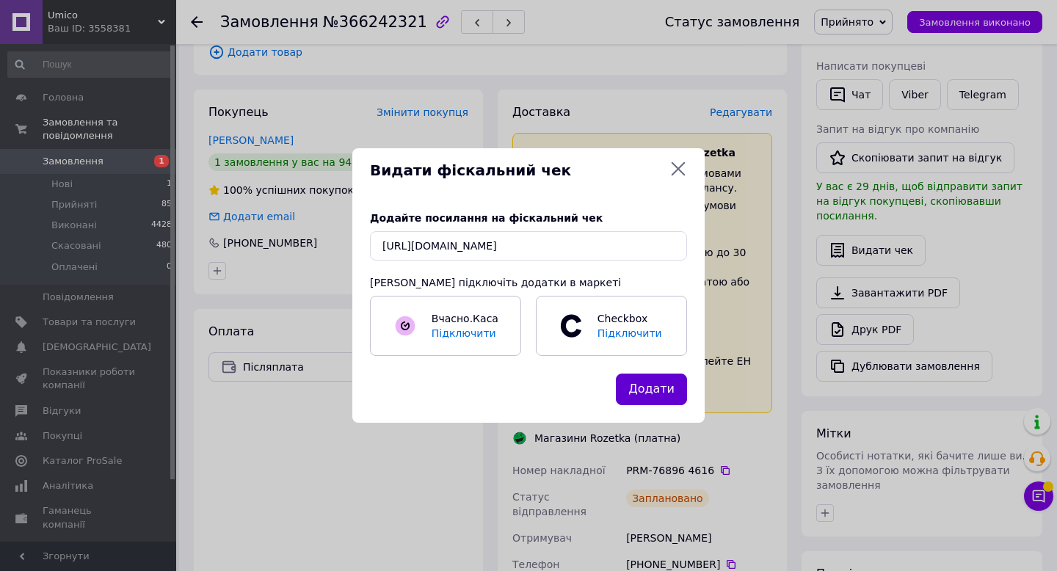
click at [628, 380] on button "Додати" at bounding box center [651, 390] width 71 height 32
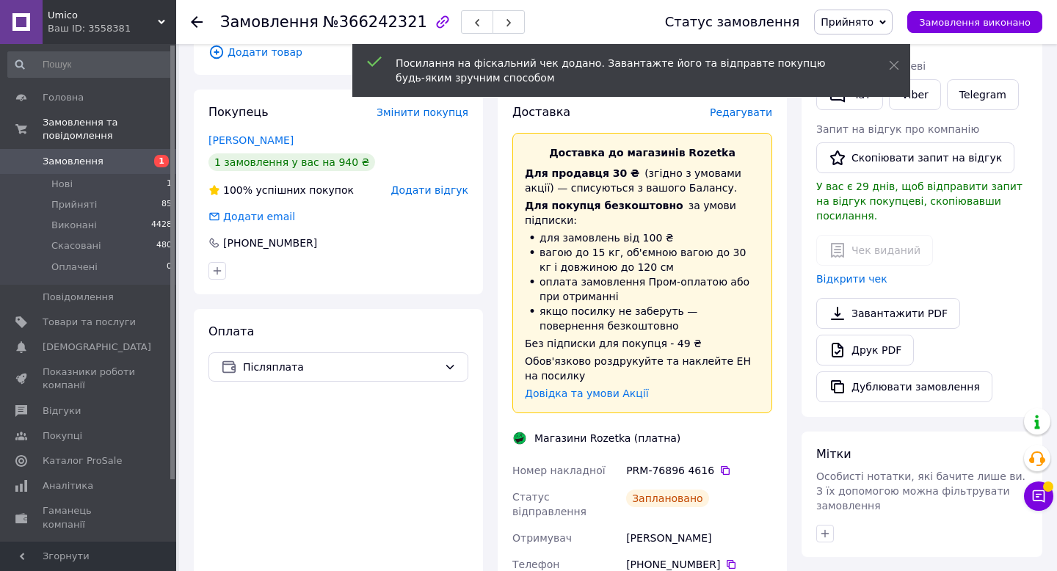
click at [197, 21] on icon at bounding box center [197, 22] width 12 height 12
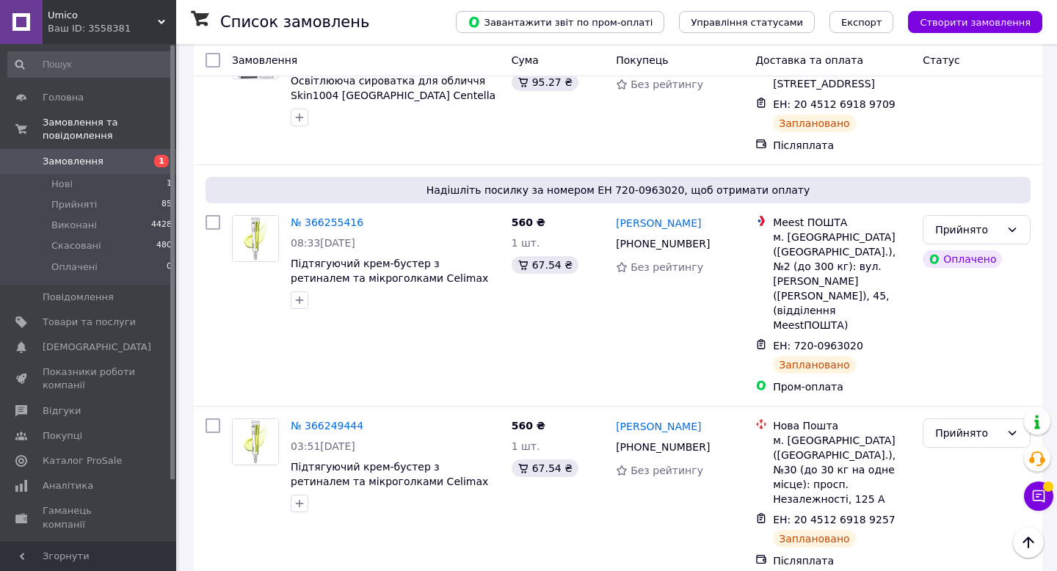
scroll to position [1482, 0]
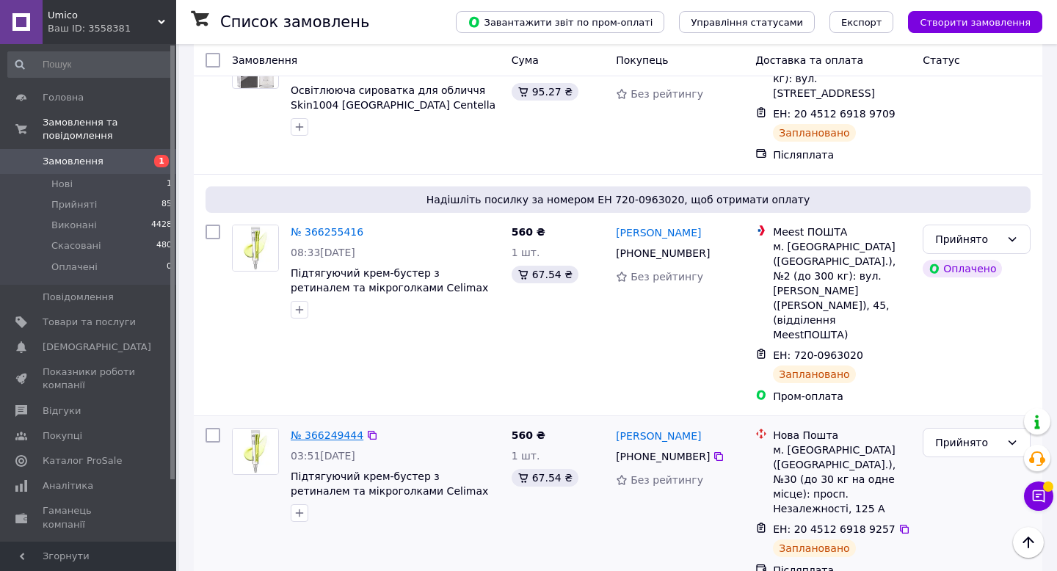
click at [319, 429] on link "№ 366249444" at bounding box center [327, 435] width 73 height 12
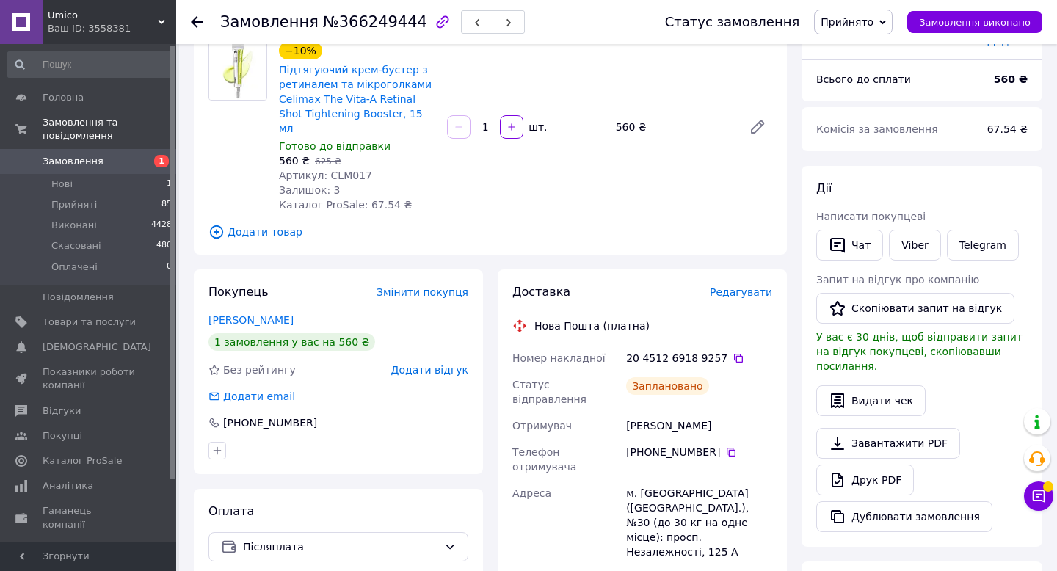
scroll to position [115, 0]
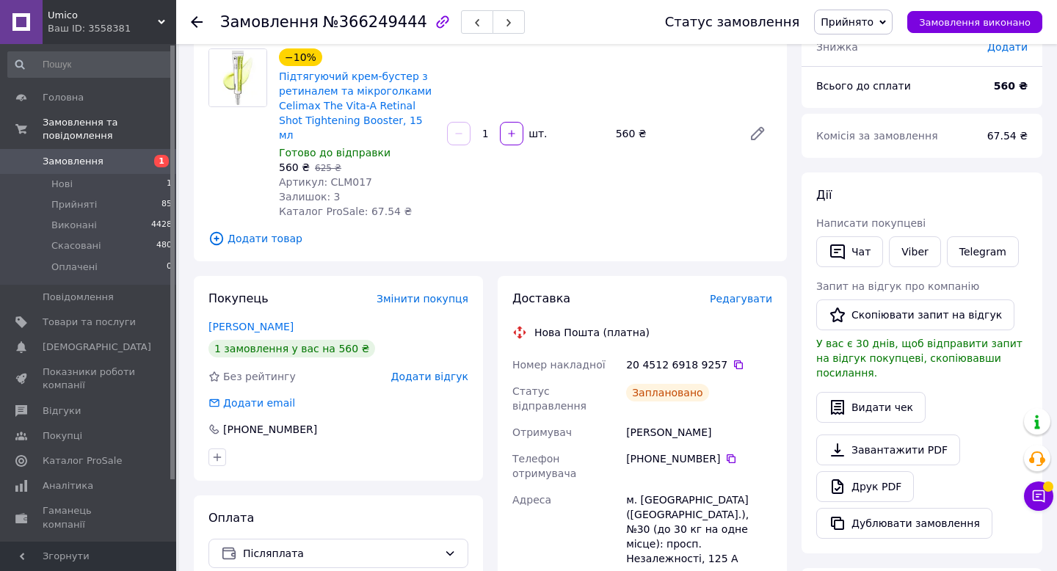
click at [342, 176] on span "Артикул: CLM017" at bounding box center [325, 182] width 93 height 12
copy span "CLM017"
click at [891, 392] on button "Видати чек" at bounding box center [870, 407] width 109 height 31
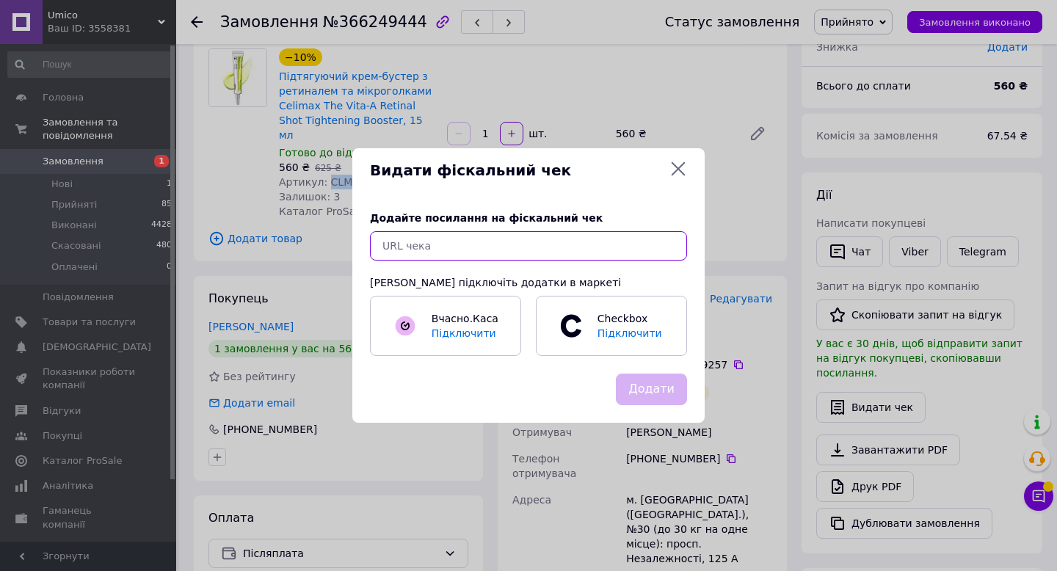
click at [527, 249] on input "text" at bounding box center [528, 245] width 317 height 29
paste input "https://check.checkbox.ua/eaf4067f-1aed-4509-8735-f6990ff8745d"
type input "https://check.checkbox.ua/eaf4067f-1aed-4509-8735-f6990ff8745d"
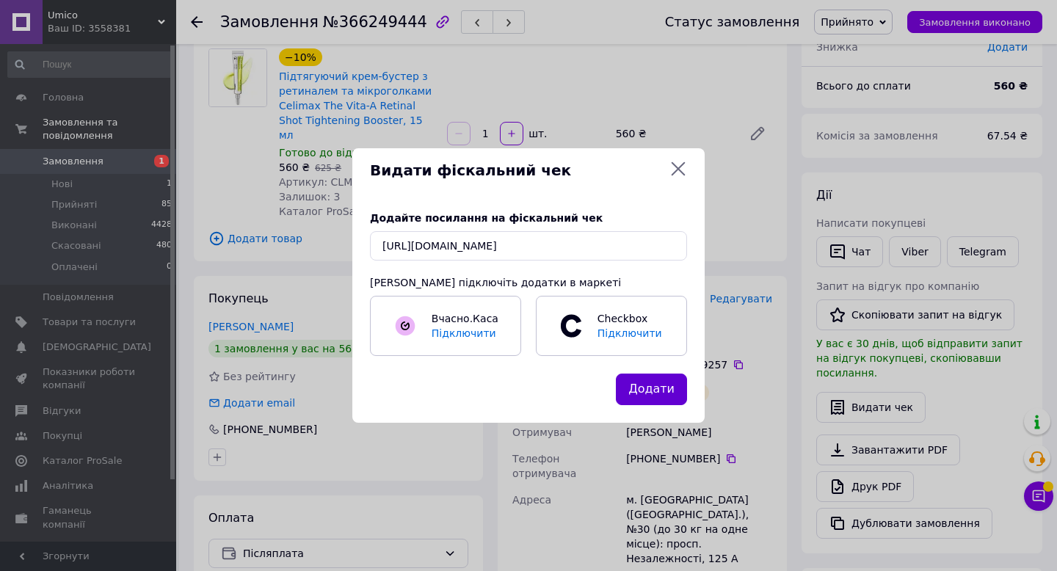
click at [675, 389] on button "Додати" at bounding box center [651, 390] width 71 height 32
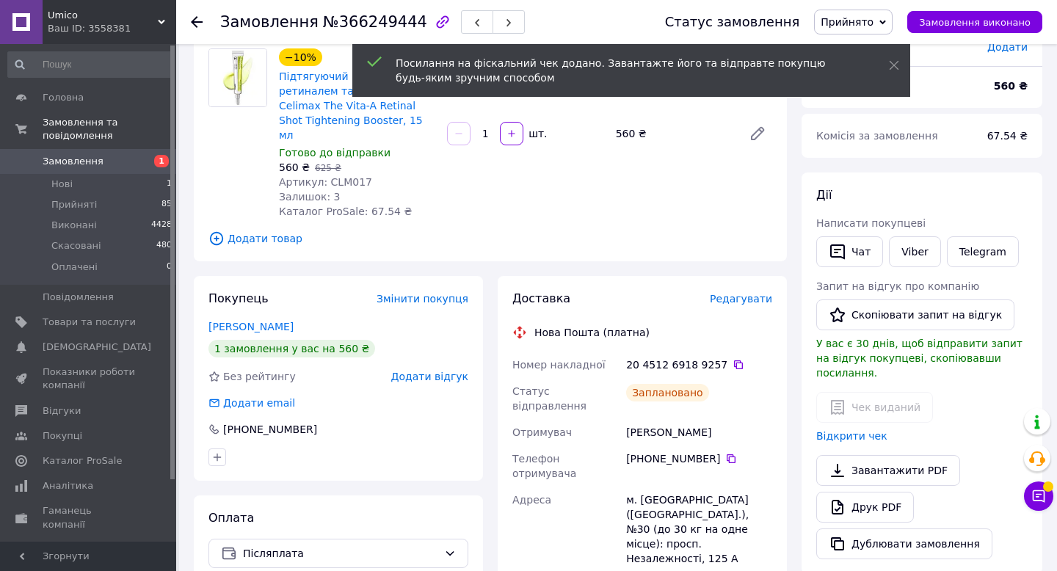
click at [199, 21] on use at bounding box center [197, 22] width 12 height 12
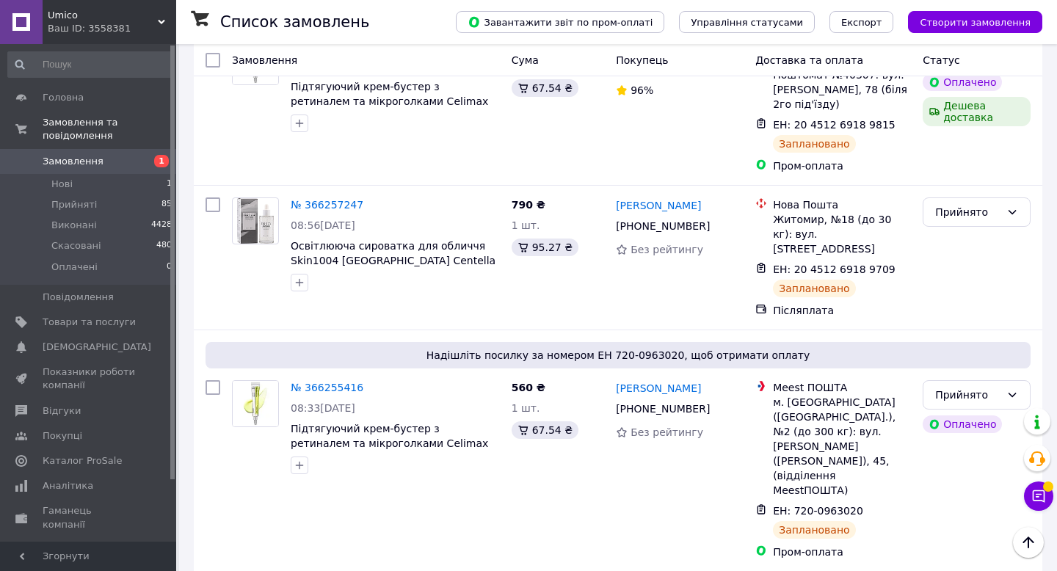
scroll to position [1325, 0]
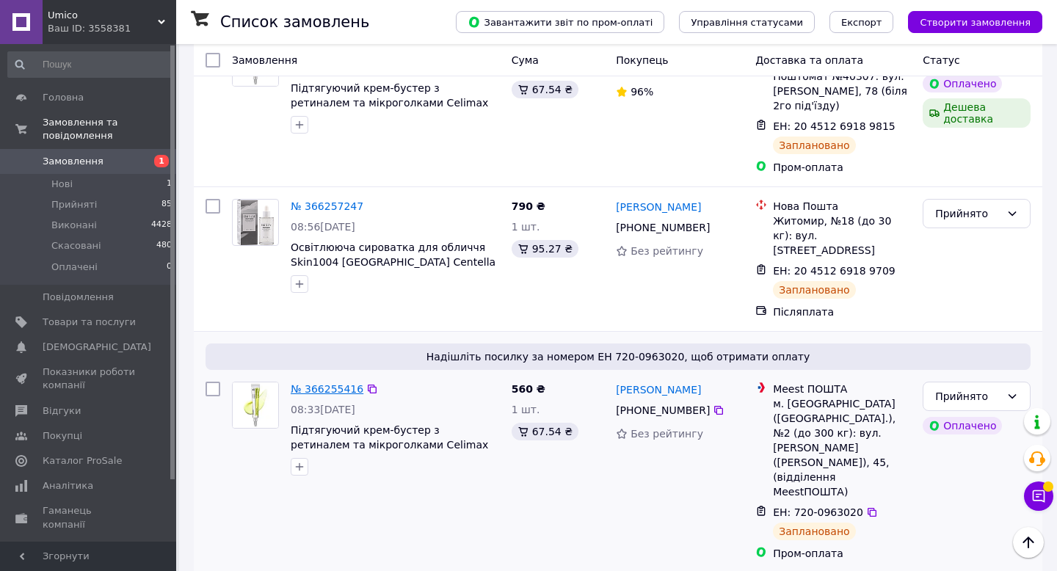
click at [327, 383] on link "№ 366255416" at bounding box center [327, 389] width 73 height 12
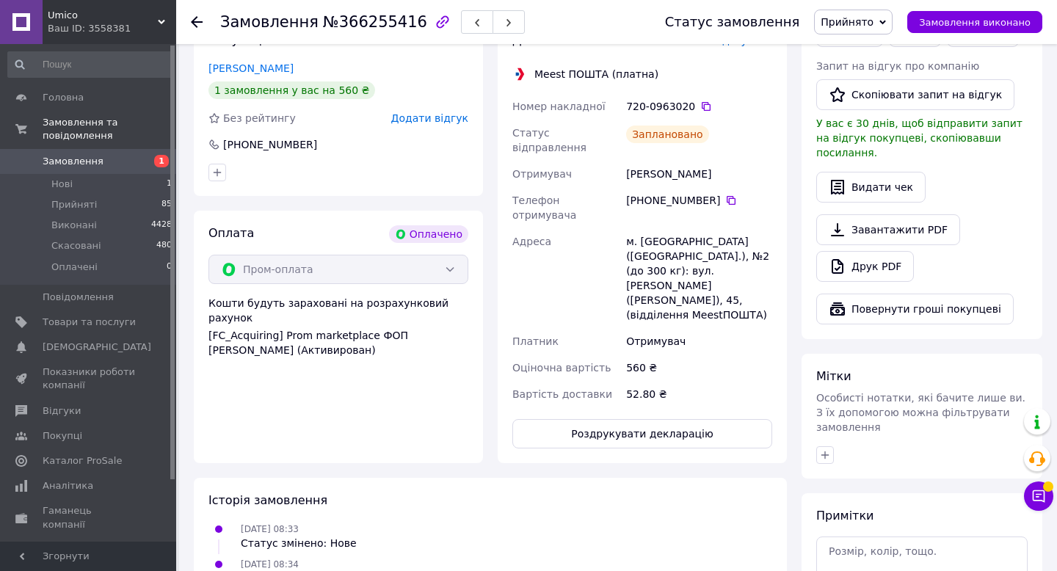
scroll to position [367, 0]
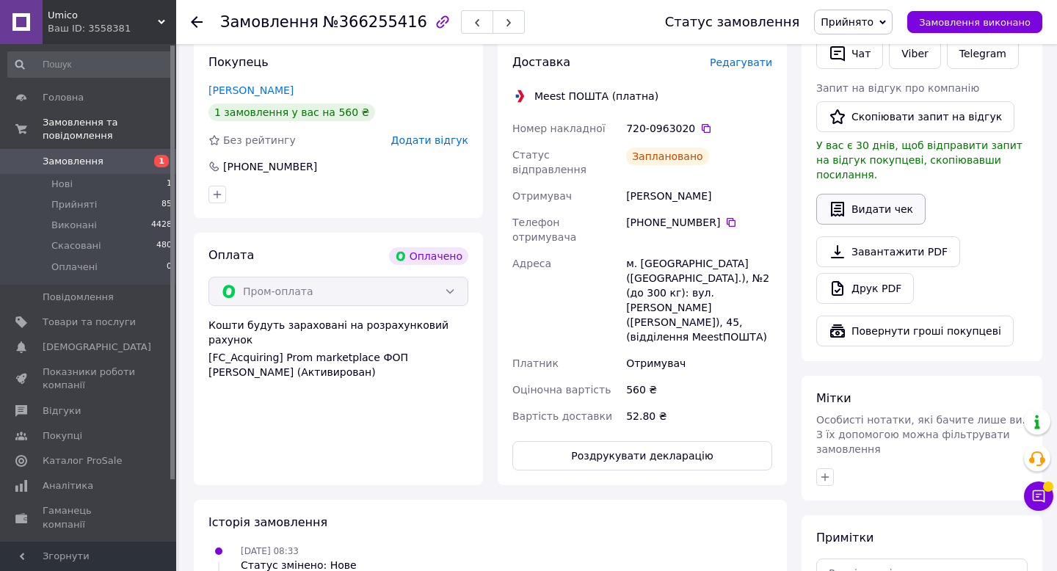
click at [855, 194] on button "Видати чек" at bounding box center [870, 209] width 109 height 31
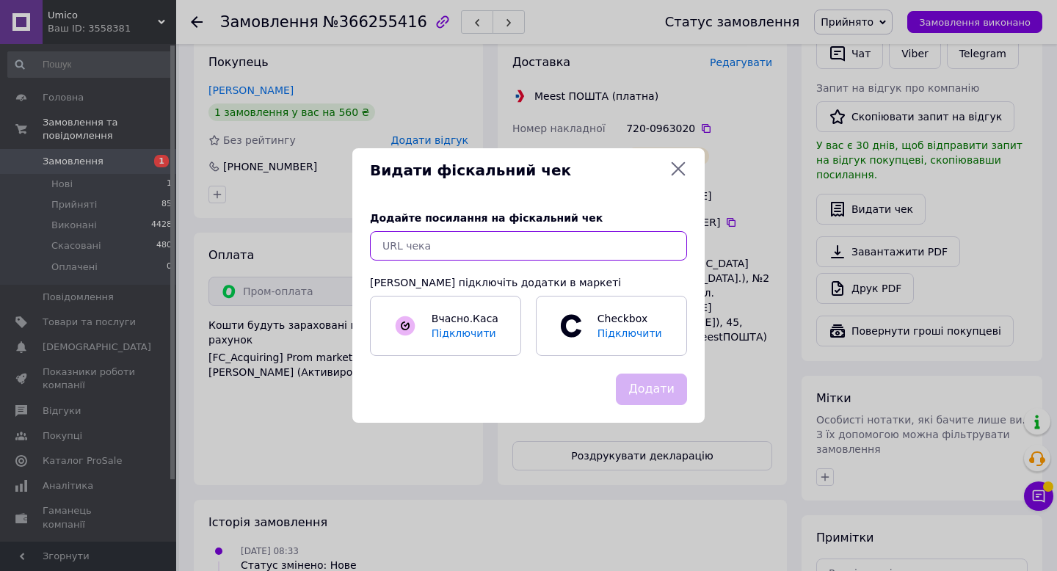
click at [429, 244] on input "text" at bounding box center [528, 245] width 317 height 29
paste input "https://check.checkbox.ua/347e06e9-847f-4932-b751-b411e7981af9"
type input "https://check.checkbox.ua/347e06e9-847f-4932-b751-b411e7981af9"
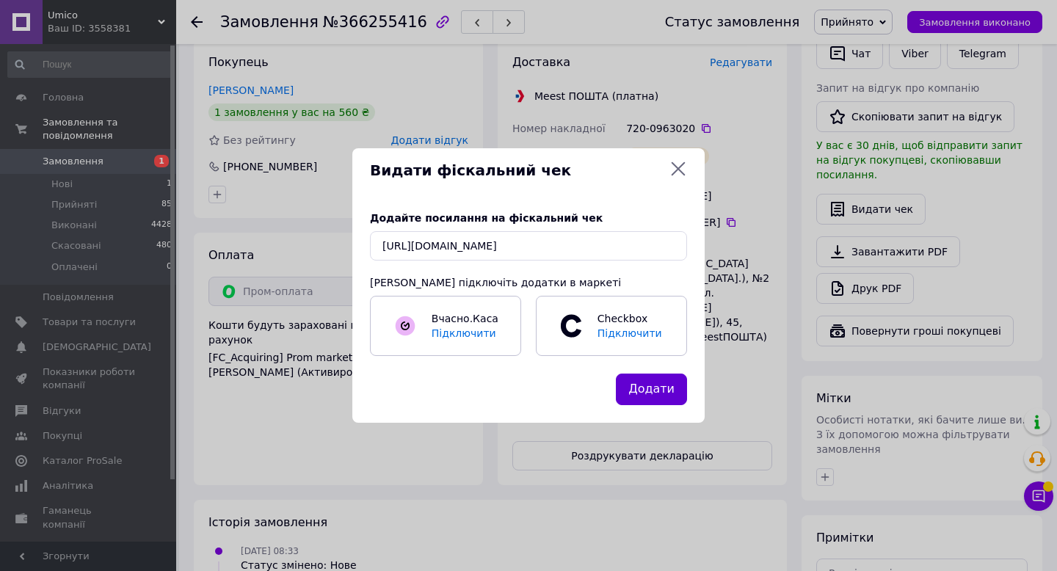
click at [647, 379] on button "Додати" at bounding box center [651, 390] width 71 height 32
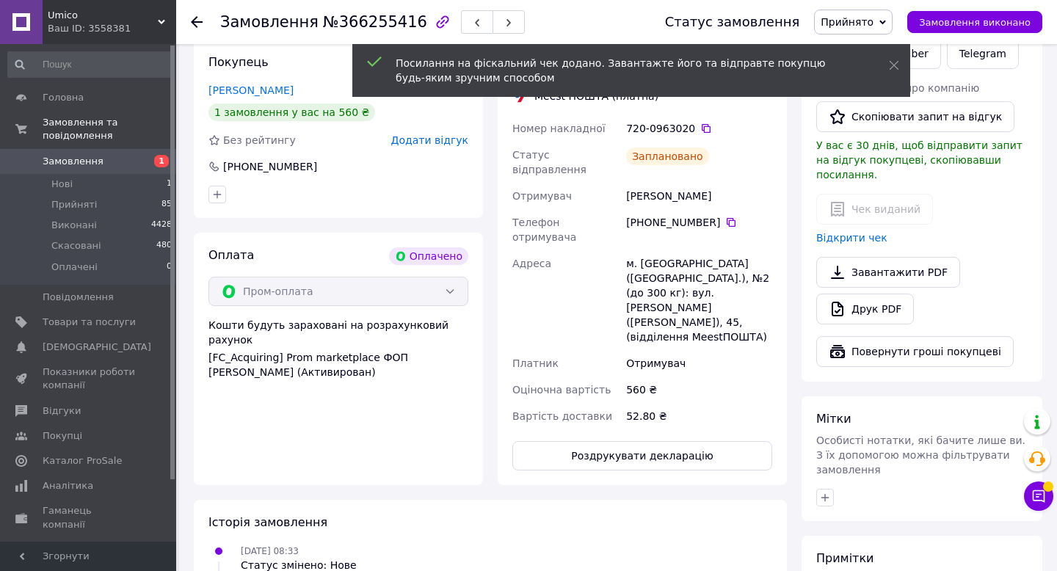
click at [198, 23] on icon at bounding box center [197, 22] width 12 height 12
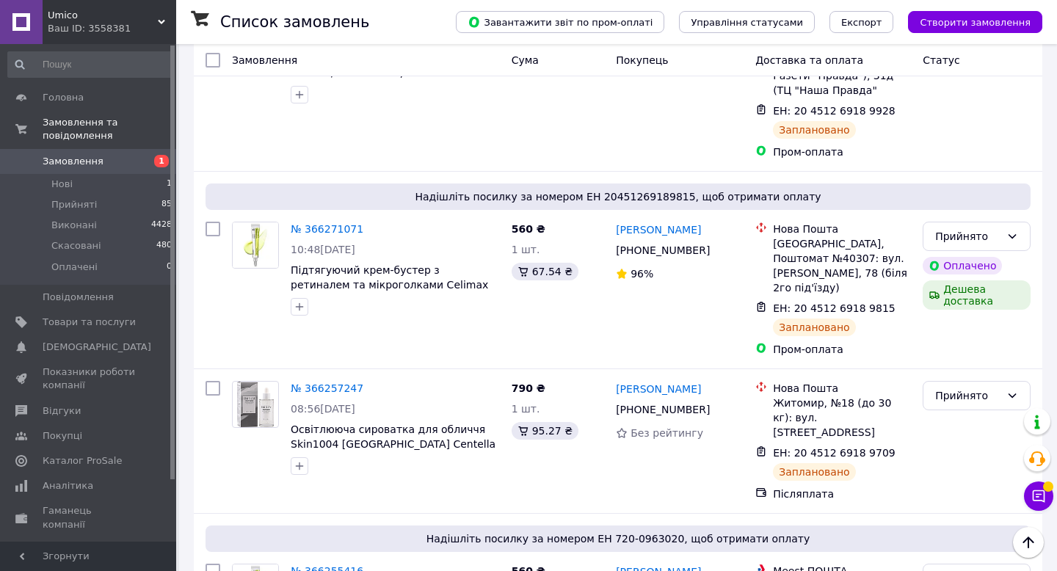
scroll to position [1226, 0]
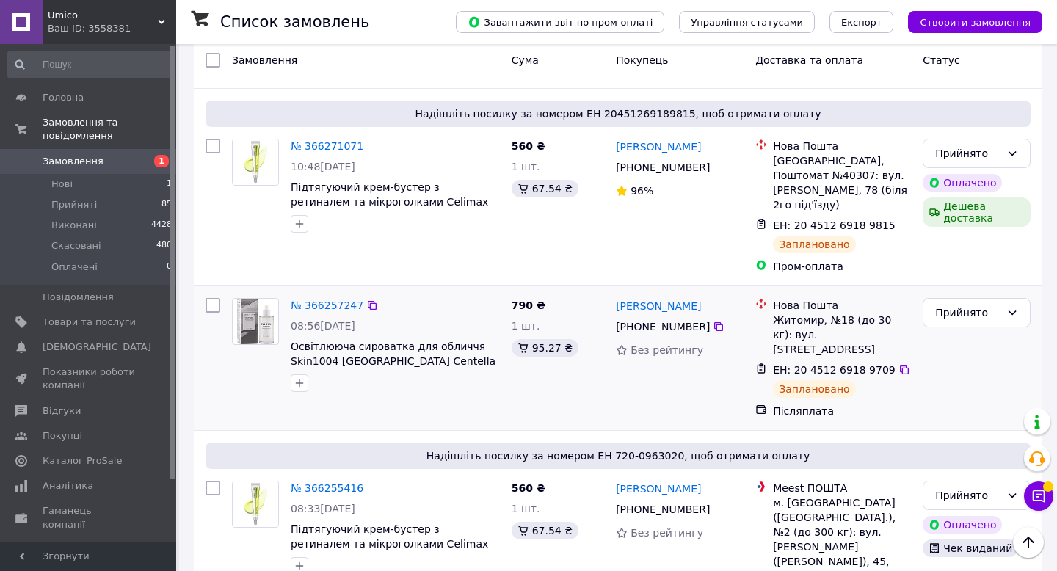
click at [304, 300] on link "№ 366257247" at bounding box center [327, 306] width 73 height 12
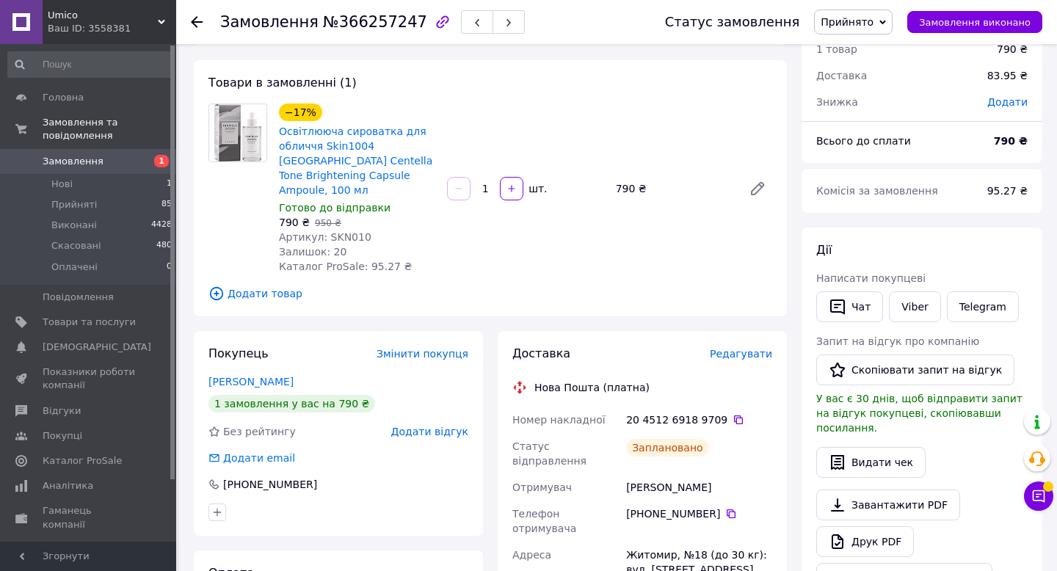
scroll to position [59, 0]
click at [344, 232] on span "Артикул: SKN010" at bounding box center [325, 238] width 92 height 12
copy span "SKN010"
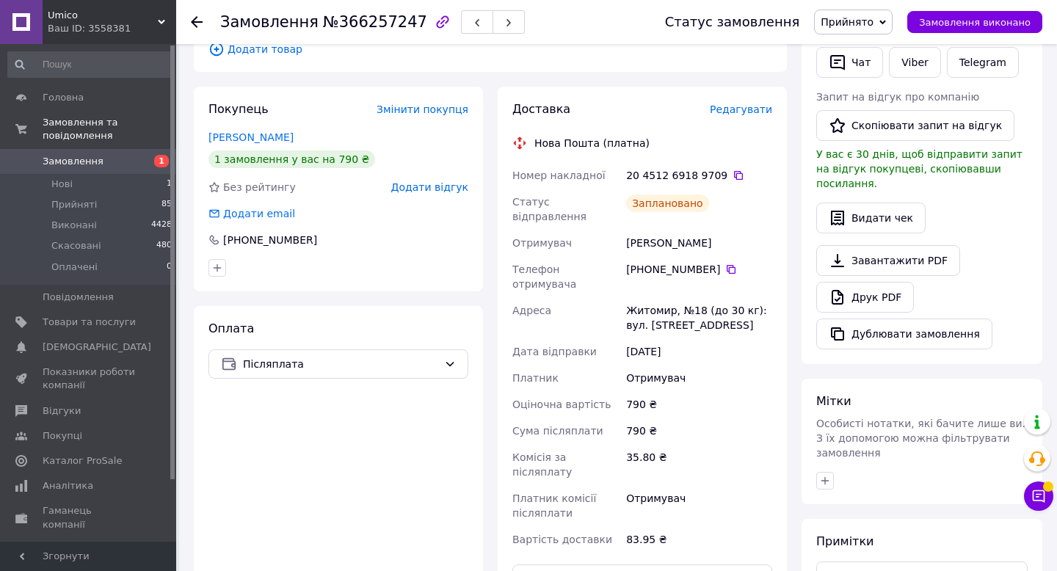
scroll to position [305, 0]
click at [848, 203] on button "Видати чек" at bounding box center [870, 217] width 109 height 31
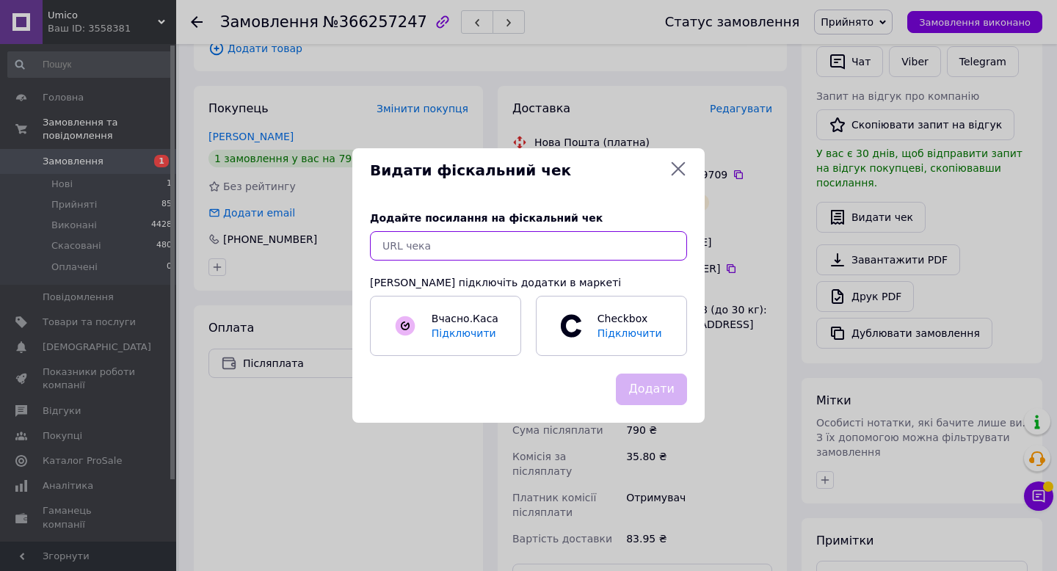
click at [534, 251] on input "text" at bounding box center [528, 245] width 317 height 29
paste input "https://check.checkbox.ua/f9cf9ff1-9d16-469b-a6a8-70bd0024d2a5"
type input "https://check.checkbox.ua/f9cf9ff1-9d16-469b-a6a8-70bd0024d2a5"
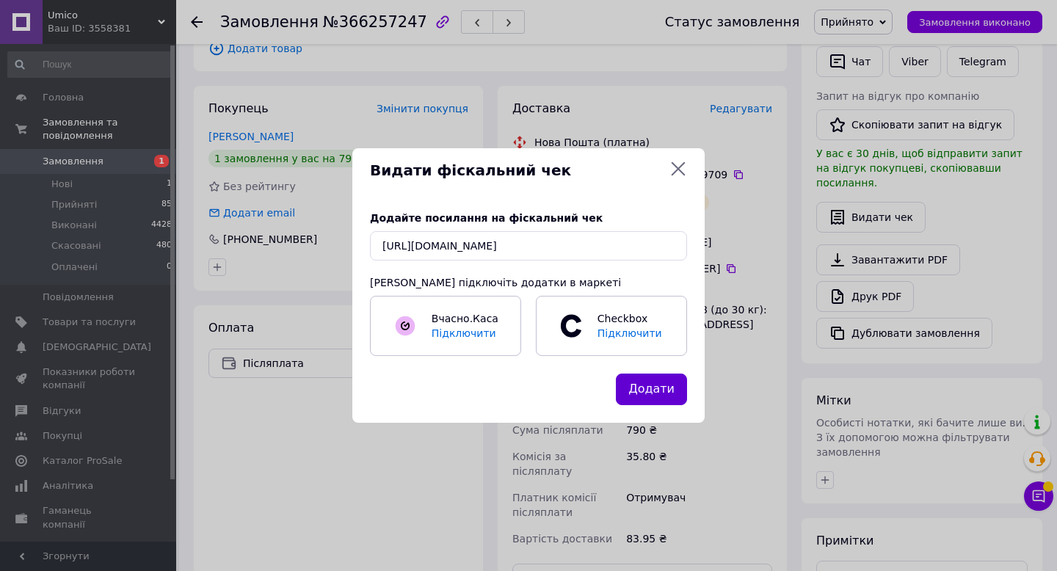
click at [655, 380] on button "Додати" at bounding box center [651, 390] width 71 height 32
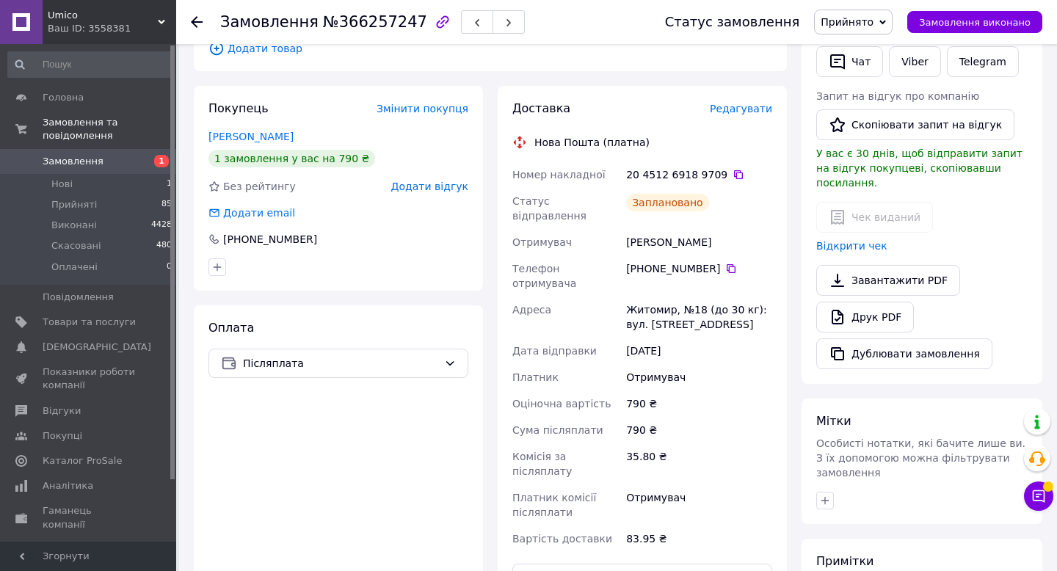
click at [197, 19] on icon at bounding box center [197, 22] width 12 height 12
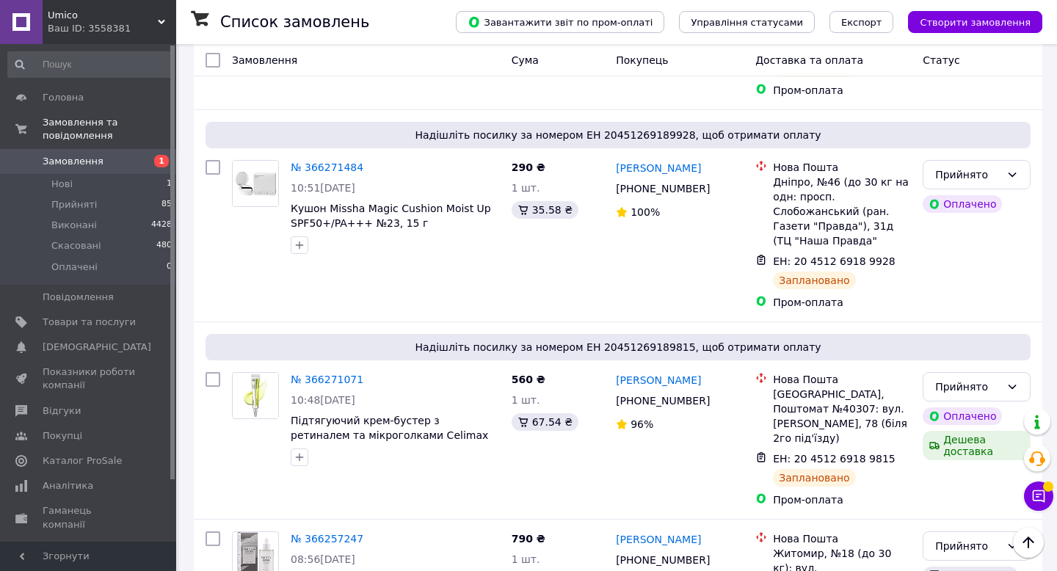
scroll to position [1065, 0]
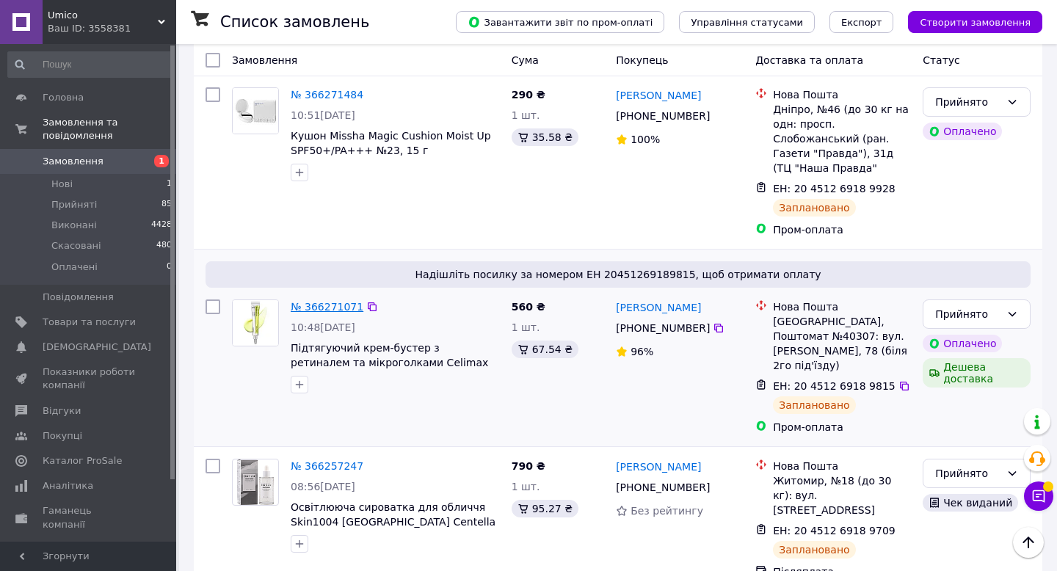
click at [338, 301] on link "№ 366271071" at bounding box center [327, 307] width 73 height 12
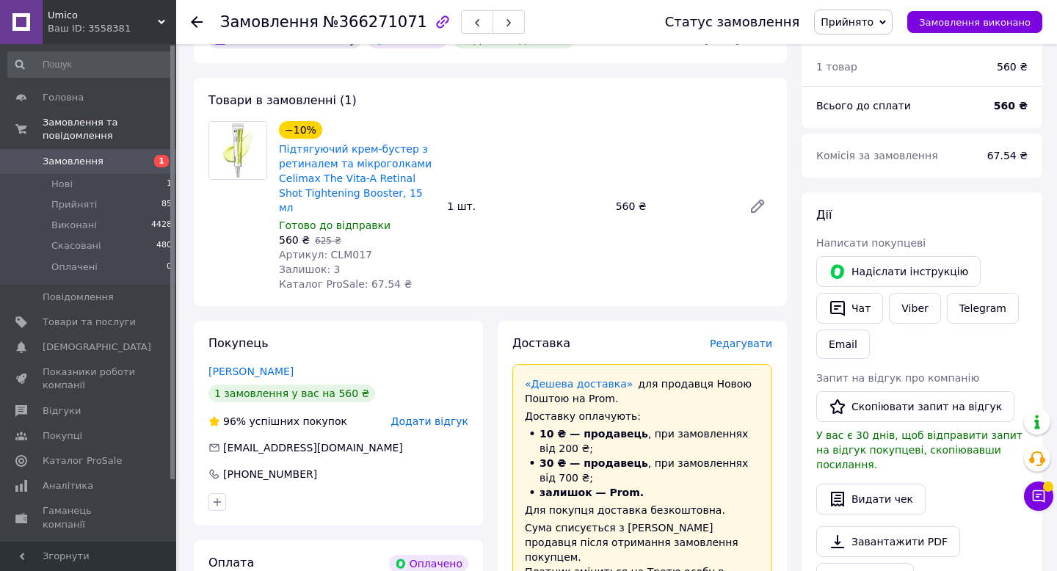
scroll to position [84, 0]
click at [345, 250] on span "Артикул: CLM017" at bounding box center [325, 256] width 93 height 12
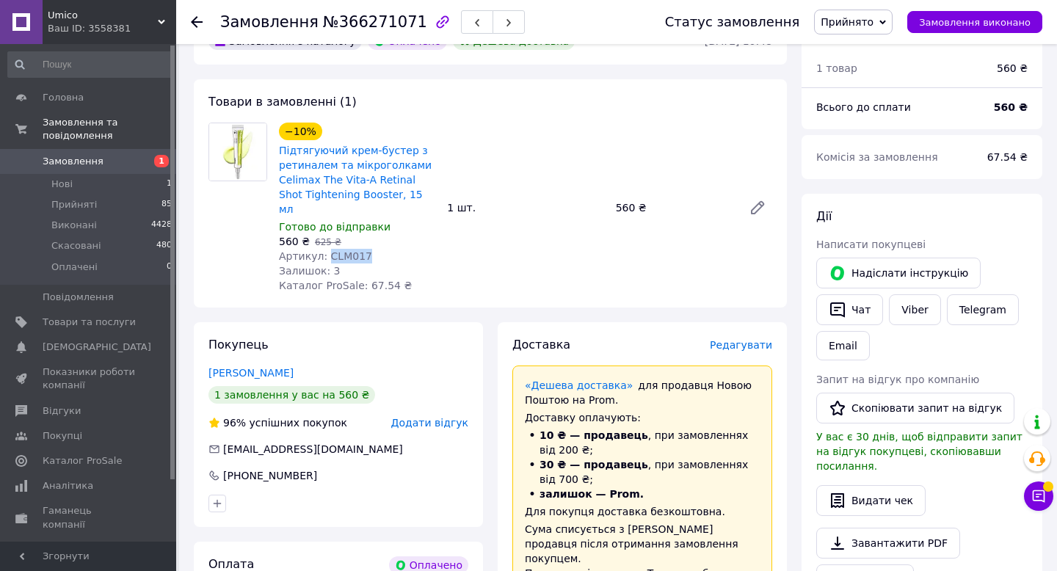
click at [345, 250] on span "Артикул: CLM017" at bounding box center [325, 256] width 93 height 12
copy span "CLM017"
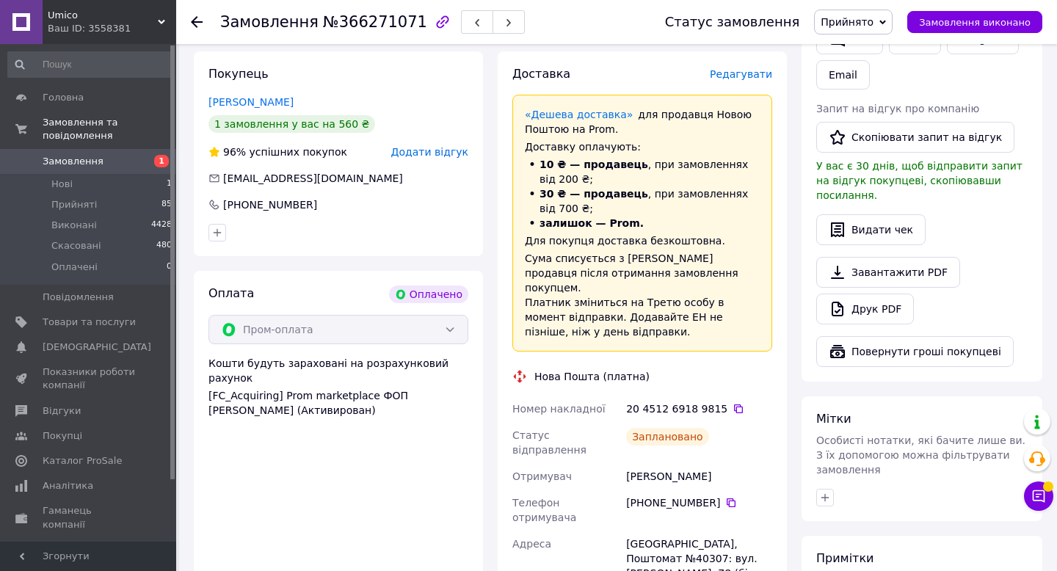
scroll to position [353, 0]
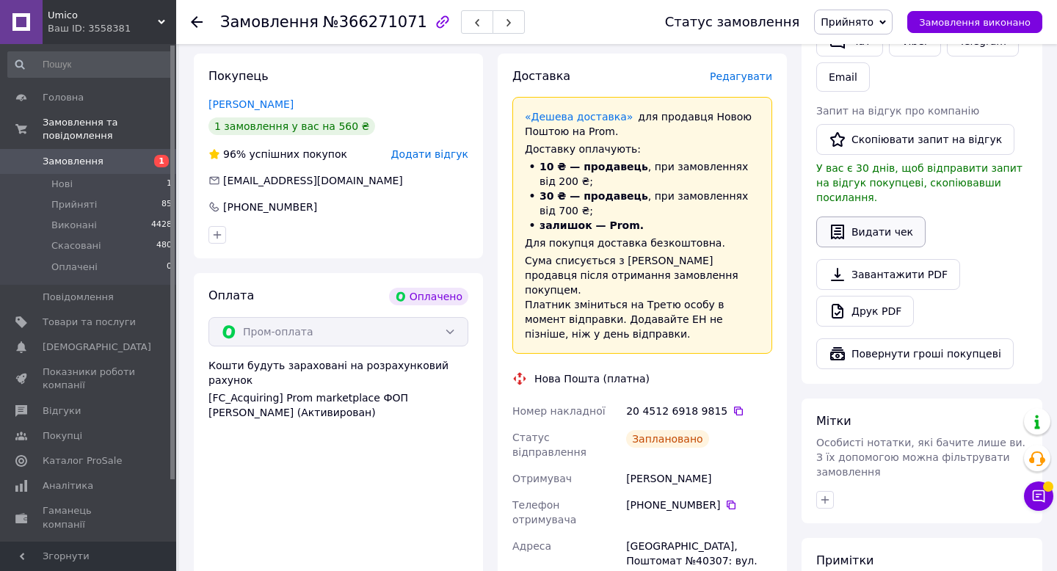
click at [862, 217] on button "Видати чек" at bounding box center [870, 232] width 109 height 31
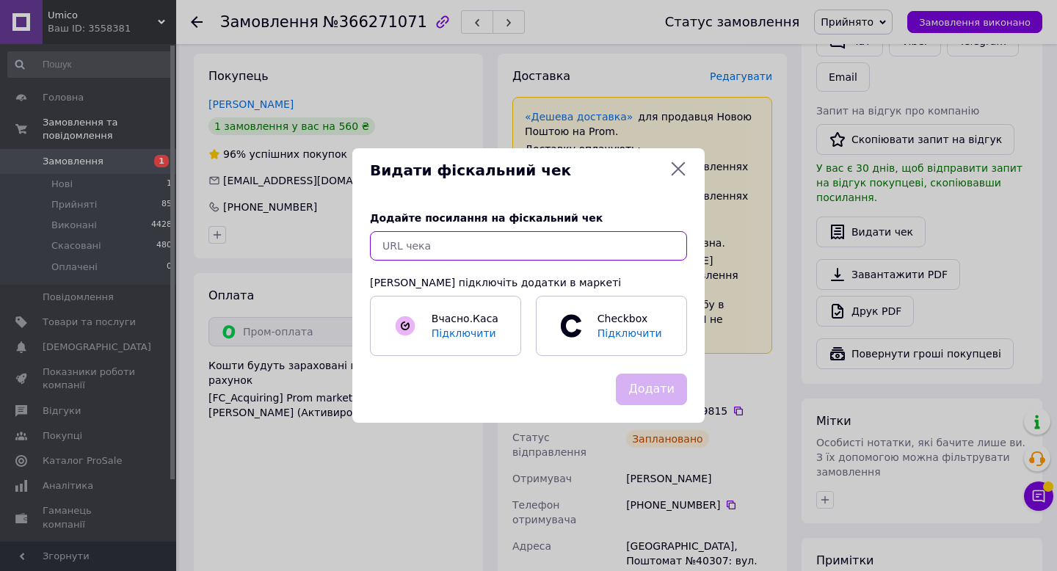
click at [508, 242] on input "text" at bounding box center [528, 245] width 317 height 29
paste input "https://check.checkbox.ua/218eabbc-3aa2-448e-8cc2-ad4ecc212bf8"
type input "https://check.checkbox.ua/218eabbc-3aa2-448e-8cc2-ad4ecc212bf8"
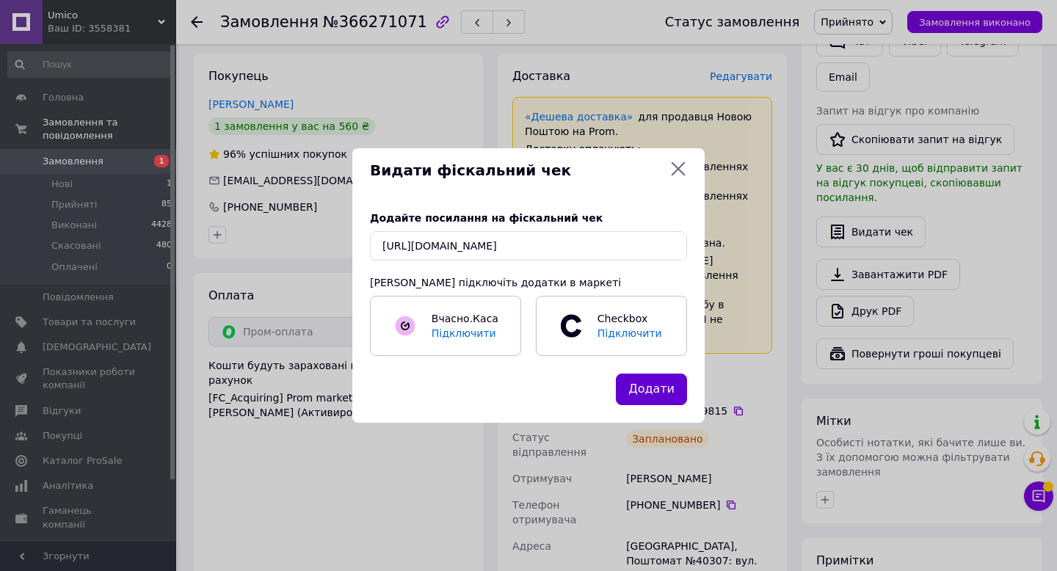
click at [662, 385] on button "Додати" at bounding box center [651, 390] width 71 height 32
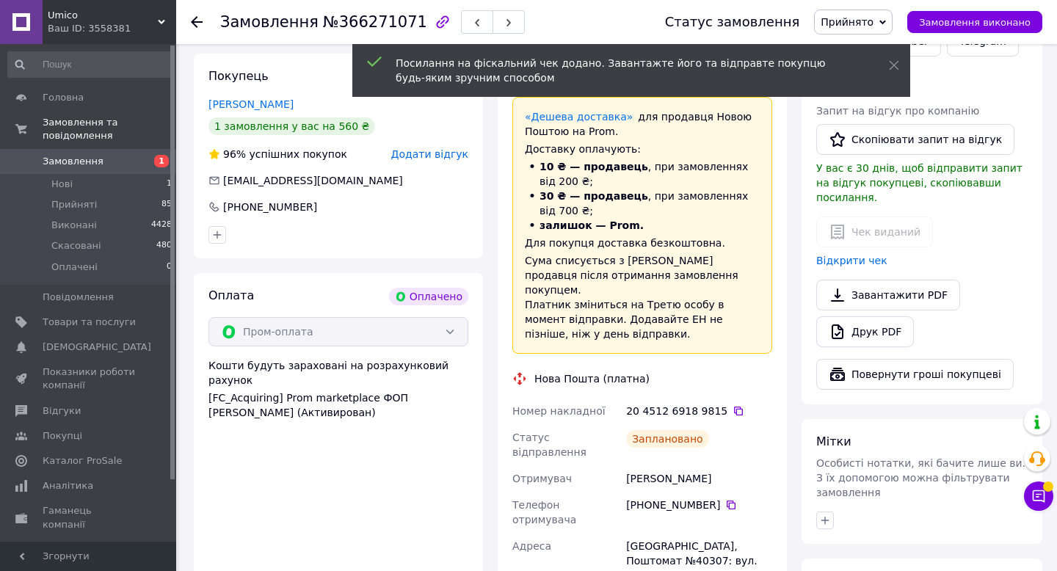
click at [203, 23] on div at bounding box center [205, 22] width 29 height 44
click at [198, 21] on use at bounding box center [197, 22] width 12 height 12
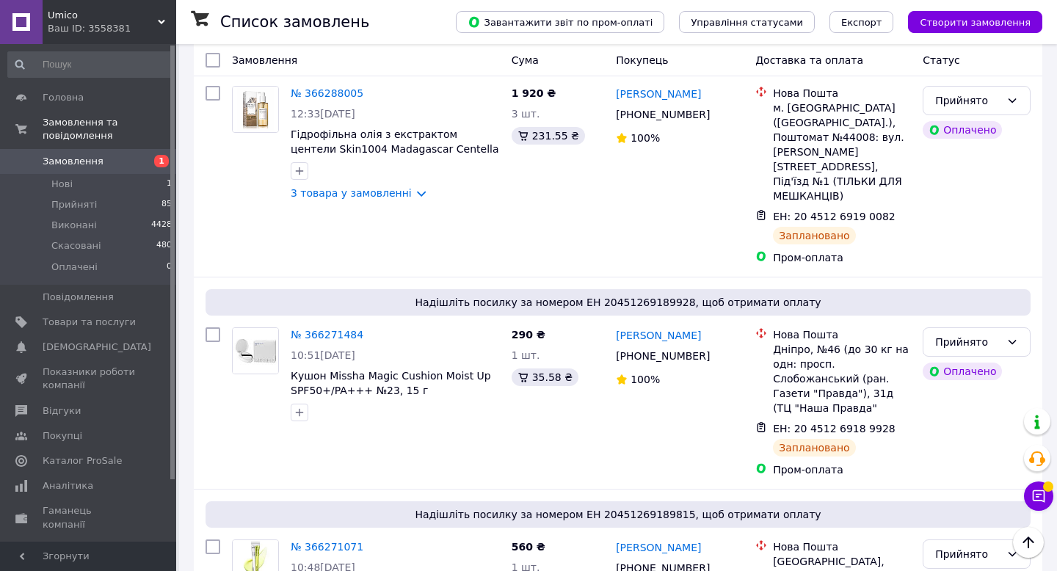
scroll to position [810, 0]
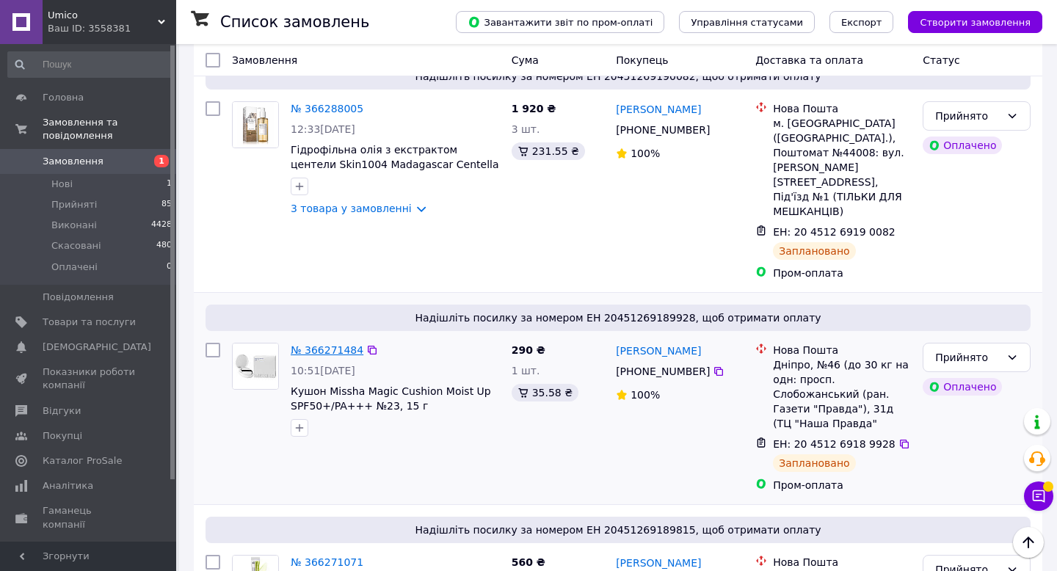
click at [324, 344] on link "№ 366271484" at bounding box center [327, 350] width 73 height 12
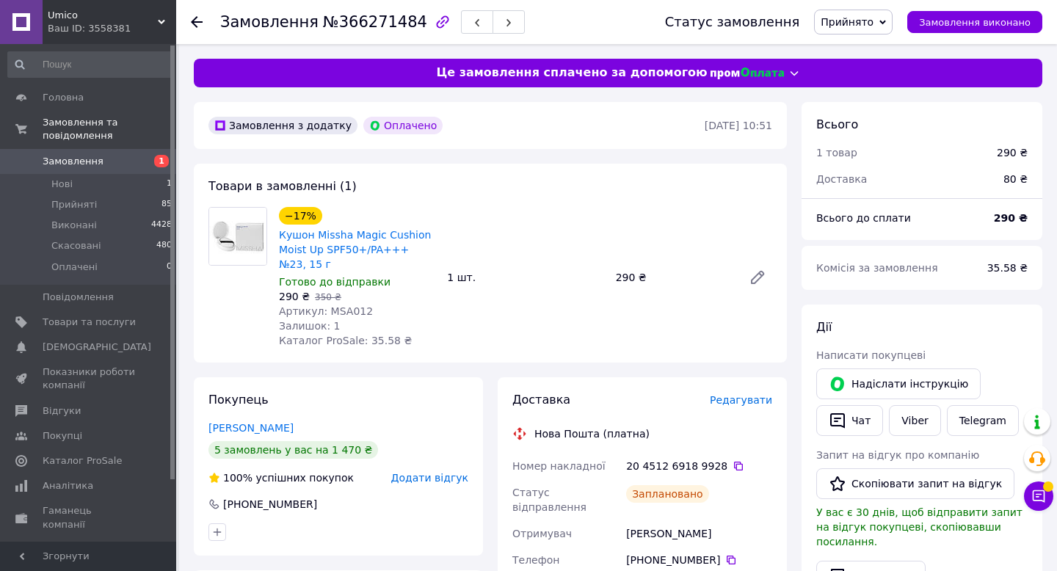
click at [338, 308] on span "Артикул: MSA012" at bounding box center [326, 311] width 94 height 12
copy span "MSA012"
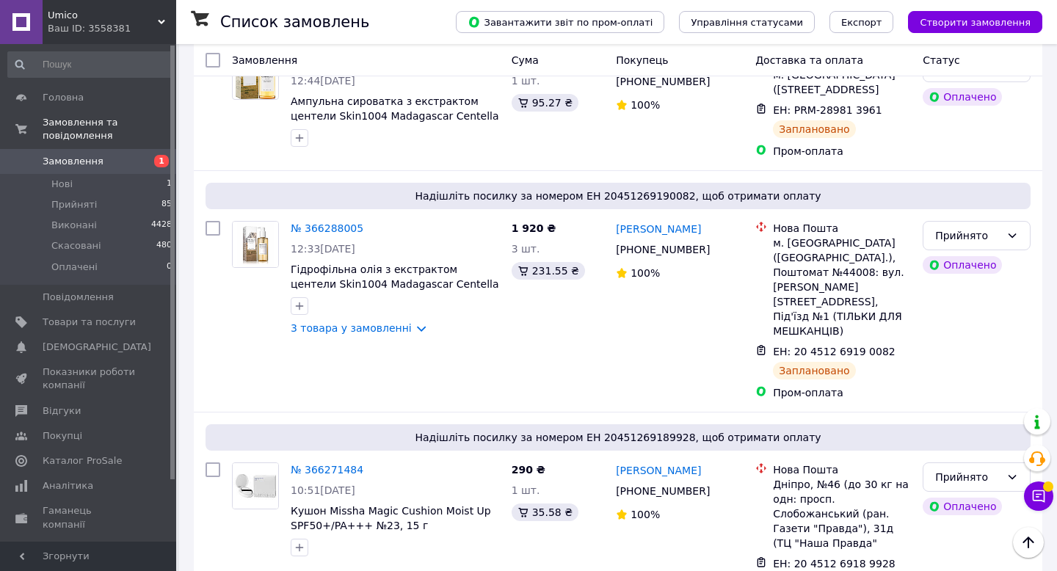
scroll to position [746, 0]
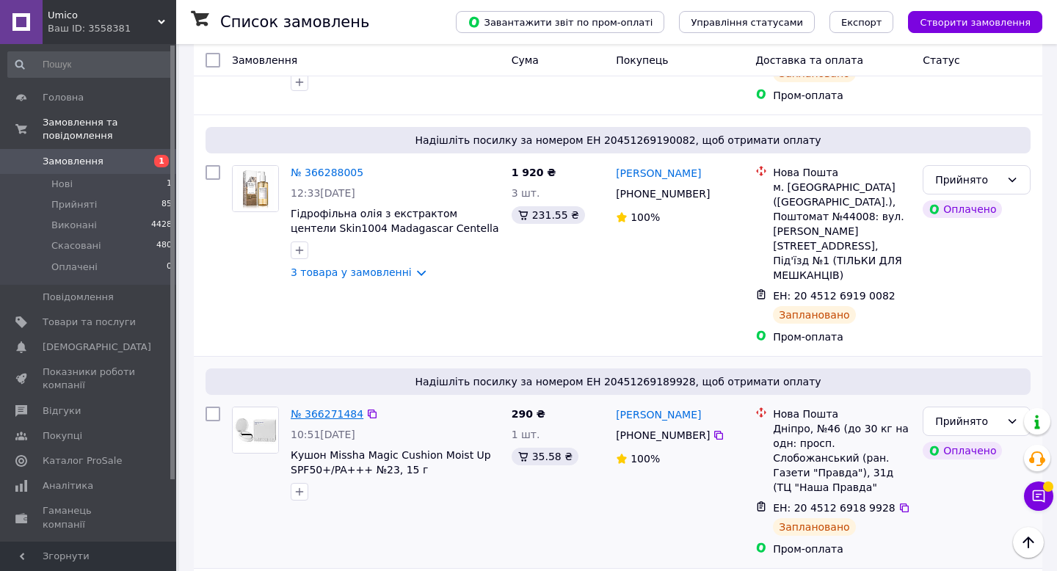
click at [319, 408] on link "№ 366271484" at bounding box center [327, 414] width 73 height 12
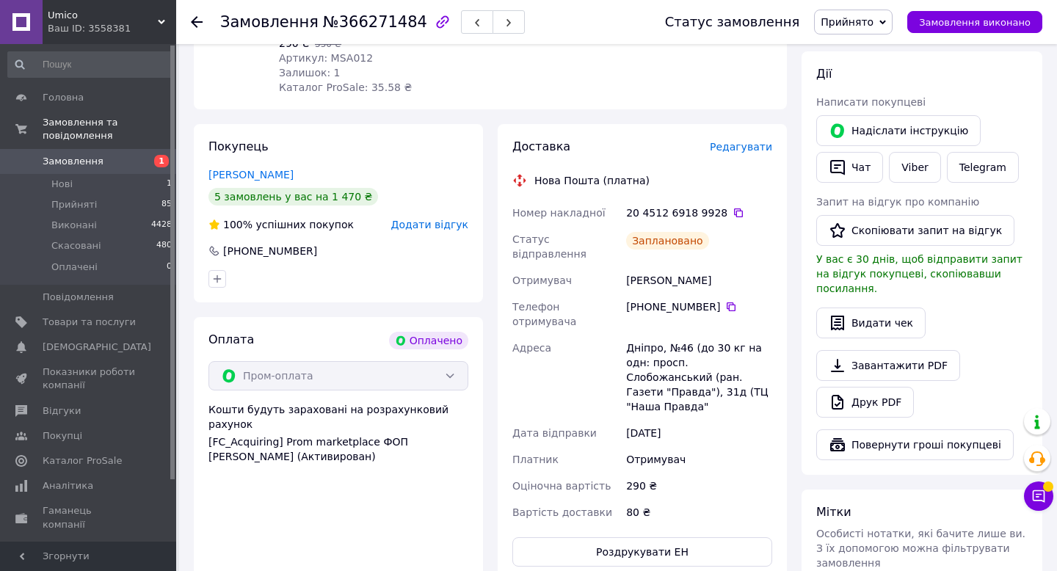
scroll to position [254, 0]
click at [879, 307] on button "Видати чек" at bounding box center [870, 322] width 109 height 31
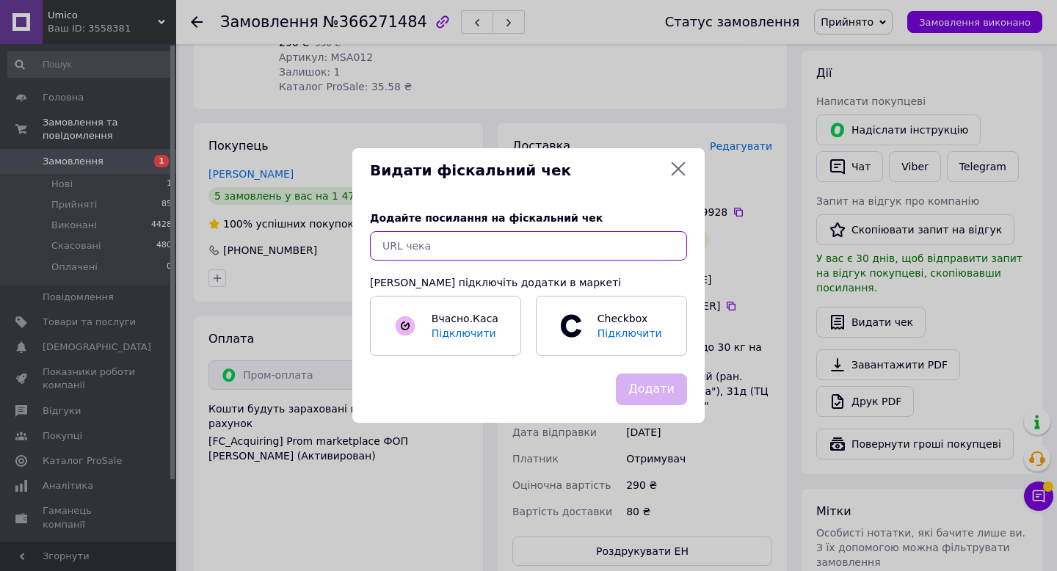
click at [549, 247] on input "text" at bounding box center [528, 245] width 317 height 29
paste input "https://check.checkbox.ua/a687862b-f195-42fb-a3b6-15d4a2833914"
type input "https://check.checkbox.ua/a687862b-f195-42fb-a3b6-15d4a2833914"
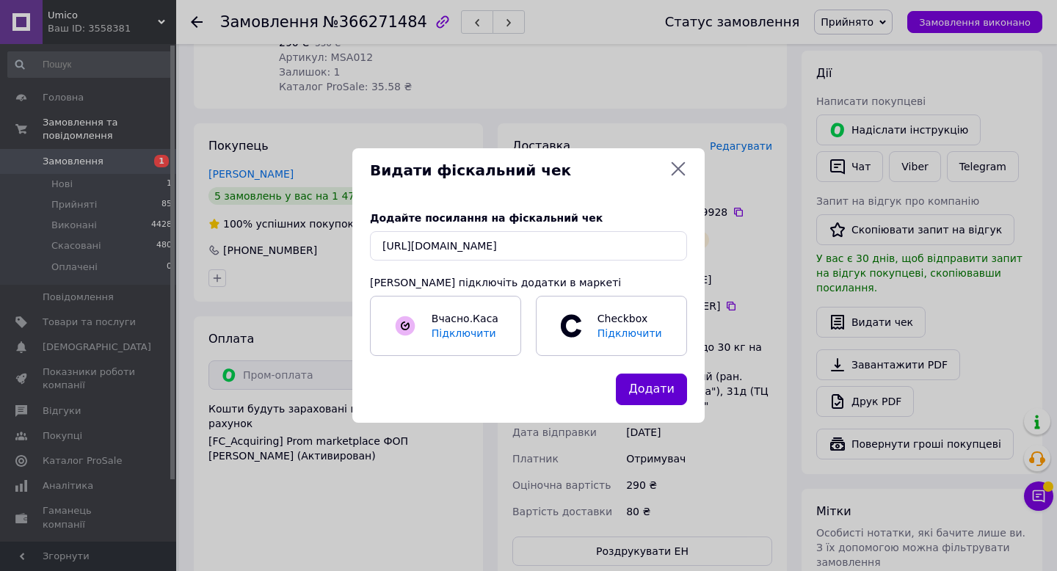
click at [656, 380] on button "Додати" at bounding box center [651, 390] width 71 height 32
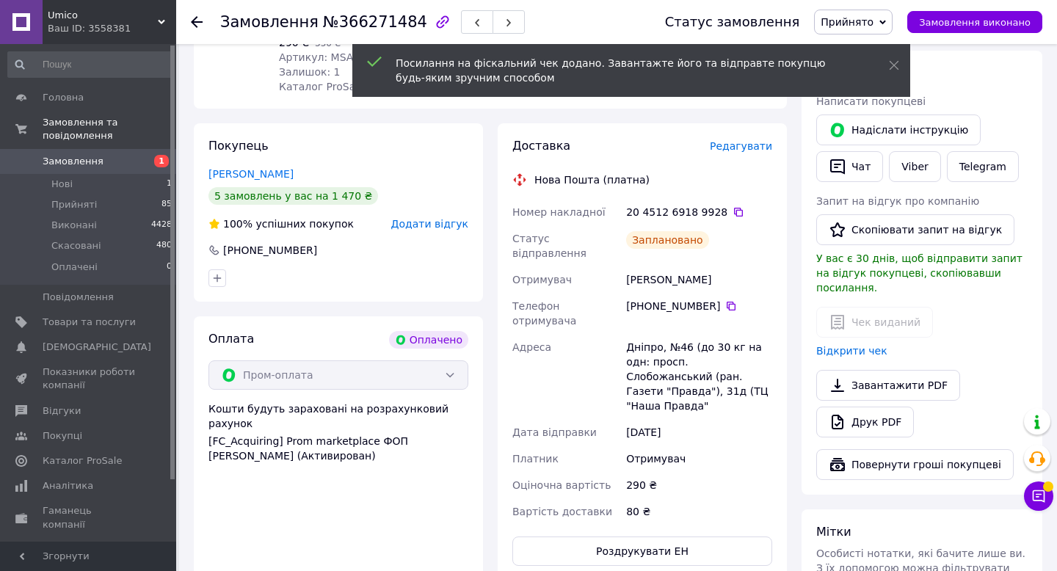
click at [197, 26] on use at bounding box center [197, 22] width 12 height 12
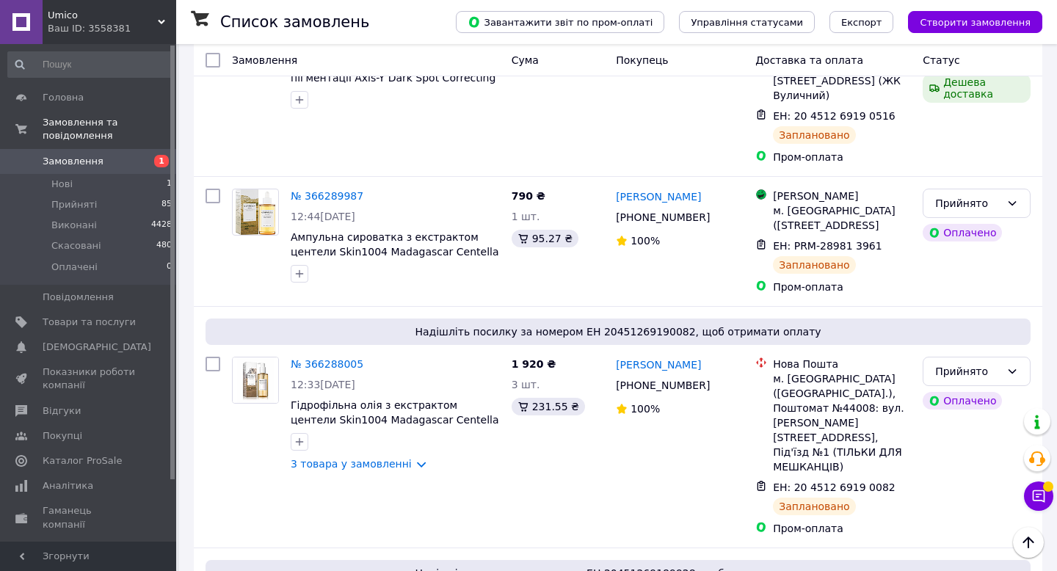
scroll to position [553, 0]
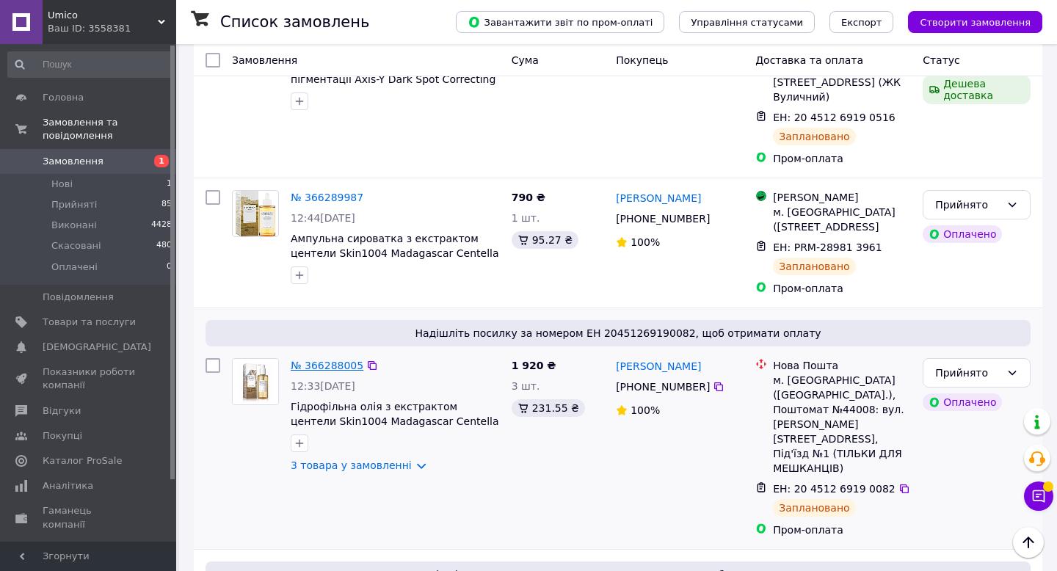
click at [313, 360] on link "№ 366288005" at bounding box center [327, 366] width 73 height 12
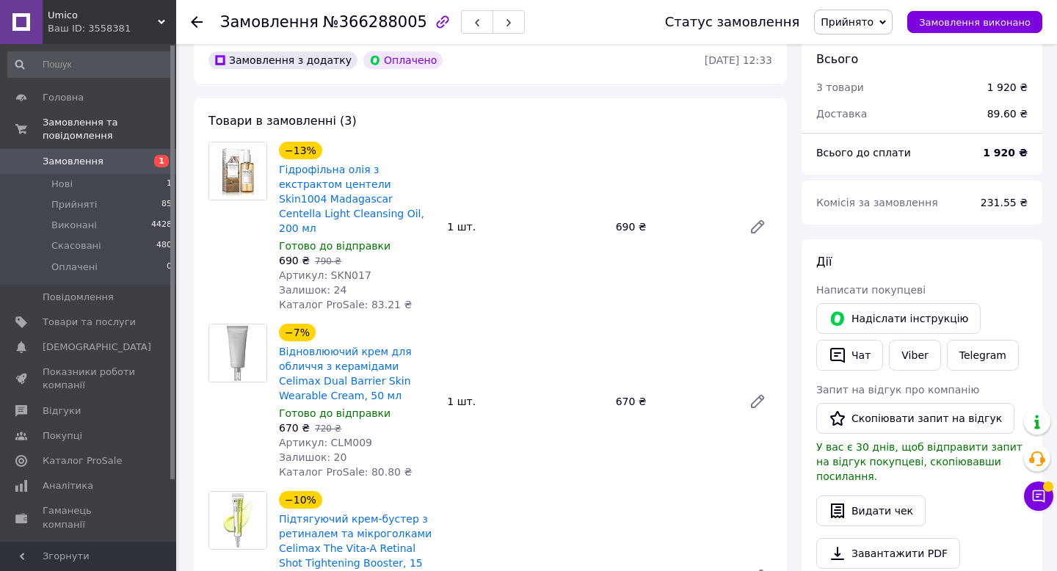
scroll to position [40, 0]
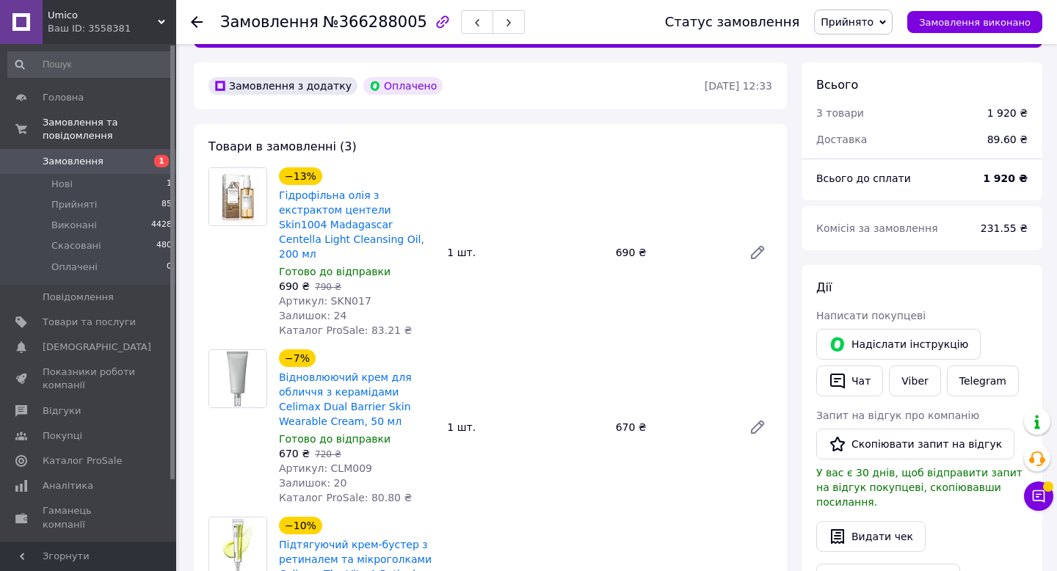
click at [338, 295] on span "Артикул: SKN017" at bounding box center [325, 301] width 92 height 12
copy span "SKN017"
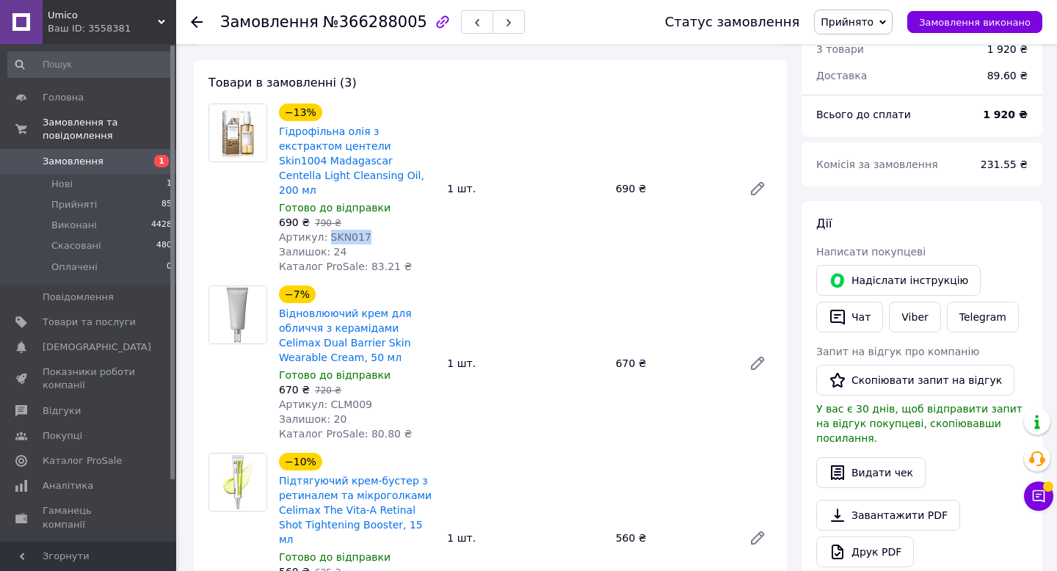
scroll to position [115, 0]
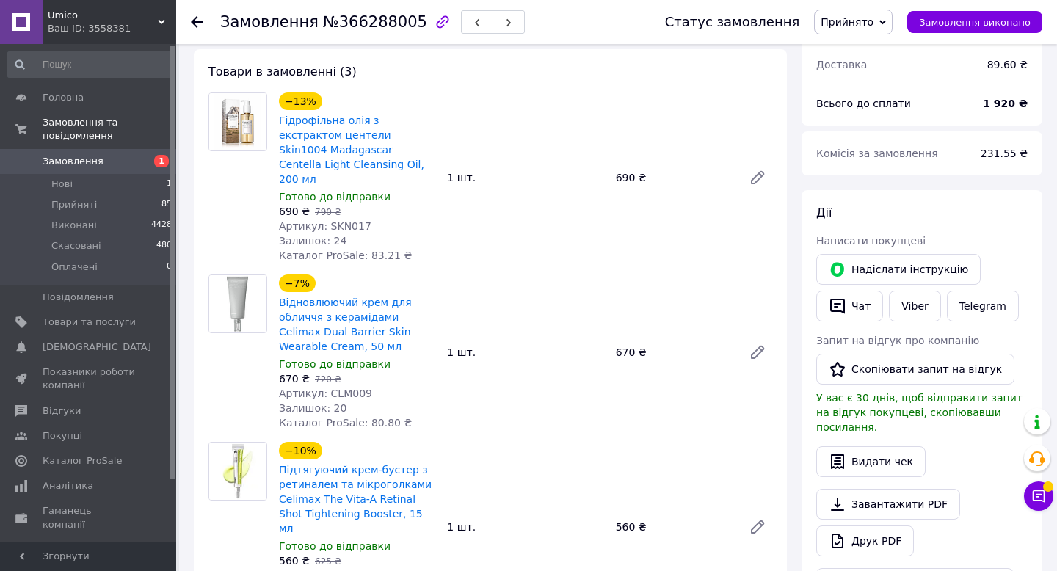
click at [349, 388] on span "Артикул: CLM009" at bounding box center [325, 394] width 93 height 12
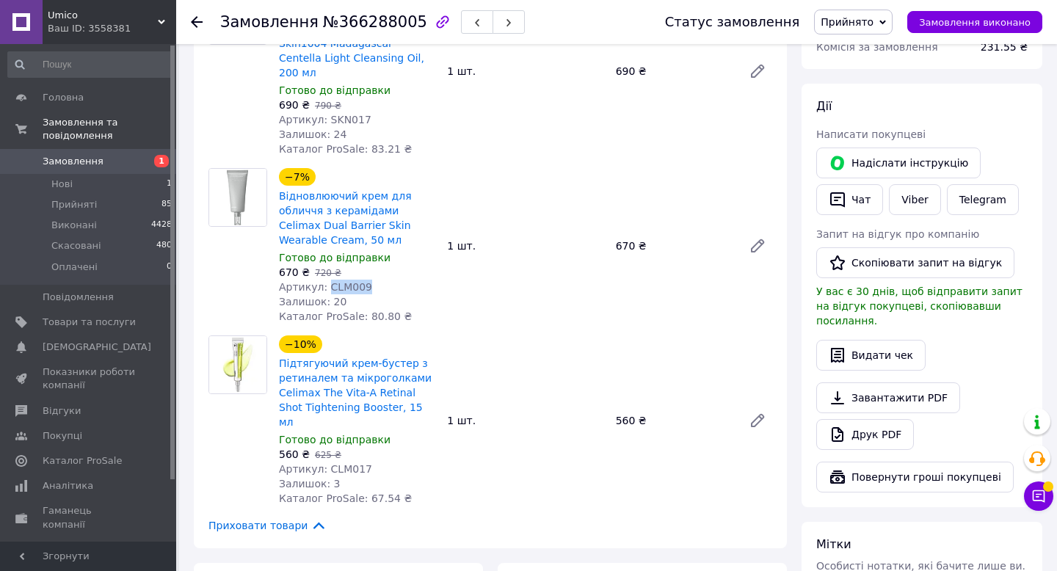
scroll to position [247, 0]
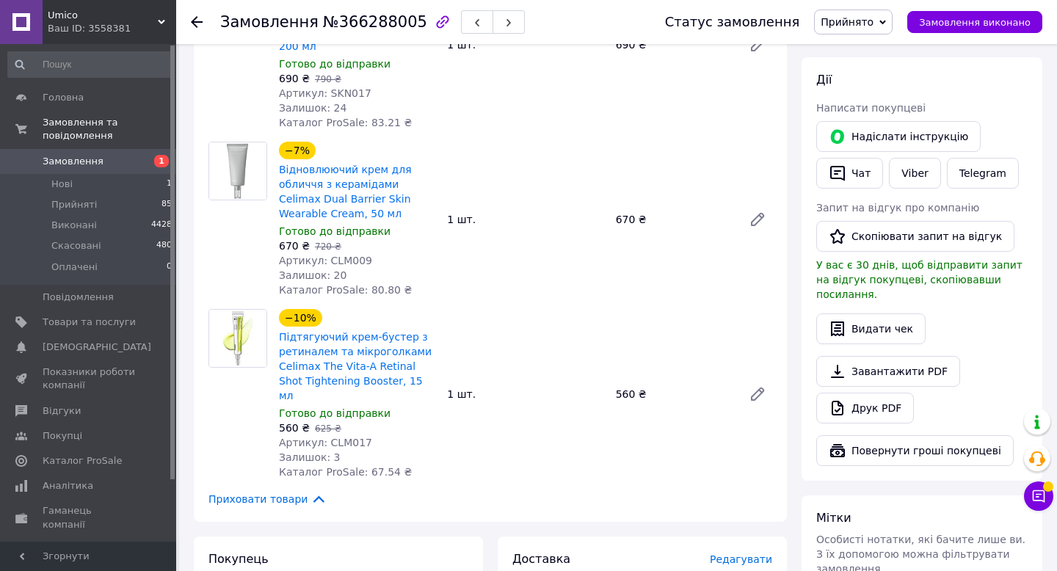
click at [342, 437] on span "Артикул: CLM017" at bounding box center [325, 443] width 93 height 12
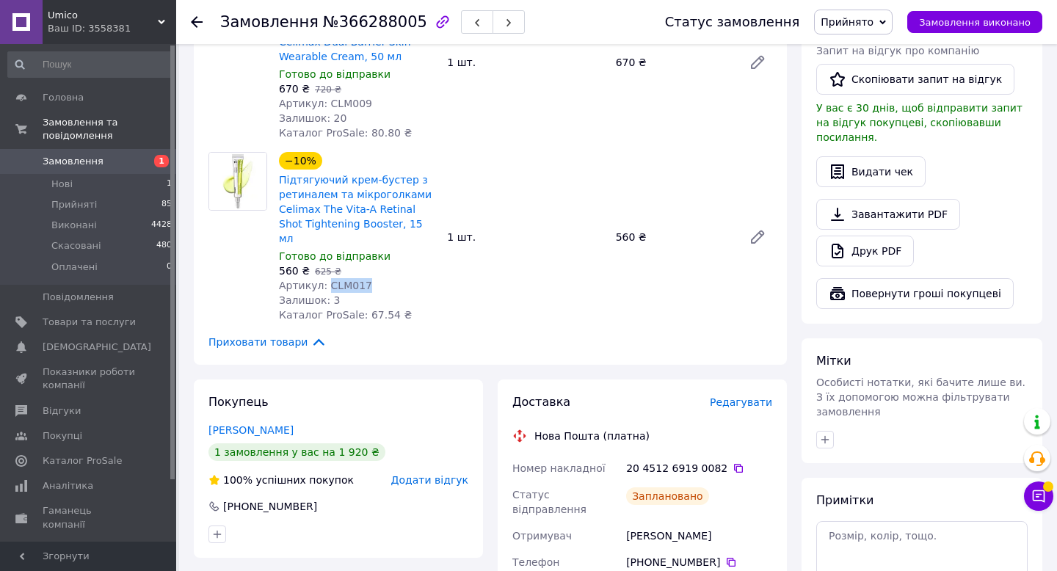
scroll to position [365, 0]
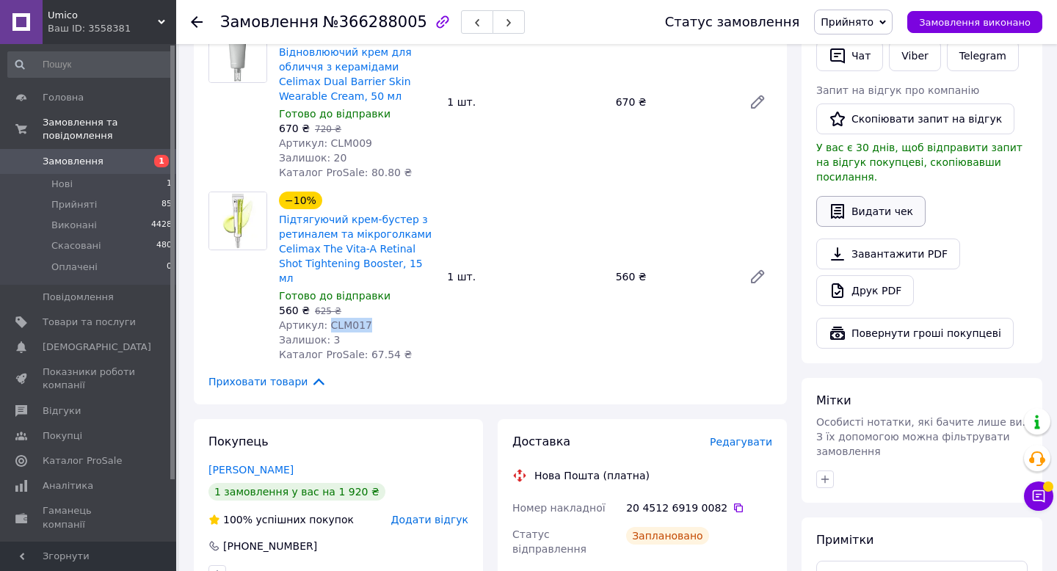
click at [863, 197] on button "Видати чек" at bounding box center [870, 211] width 109 height 31
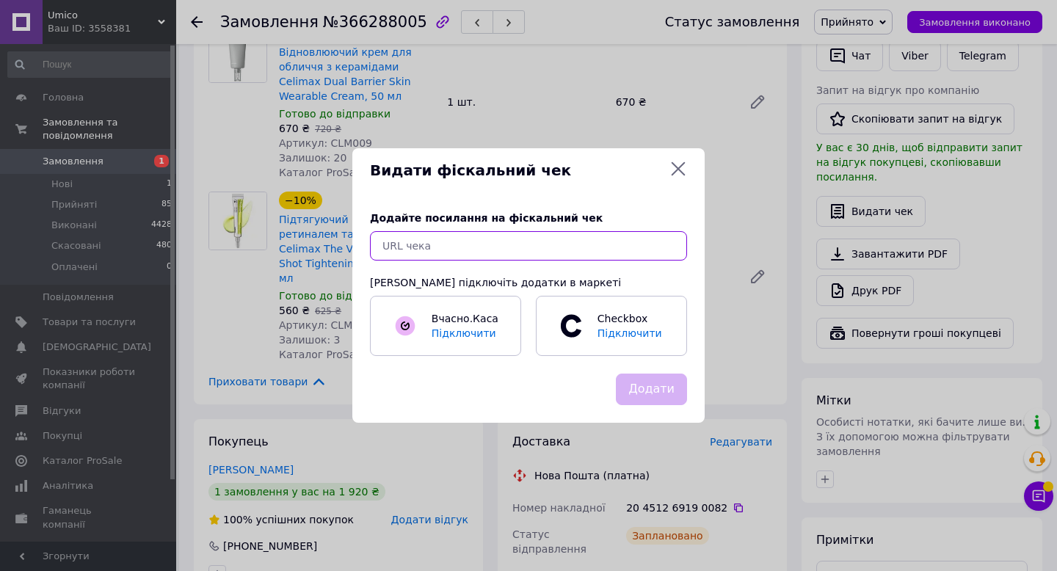
click at [583, 245] on input "text" at bounding box center [528, 245] width 317 height 29
paste input "https://check.checkbox.ua/c3a1640a-4b25-41d9-8f14-c26894165952"
type input "https://check.checkbox.ua/c3a1640a-4b25-41d9-8f14-c26894165952"
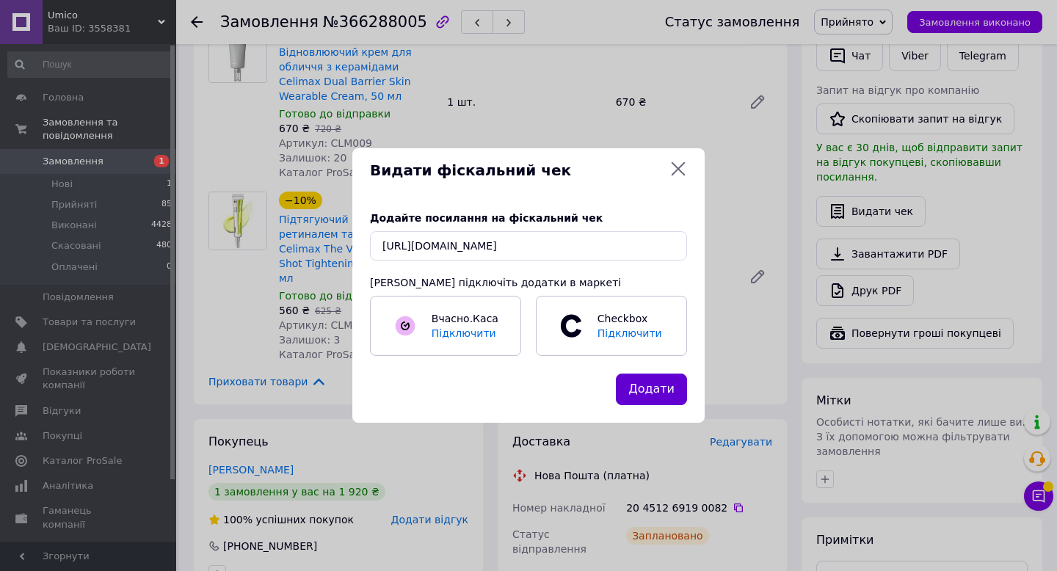
click at [667, 388] on button "Додати" at bounding box center [651, 390] width 71 height 32
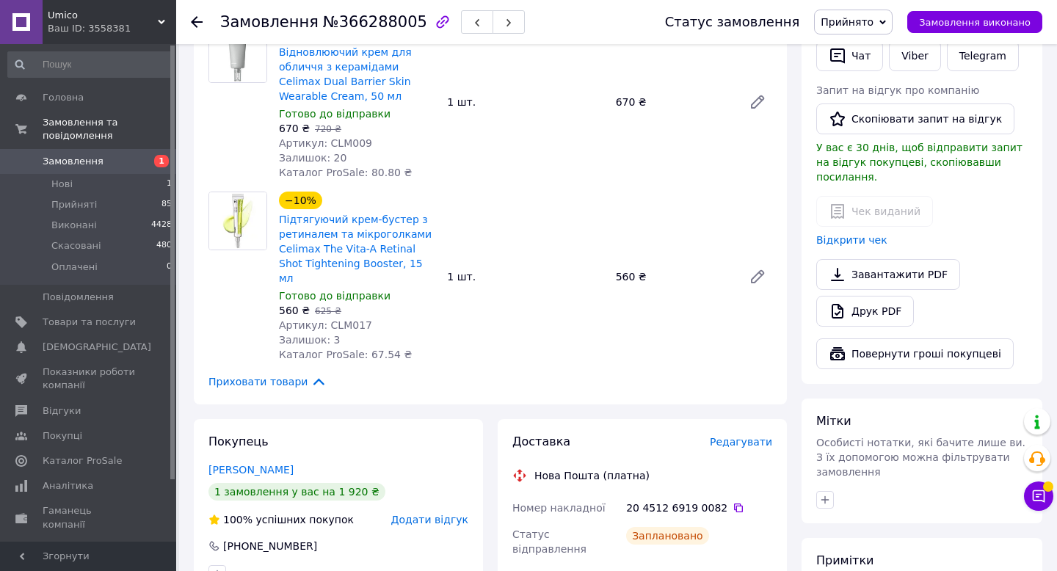
click at [197, 20] on icon at bounding box center [197, 22] width 12 height 12
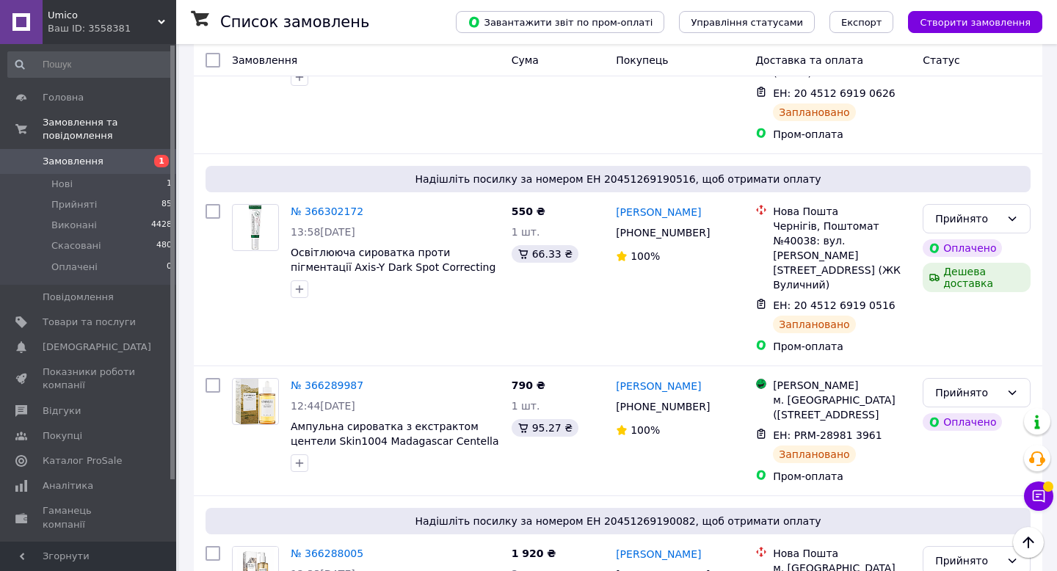
scroll to position [363, 0]
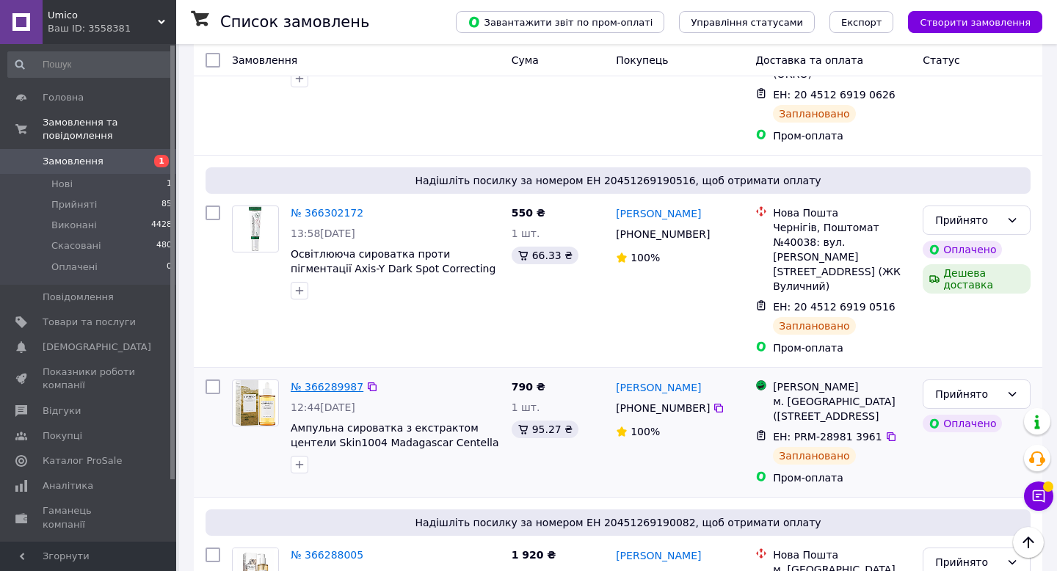
click at [333, 381] on link "№ 366289987" at bounding box center [327, 387] width 73 height 12
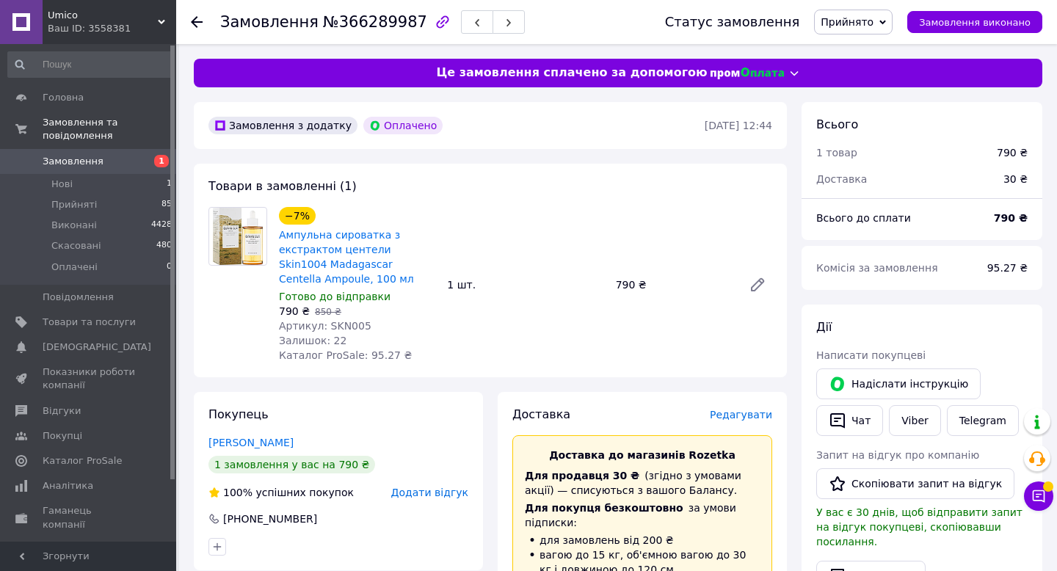
click at [345, 325] on span "Артикул: SKN005" at bounding box center [325, 326] width 92 height 12
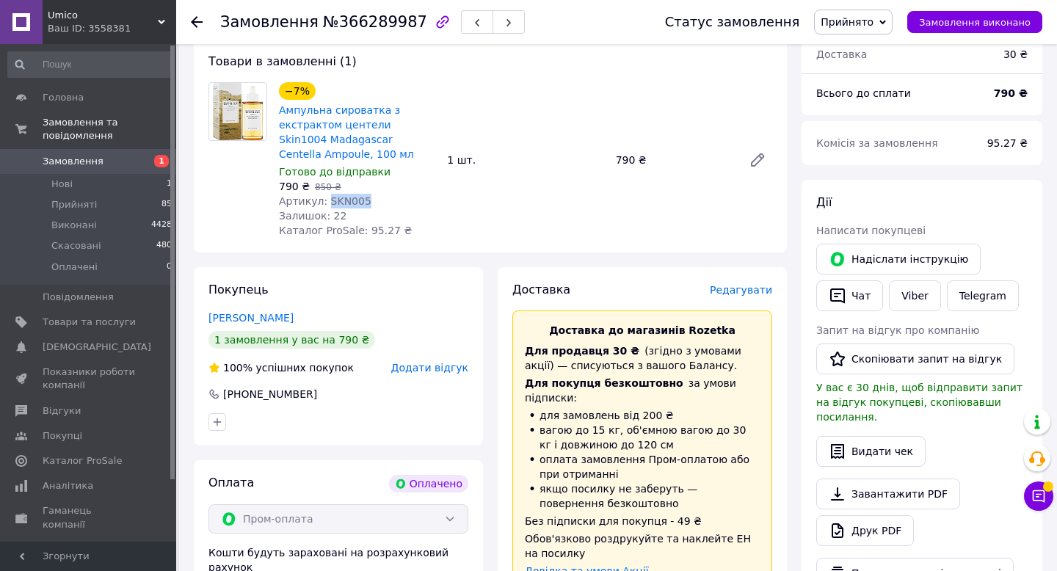
scroll to position [217, 0]
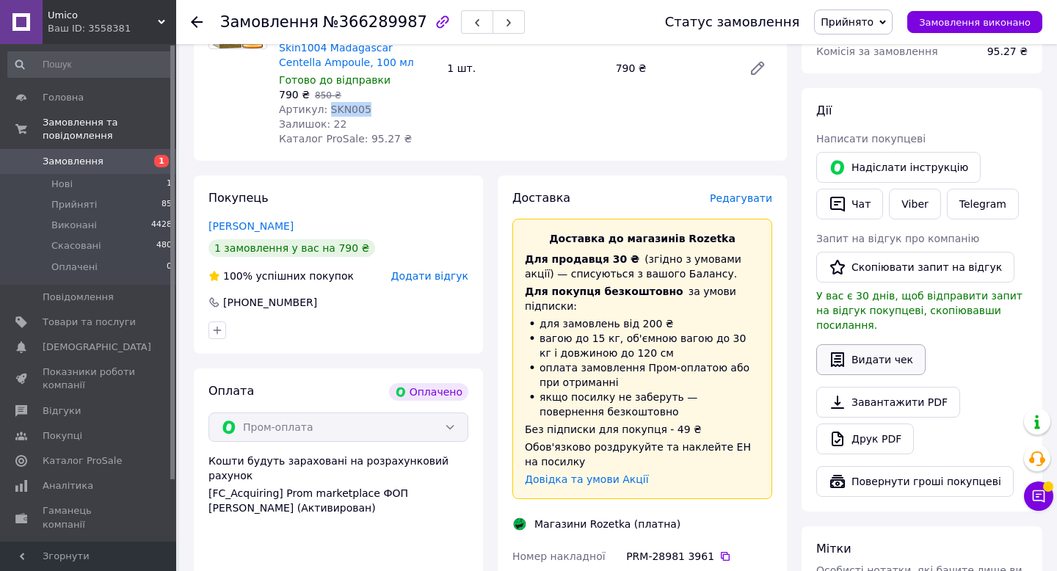
click at [859, 344] on button "Видати чек" at bounding box center [870, 359] width 109 height 31
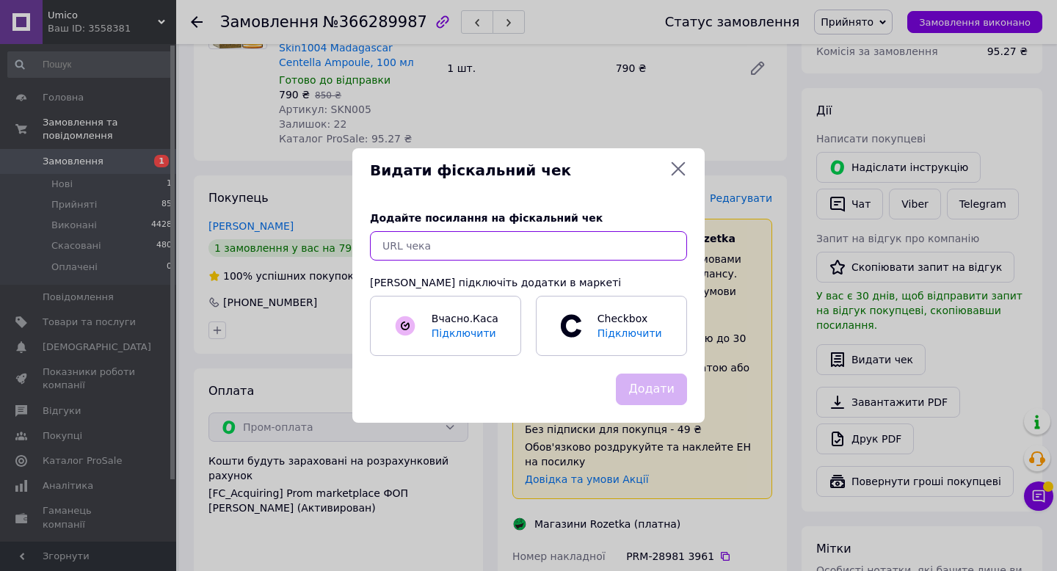
click at [632, 247] on input "text" at bounding box center [528, 245] width 317 height 29
paste input "https://check.checkbox.ua/289fa091-a648-491b-ad2d-5958dc927a79"
type input "https://check.checkbox.ua/289fa091-a648-491b-ad2d-5958dc927a79"
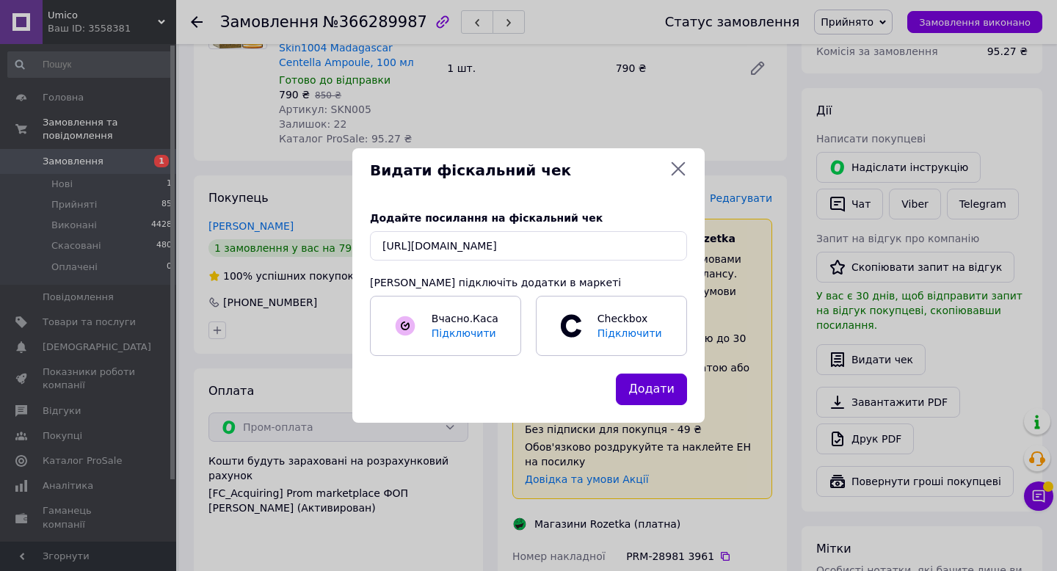
scroll to position [0, 0]
click at [668, 384] on button "Додати" at bounding box center [651, 390] width 71 height 32
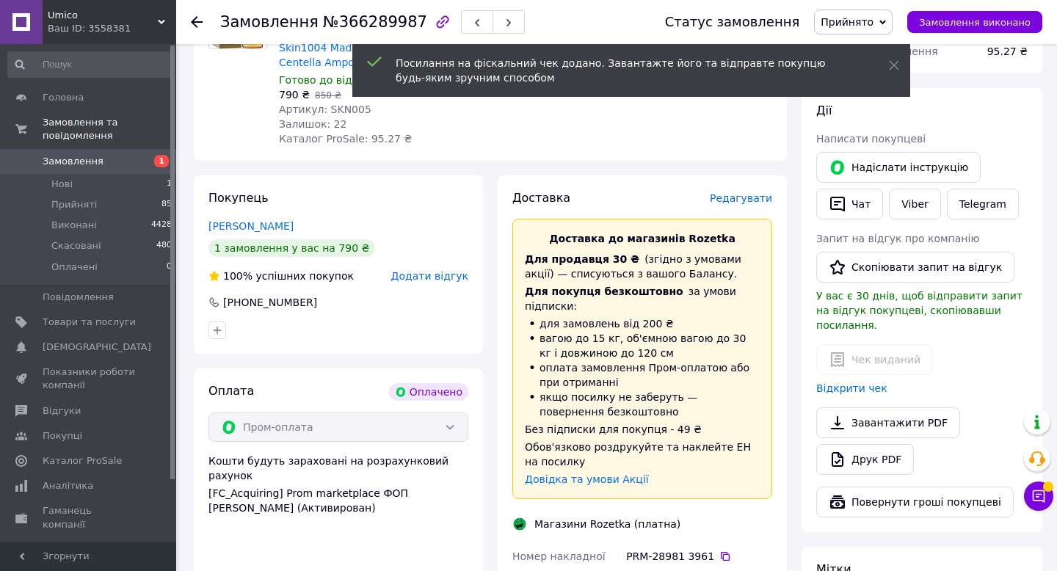
click at [203, 24] on div at bounding box center [205, 22] width 29 height 44
click at [196, 22] on use at bounding box center [197, 22] width 12 height 12
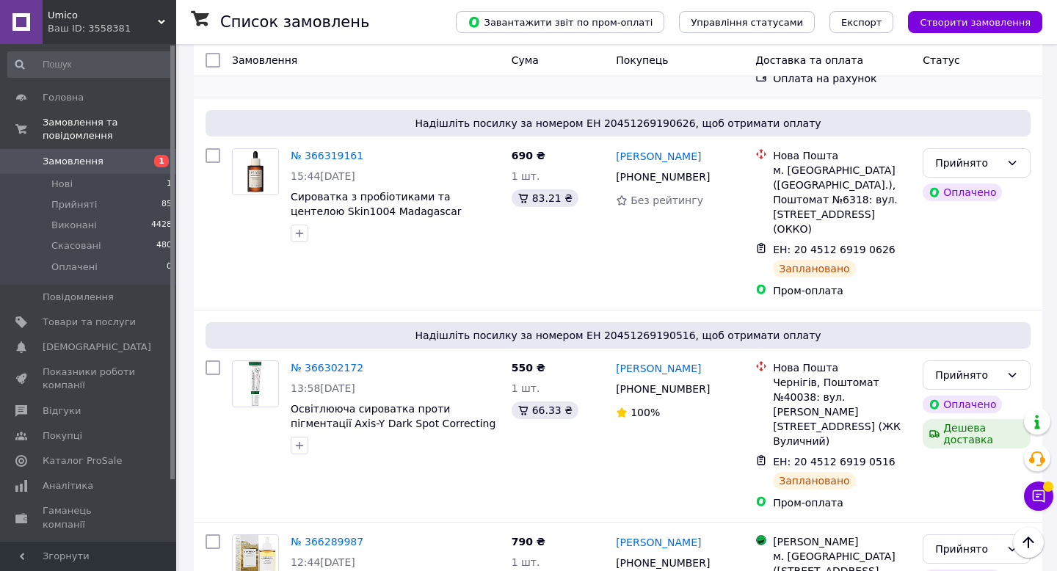
scroll to position [289, 0]
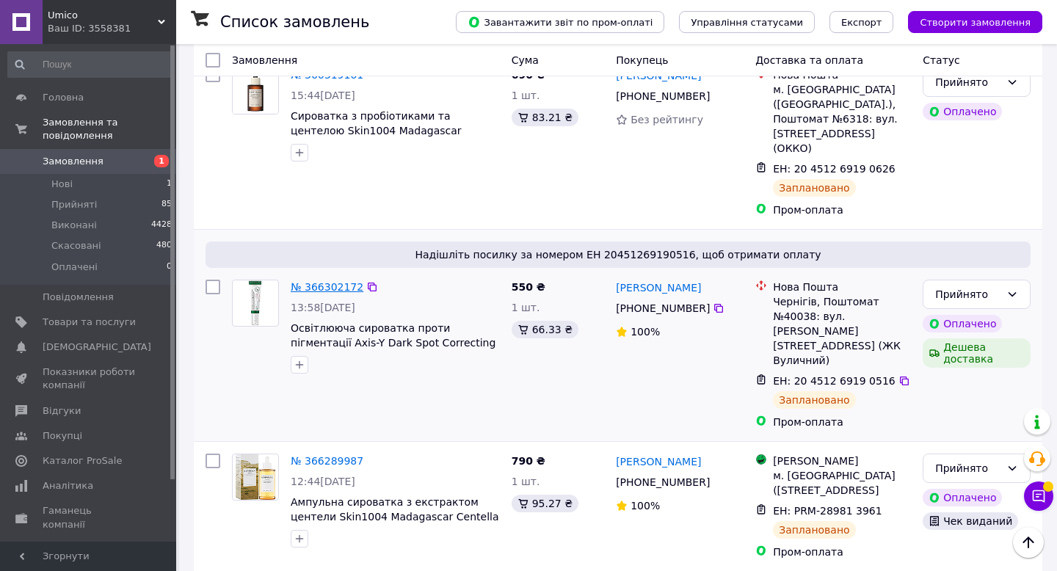
click at [333, 281] on link "№ 366302172" at bounding box center [327, 287] width 73 height 12
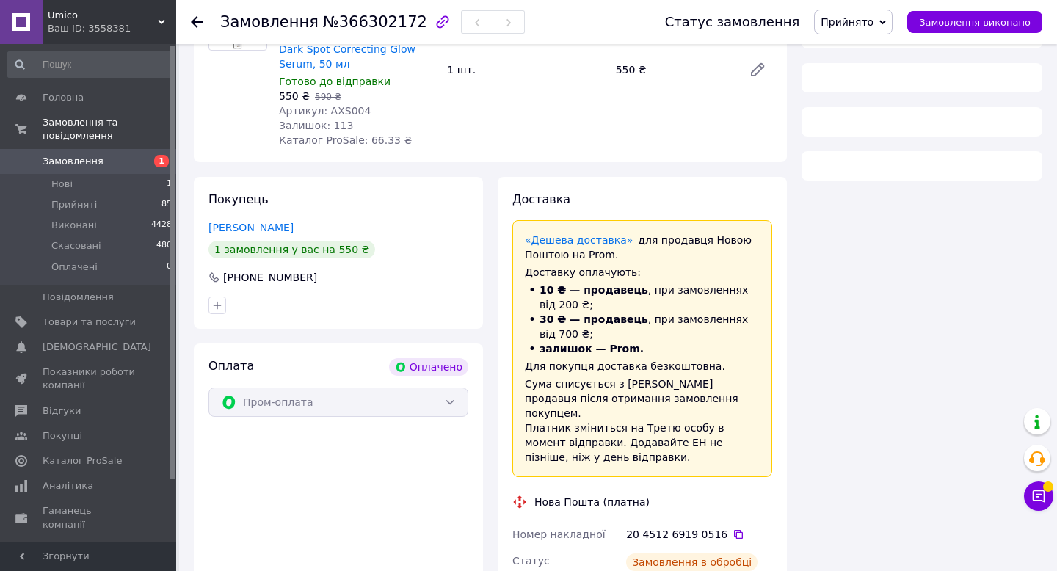
scroll to position [289, 0]
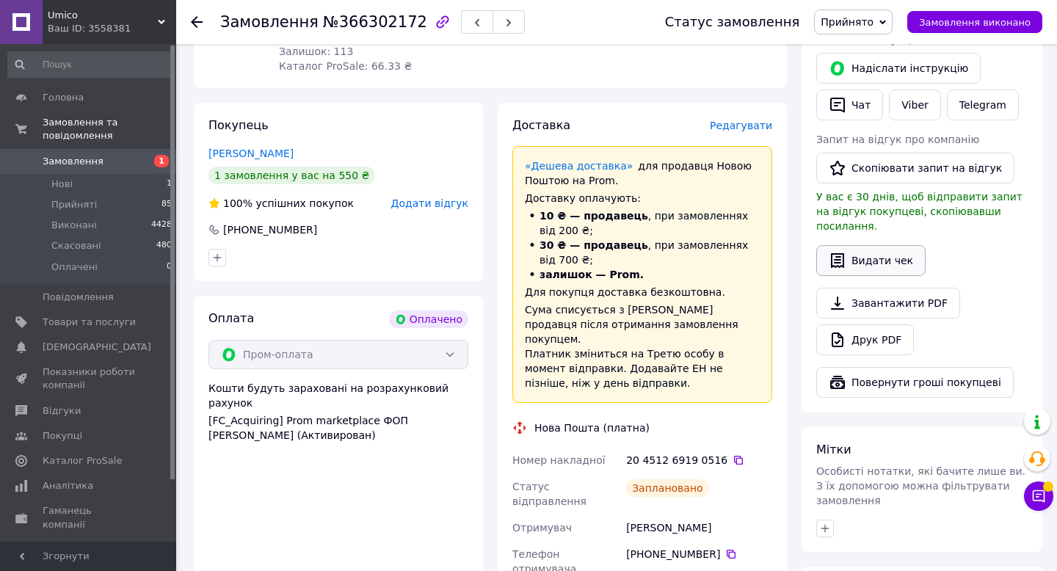
click at [888, 245] on button "Видати чек" at bounding box center [870, 260] width 109 height 31
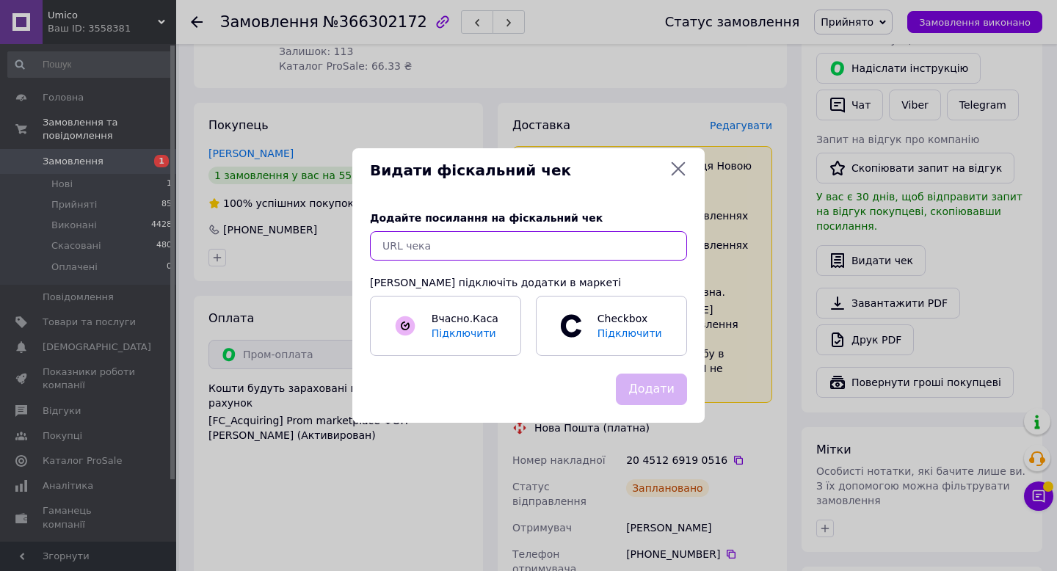
click at [554, 245] on input "text" at bounding box center [528, 245] width 317 height 29
paste input "https://check.checkbox.ua/3f144611-f14f-485d-9fe1-864a876f5f31"
type input "https://check.checkbox.ua/3f144611-f14f-485d-9fe1-864a876f5f31"
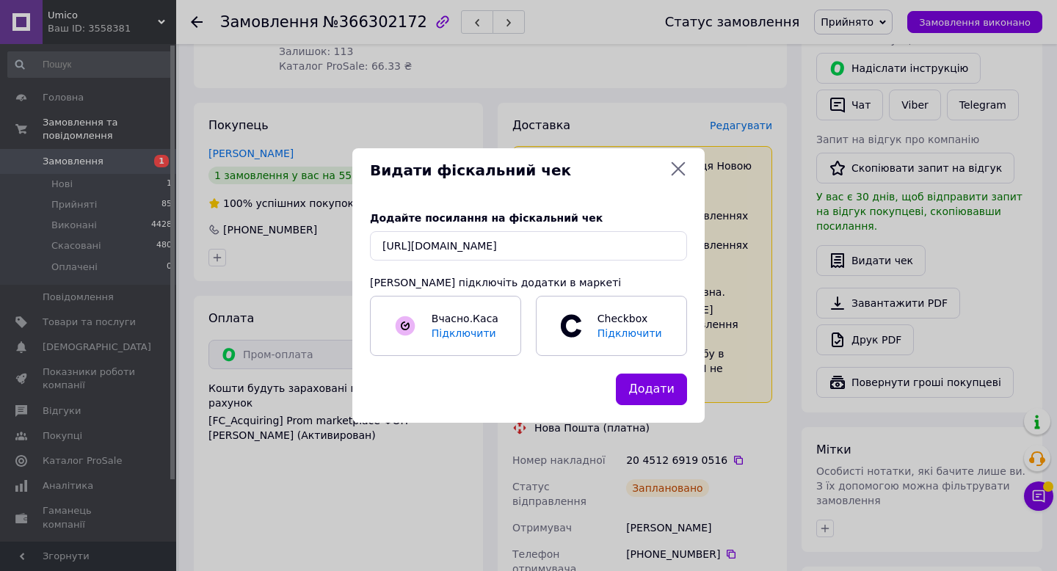
click at [665, 366] on div "Додайте посилання на фіскальний чек https://check.checkbox.ua/3f144611-f14f-485…" at bounding box center [528, 283] width 352 height 181
click at [663, 388] on button "Додати" at bounding box center [651, 390] width 71 height 32
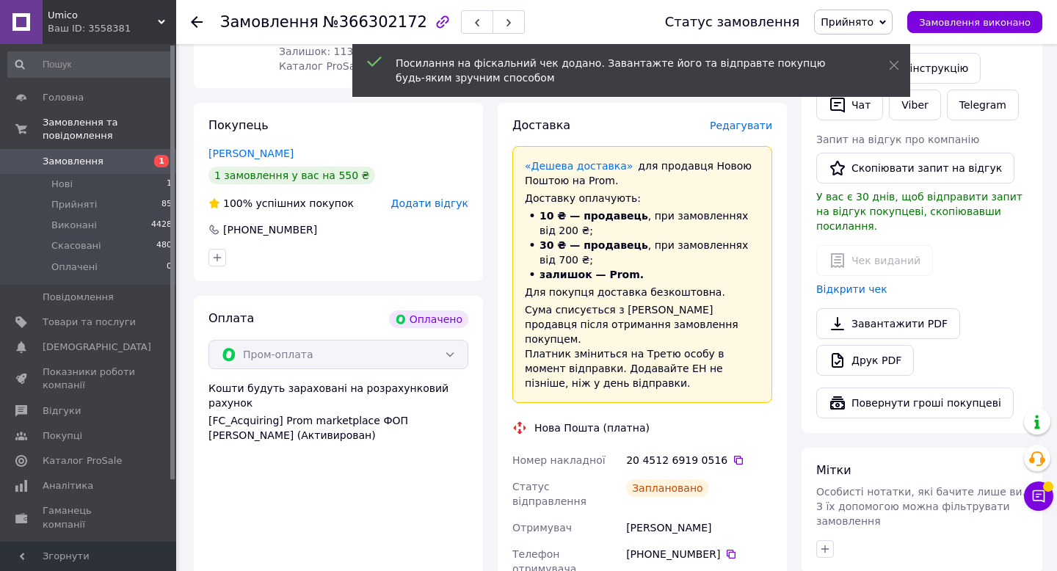
click at [194, 21] on icon at bounding box center [197, 22] width 12 height 12
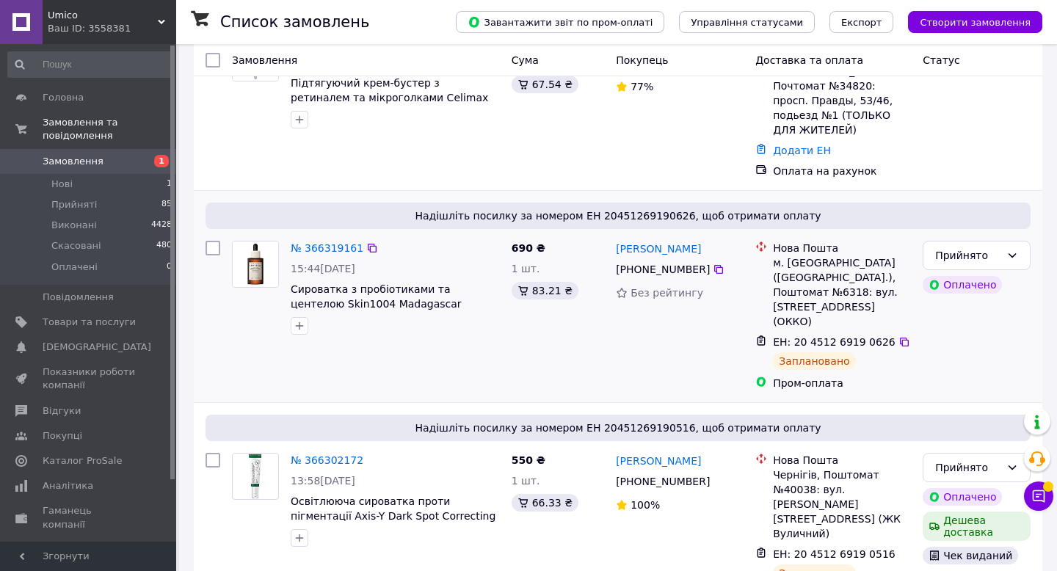
scroll to position [138, 0]
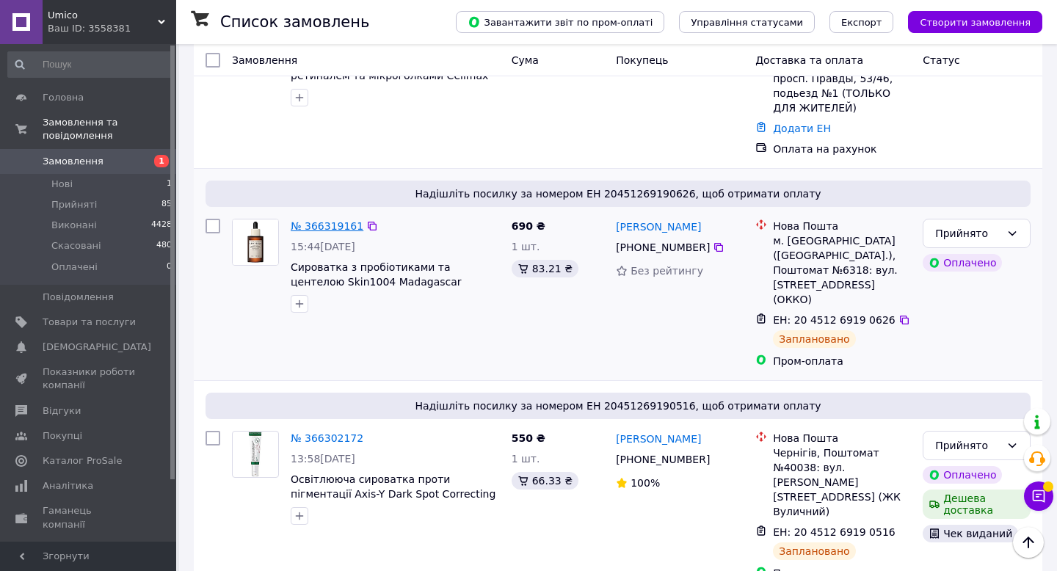
click at [319, 220] on link "№ 366319161" at bounding box center [327, 226] width 73 height 12
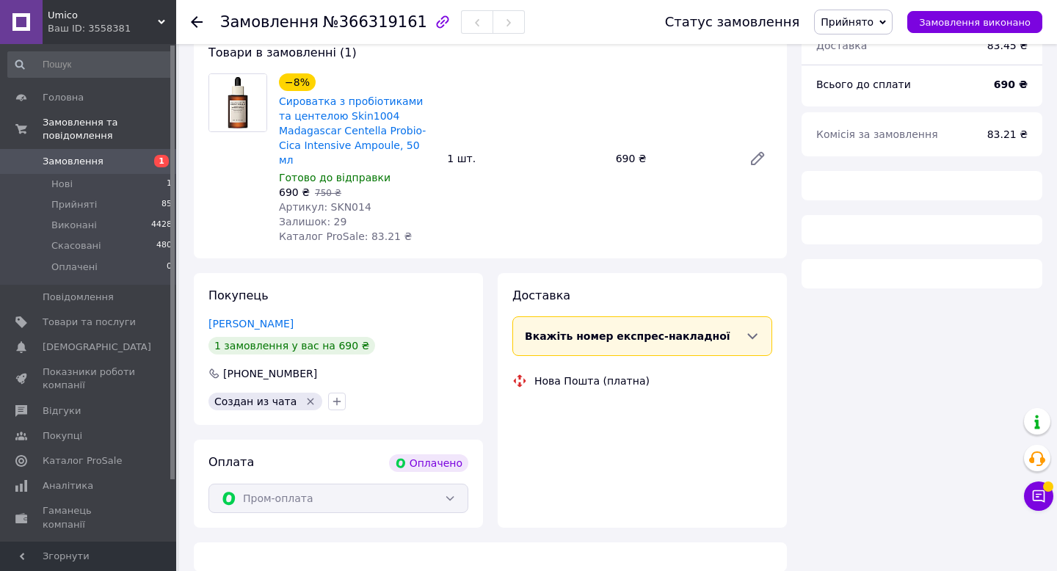
scroll to position [138, 0]
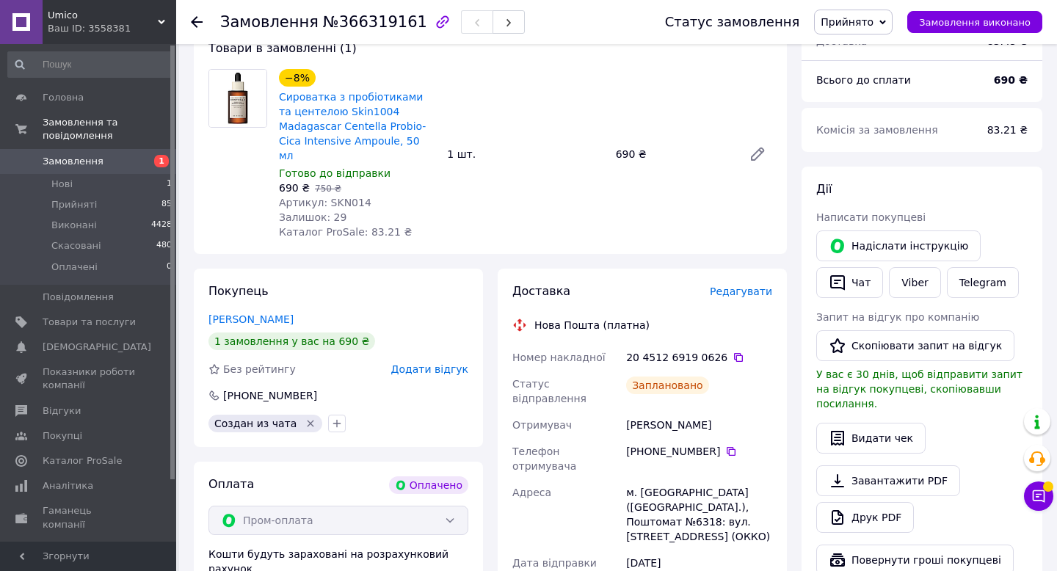
click at [355, 197] on span "Артикул: SKN014" at bounding box center [325, 203] width 92 height 12
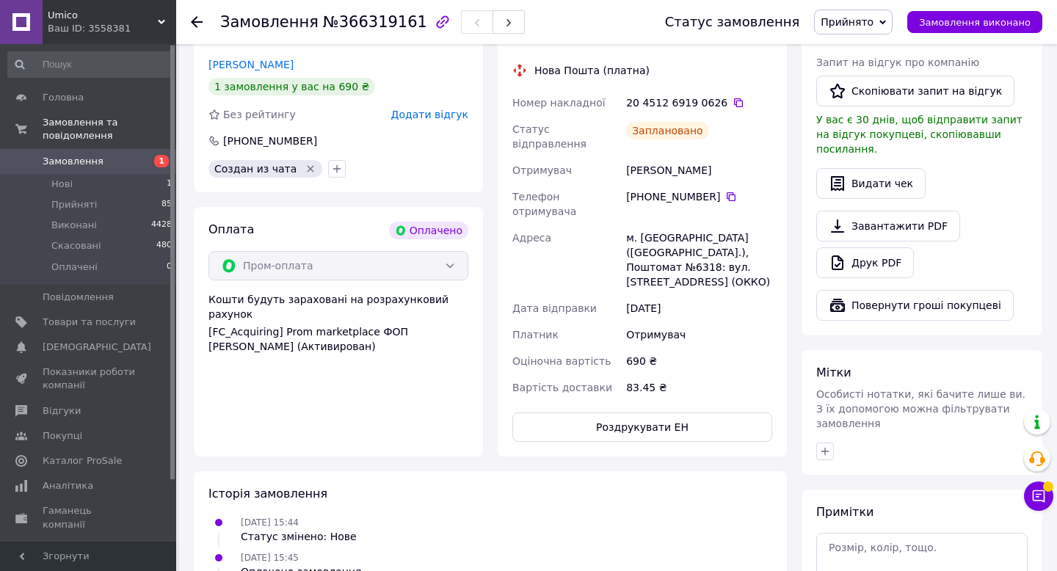
scroll to position [391, 0]
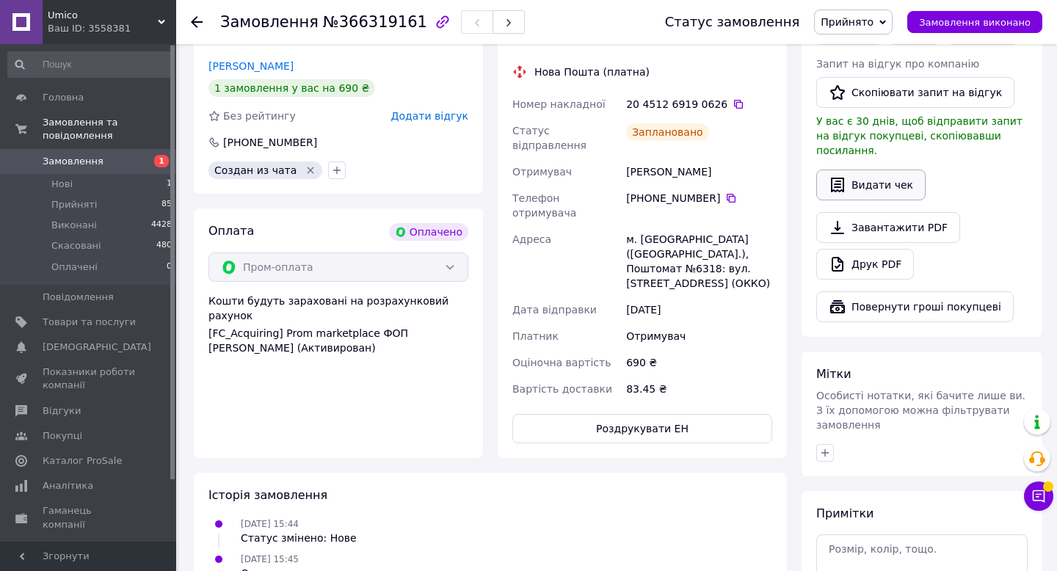
click at [870, 170] on button "Видати чек" at bounding box center [870, 185] width 109 height 31
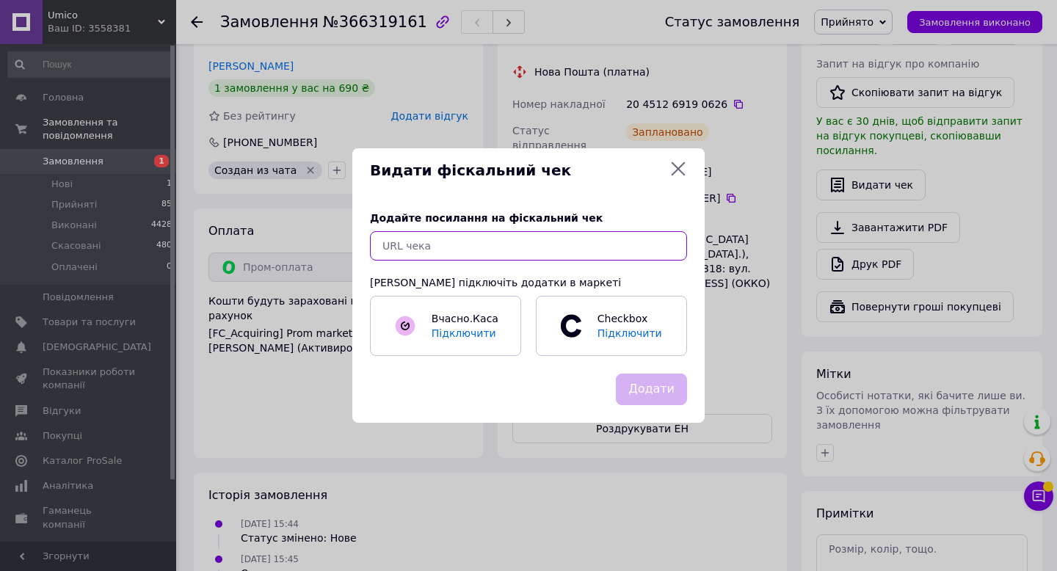
click at [485, 241] on input "text" at bounding box center [528, 245] width 317 height 29
paste input "https://check.checkbox.ua/bd8a8b88-b4e3-4d35-bbc8-a77fee4df083"
type input "https://check.checkbox.ua/bd8a8b88-b4e3-4d35-bbc8-a77fee4df083"
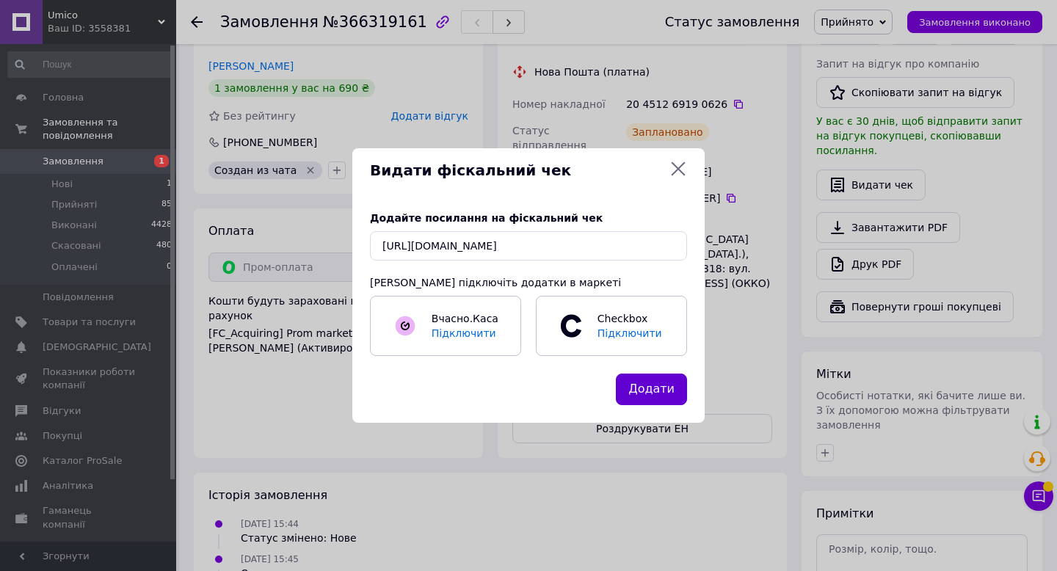
click at [645, 374] on button "Додати" at bounding box center [651, 390] width 71 height 32
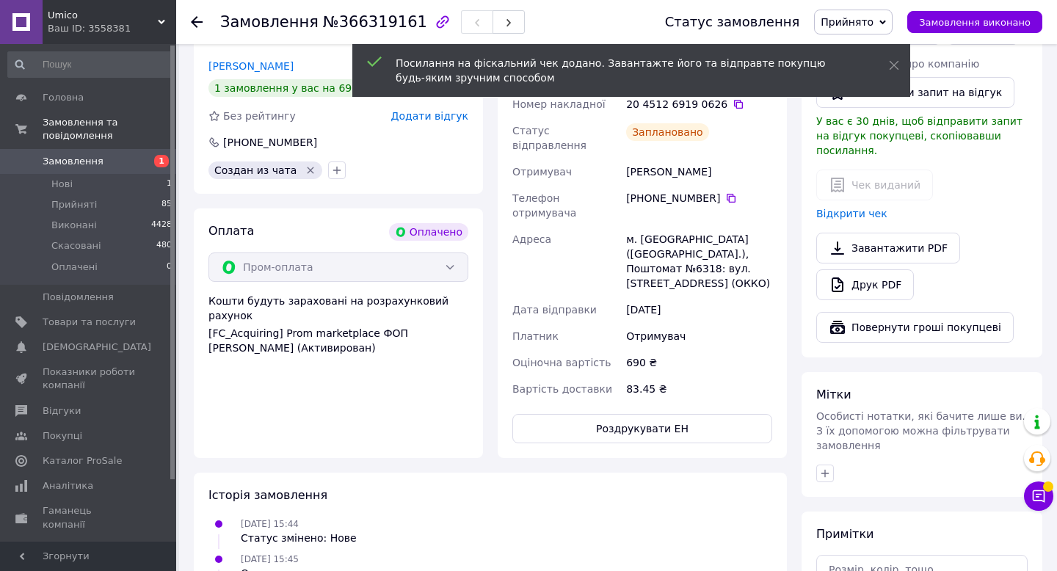
click at [200, 19] on icon at bounding box center [197, 22] width 12 height 12
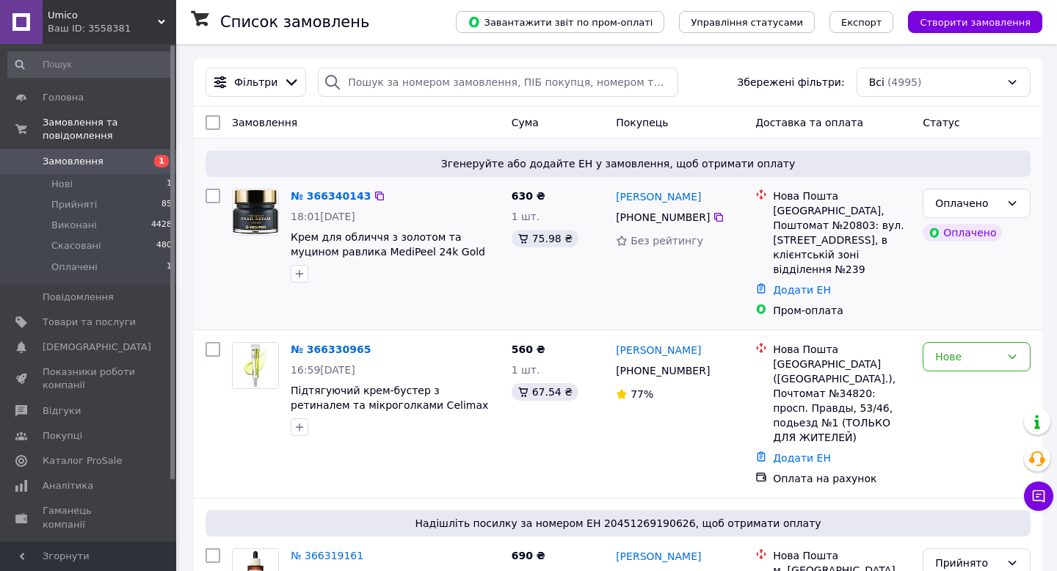
click at [971, 183] on div "Оплачено Оплачено" at bounding box center [977, 253] width 120 height 141
click at [963, 212] on div "Оплачено" at bounding box center [977, 203] width 108 height 29
click at [952, 236] on li "Прийнято" at bounding box center [977, 235] width 106 height 26
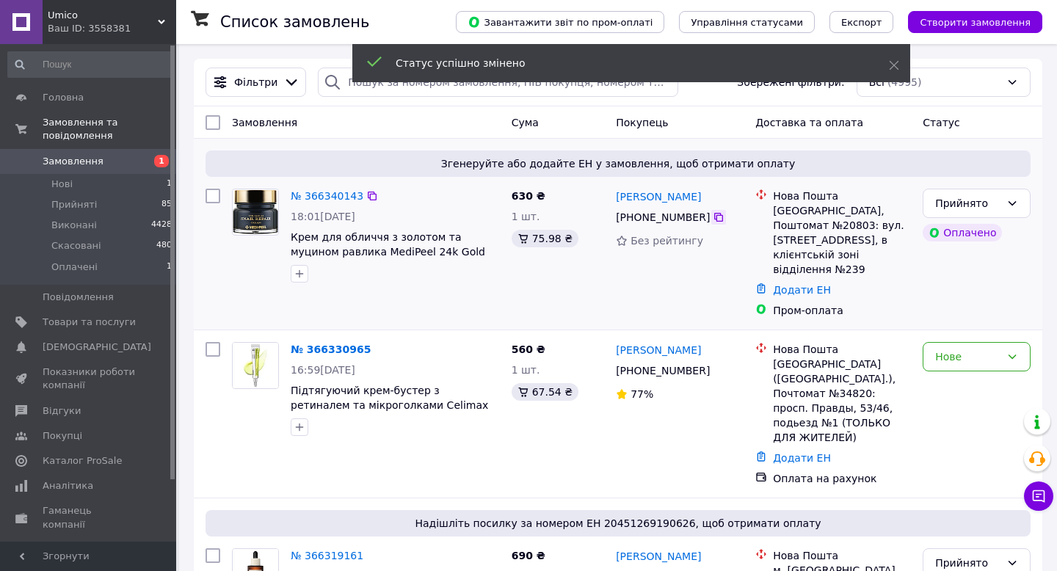
click at [717, 221] on icon at bounding box center [718, 217] width 9 height 9
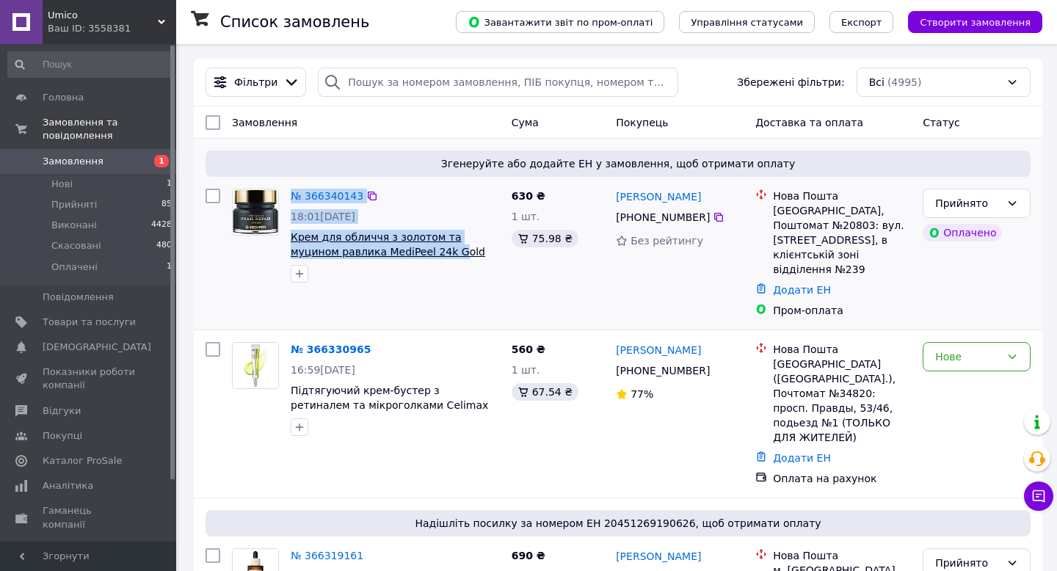
drag, startPoint x: 284, startPoint y: 233, endPoint x: 410, endPoint y: 249, distance: 127.3
click at [410, 249] on div "№ 366340143 18:01, 12.10.2025 Крем для обличчя з золотом та муцином равлика Med…" at bounding box center [366, 236] width 280 height 106
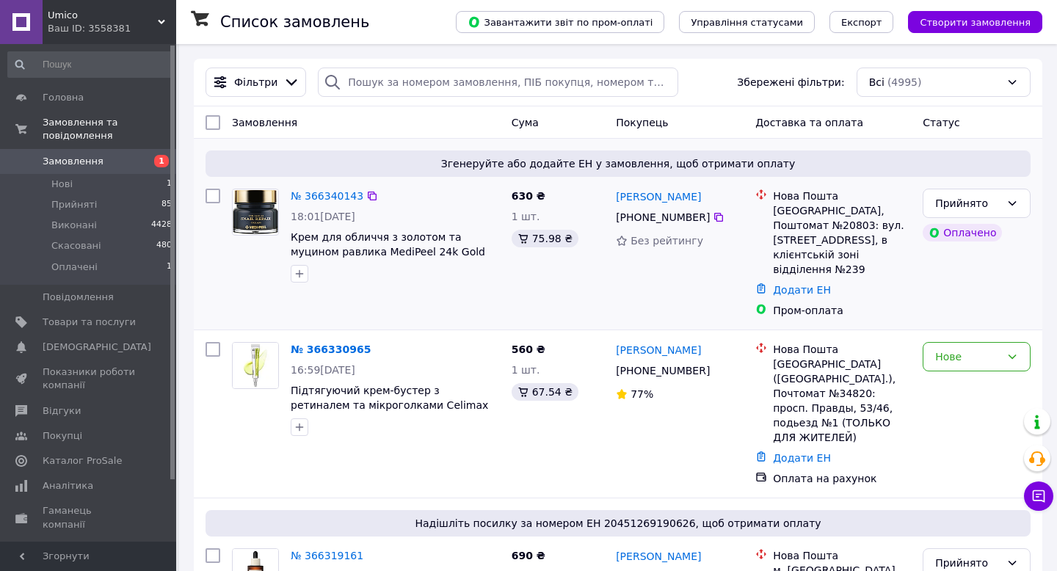
click at [458, 268] on div at bounding box center [395, 273] width 215 height 23
drag, startPoint x: 484, startPoint y: 255, endPoint x: 291, endPoint y: 239, distance: 193.7
click at [291, 239] on span "Крем для обличчя з золотом та муцином равлика MediPeel 24k Gold Snail Repair Cr…" at bounding box center [395, 244] width 209 height 29
copy span "Крем для обличчя з золотом та муцином равлика MediPeel 24k Gold Snail Repair"
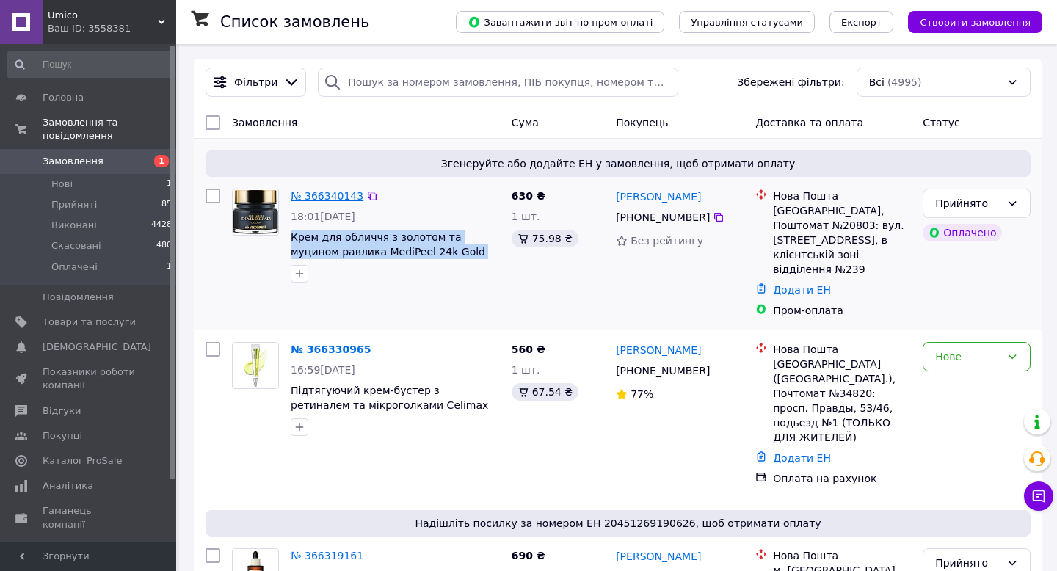
click at [349, 193] on link "№ 366340143" at bounding box center [327, 196] width 73 height 12
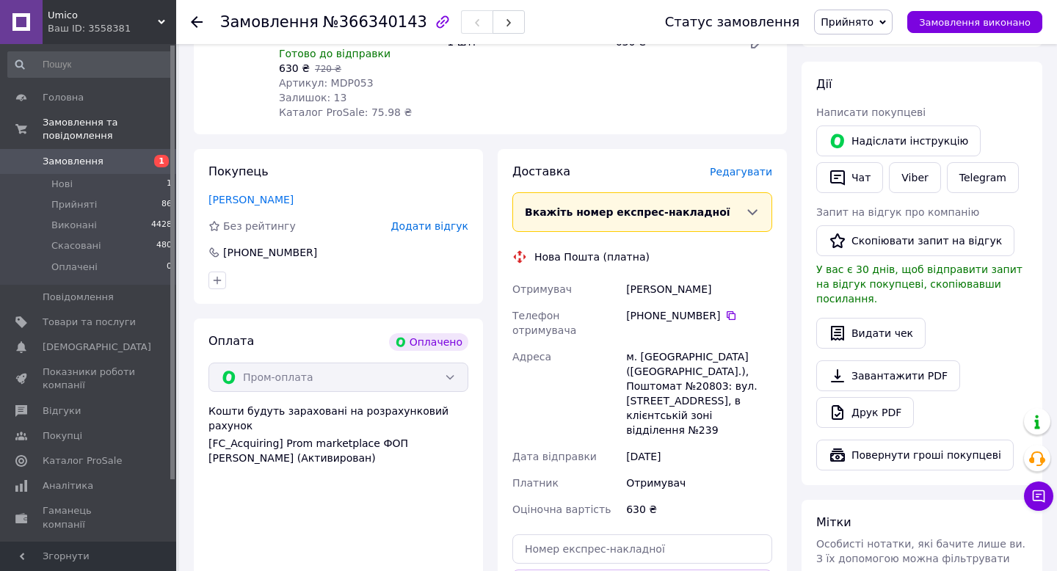
scroll to position [347, 0]
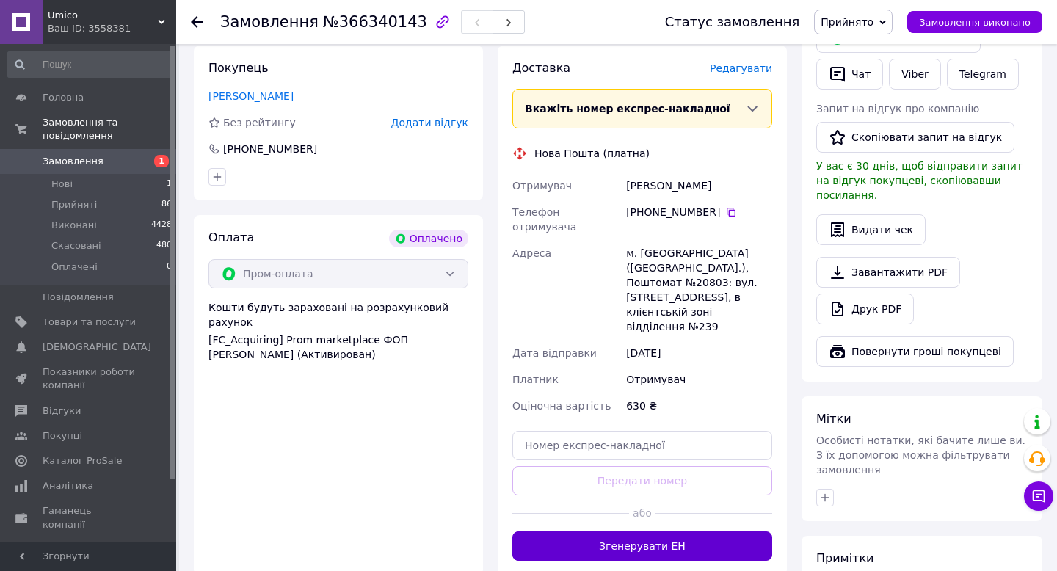
click at [617, 532] on button "Згенерувати ЕН" at bounding box center [642, 546] width 260 height 29
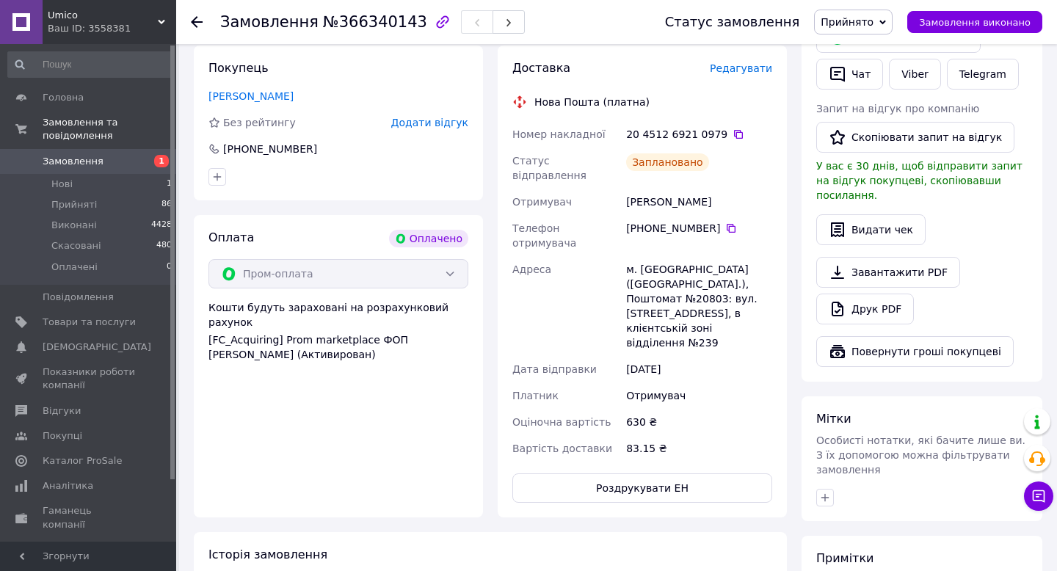
scroll to position [0, 0]
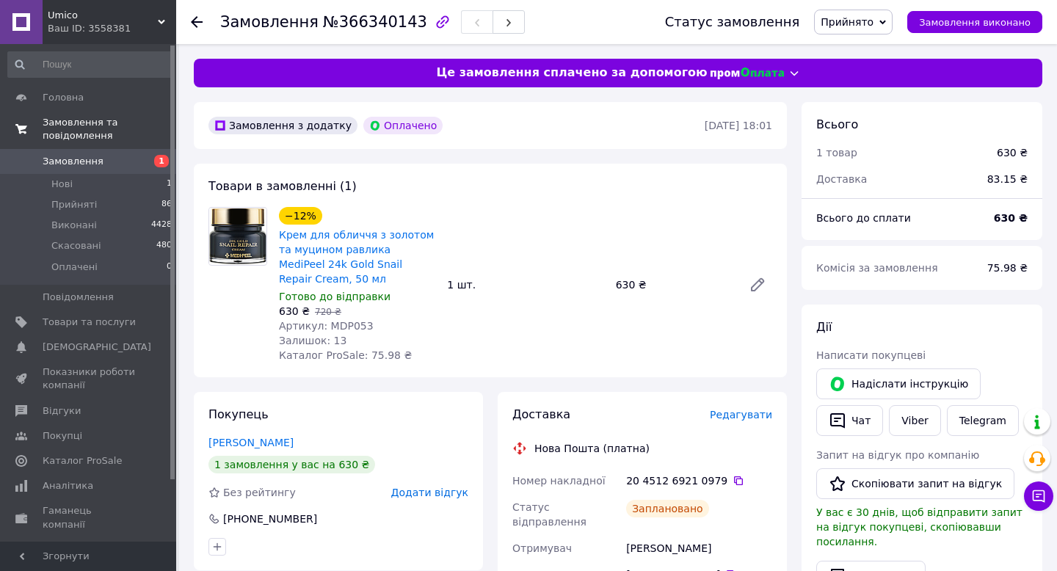
click at [67, 123] on span "Замовлення та повідомлення" at bounding box center [110, 129] width 134 height 26
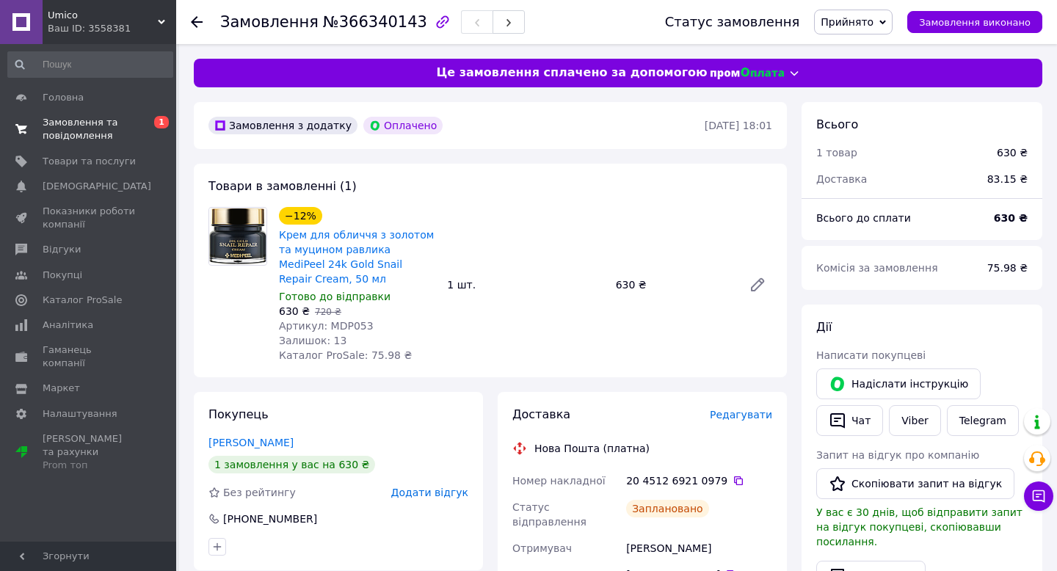
click at [57, 131] on span "Замовлення та повідомлення" at bounding box center [89, 129] width 93 height 26
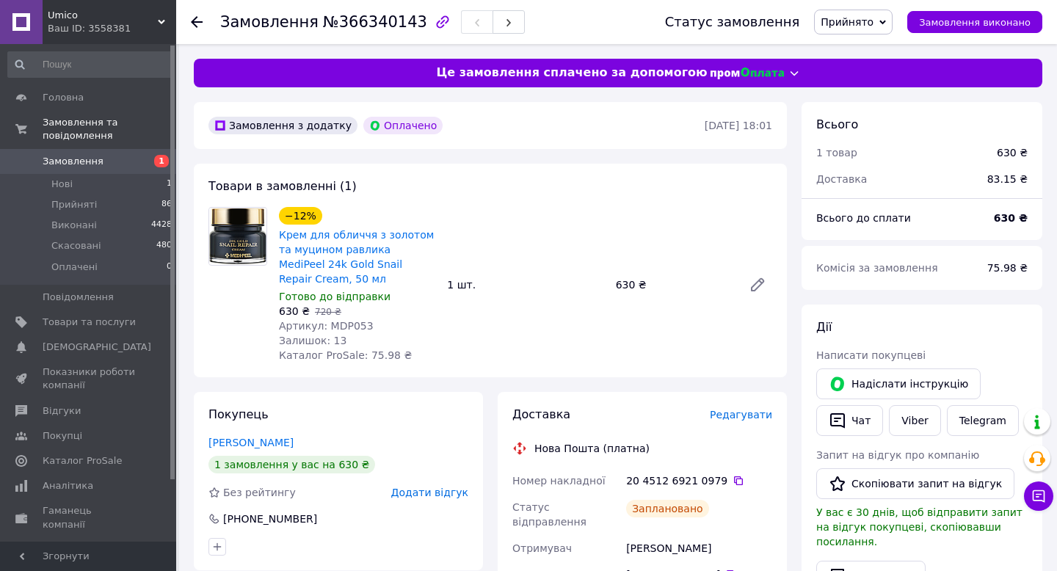
click at [195, 18] on use at bounding box center [197, 22] width 12 height 12
